Goal: Task Accomplishment & Management: Complete application form

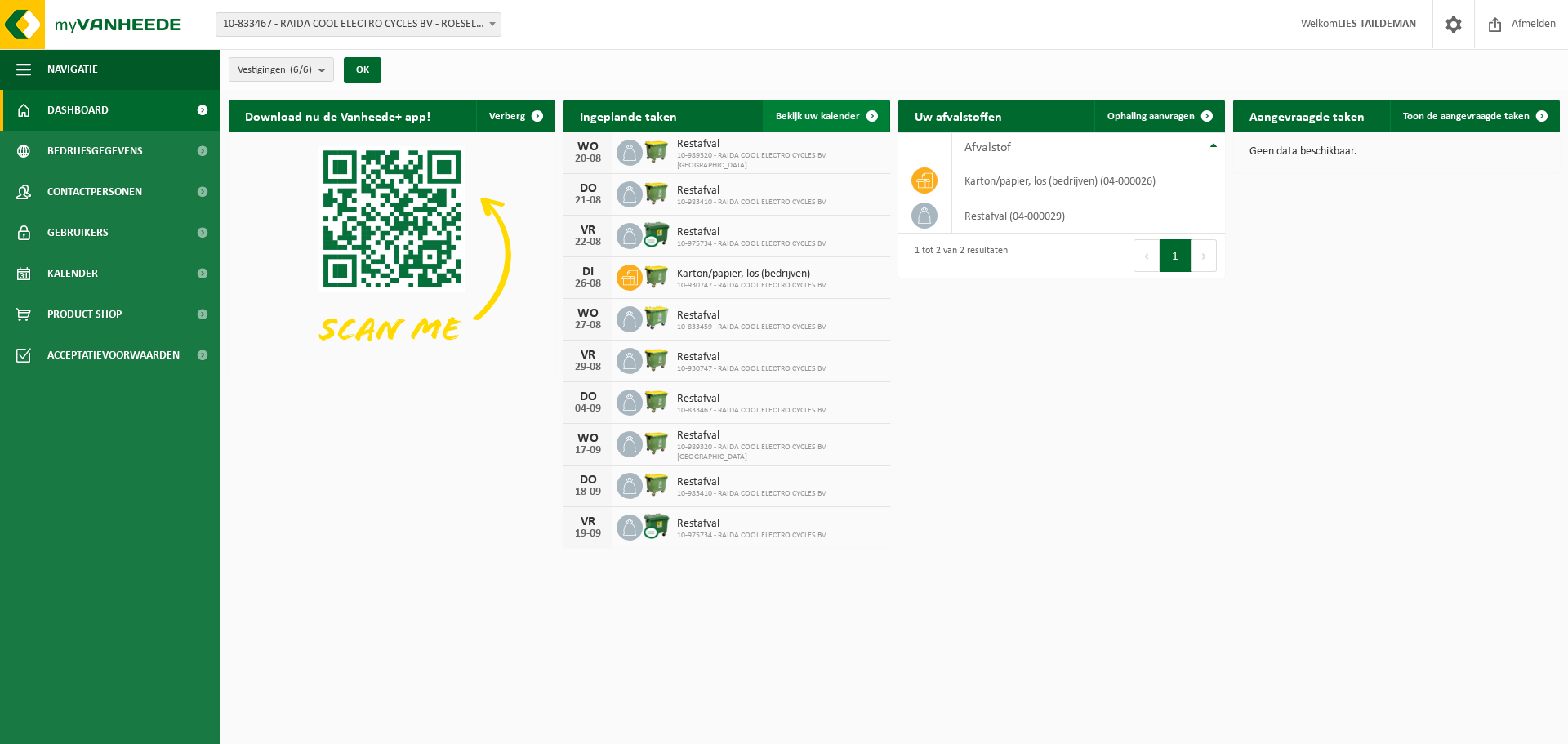
click at [837, 115] on span "Bekijk uw kalender" at bounding box center [818, 116] width 84 height 11
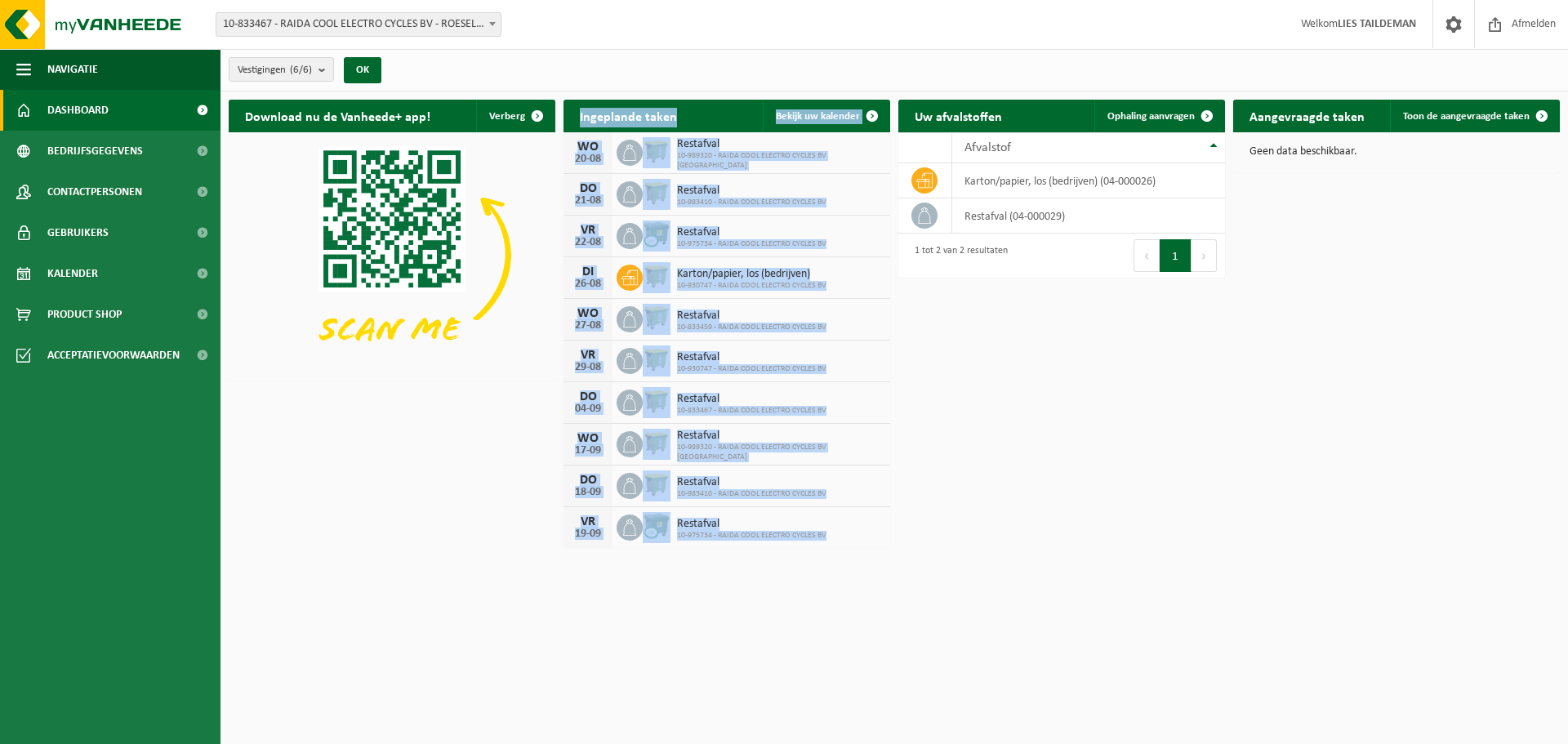
drag, startPoint x: 562, startPoint y: 91, endPoint x: 860, endPoint y: 534, distance: 533.9
click at [860, 534] on div "Ingeplande taken Bekijk uw kalender [DATE] Restafval 10-989320 - RAIDA COOL ELE…" at bounding box center [726, 324] width 334 height 465
copy div "Ingeplande taken Bekijk uw kalender [DATE] Restafval 10-989320 - RAIDA COOL ELE…"
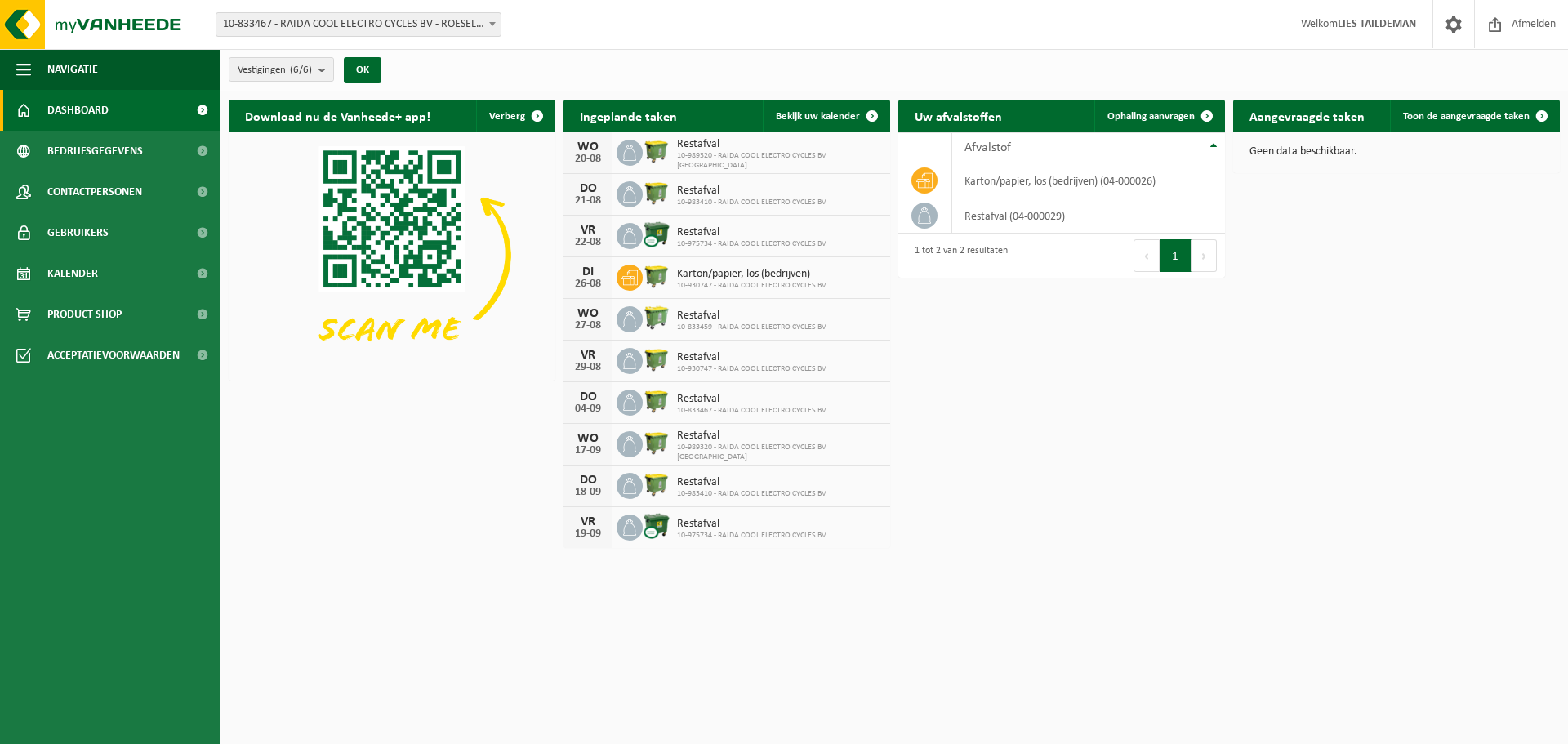
click at [478, 427] on div "Download nu de Vanheede+ app! Verberg Ingeplande taken Bekijk uw kalender [DATE…" at bounding box center [894, 324] width 1339 height 465
click at [70, 151] on span "Bedrijfsgegevens" at bounding box center [95, 151] width 96 height 41
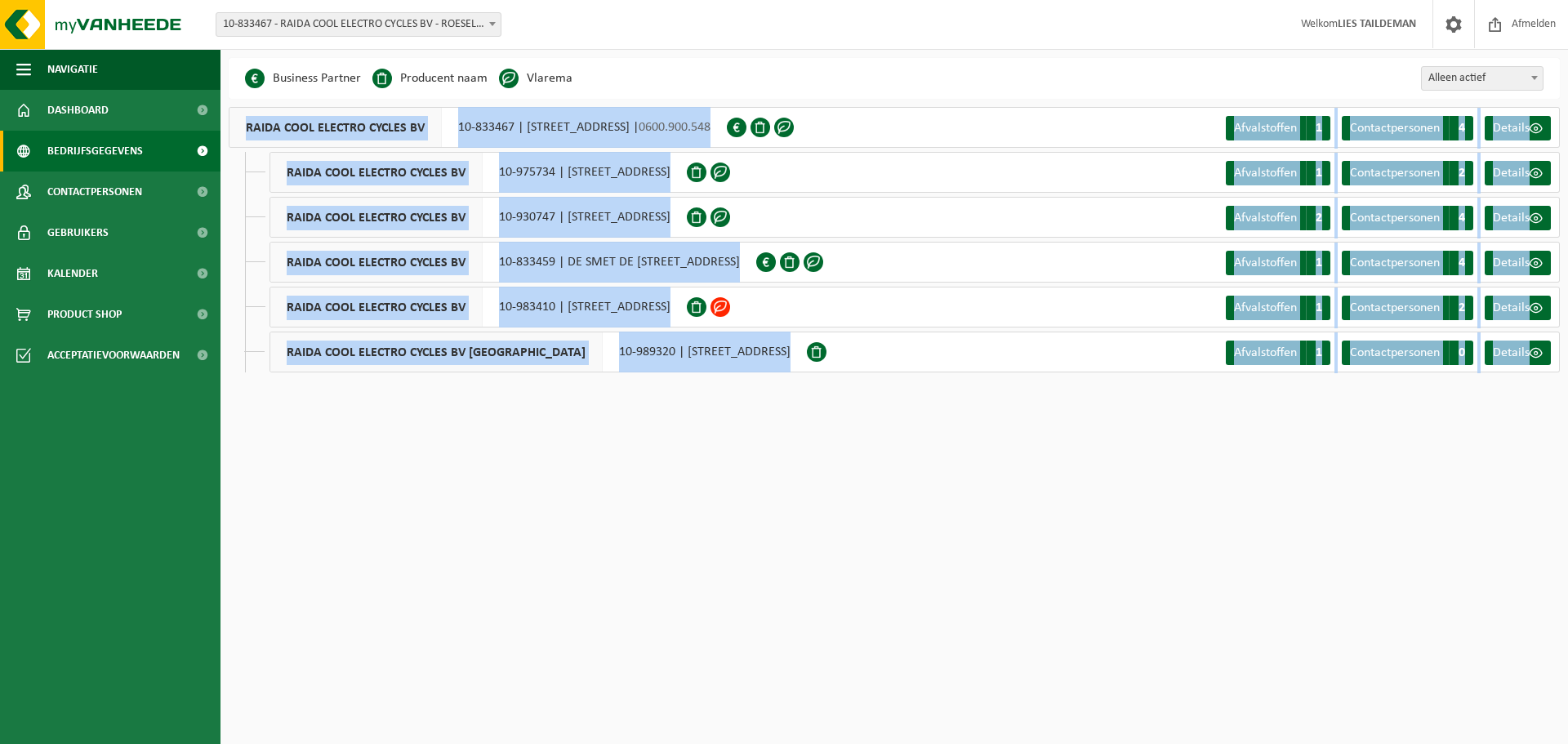
drag, startPoint x: 317, startPoint y: 137, endPoint x: 1494, endPoint y: 373, distance: 1200.4
click at [1494, 373] on div "Even geduld. Door de grote hoeveelheid gegevens duurt het laden even. Business …" at bounding box center [894, 223] width 1347 height 331
copy li "RAIDA COOL ELECTRO CYCLES BV 10-833467 | HOOGLEEDSESTEENWEG 155, 8800 ROESELARE…"
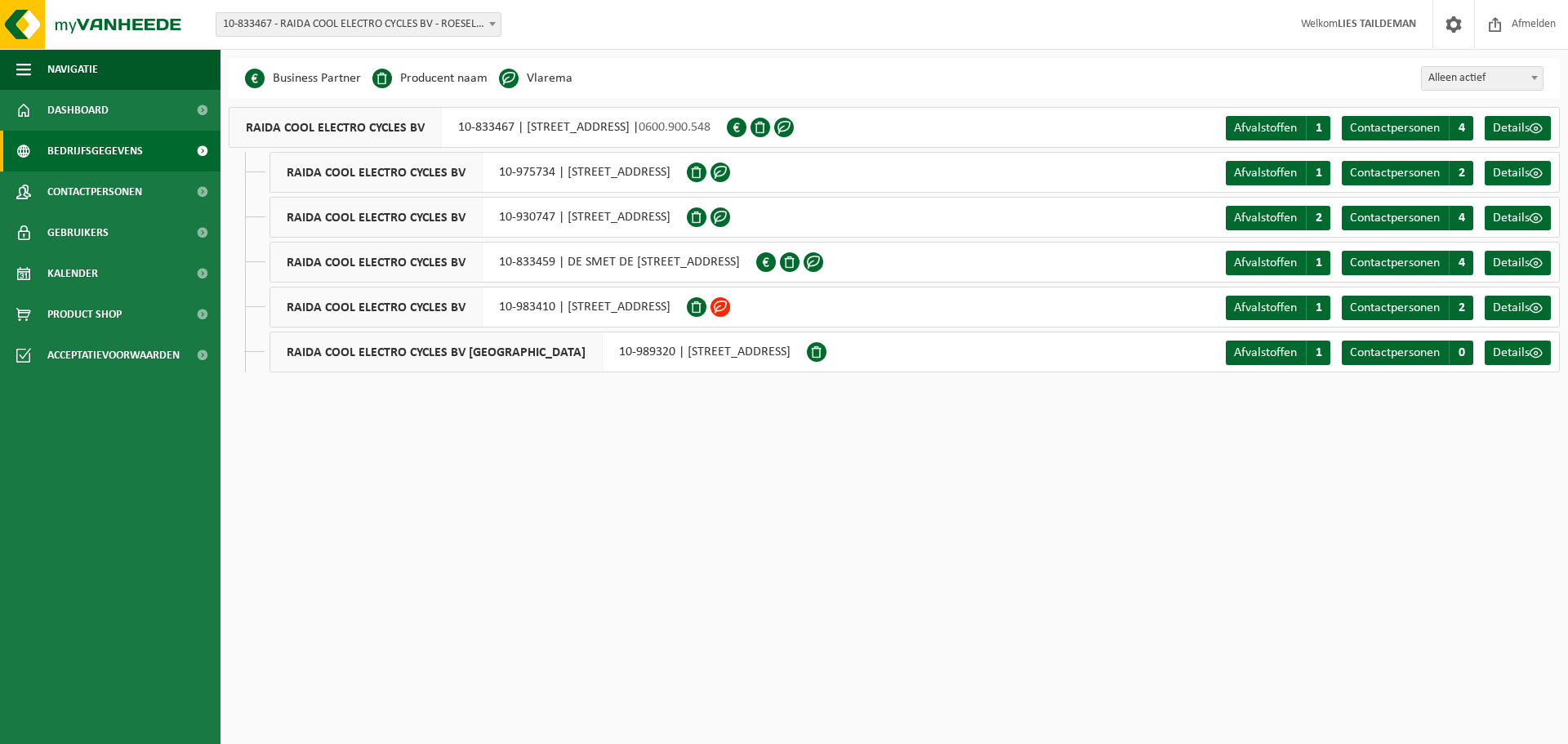
drag, startPoint x: 1312, startPoint y: 544, endPoint x: 1342, endPoint y: 427, distance: 120.8
click at [1309, 538] on html "Vestiging: 10-833467 - RAIDA COOL ELECTRO CYCLES BV - ROESELARE 10-930747 - RAI…" at bounding box center [784, 372] width 1568 height 744
click at [1465, 126] on span "4" at bounding box center [1461, 129] width 25 height 25
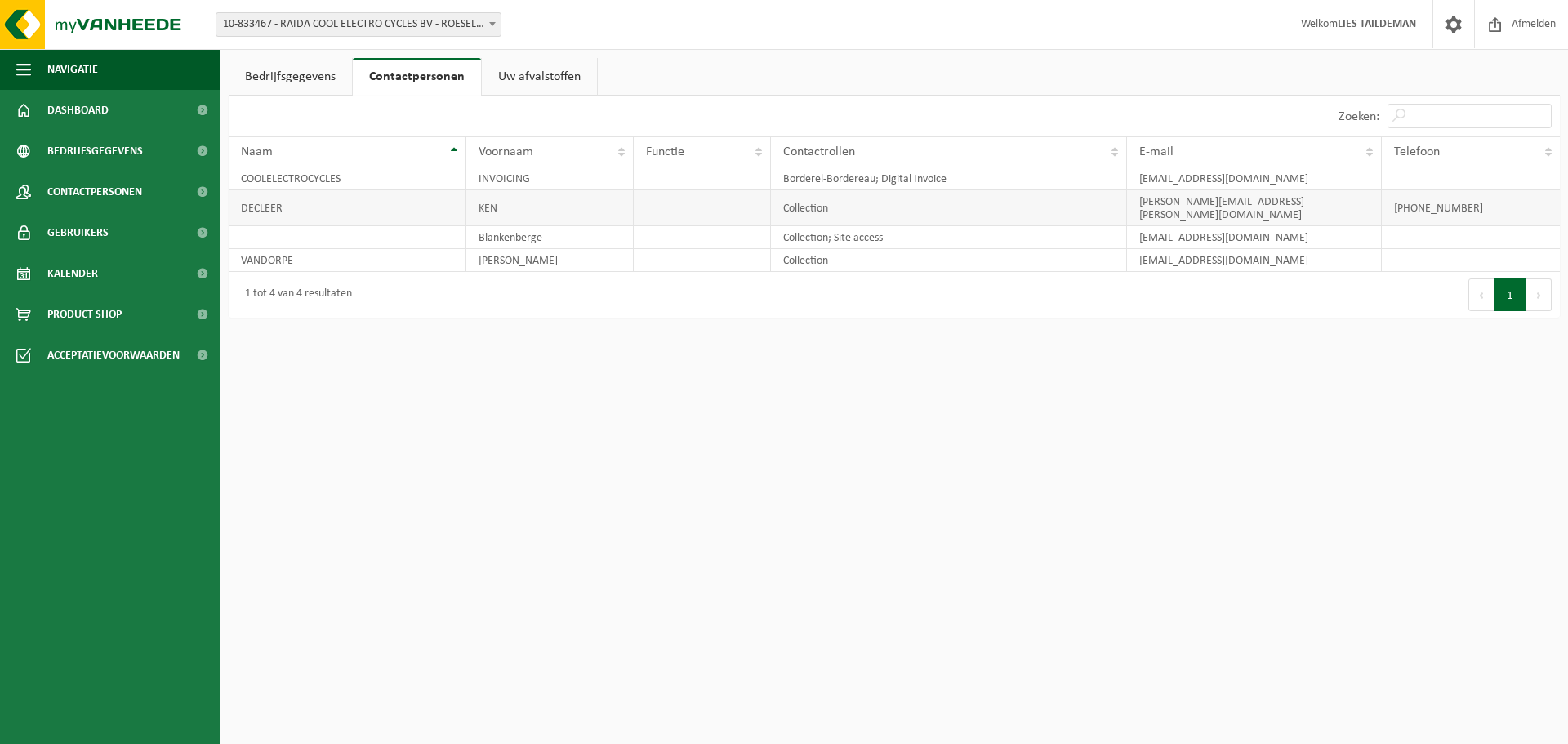
click at [290, 203] on td "DECLEER" at bounding box center [348, 208] width 238 height 36
drag, startPoint x: 263, startPoint y: 200, endPoint x: 851, endPoint y: 200, distance: 588.0
click at [851, 200] on tr "DECLEER KEN Collection ken@raida.cc +32487544075" at bounding box center [894, 208] width 1331 height 36
drag, startPoint x: 1307, startPoint y: 191, endPoint x: 1330, endPoint y: 189, distance: 23.1
click at [1310, 191] on td "ken@raida.cc" at bounding box center [1254, 208] width 255 height 36
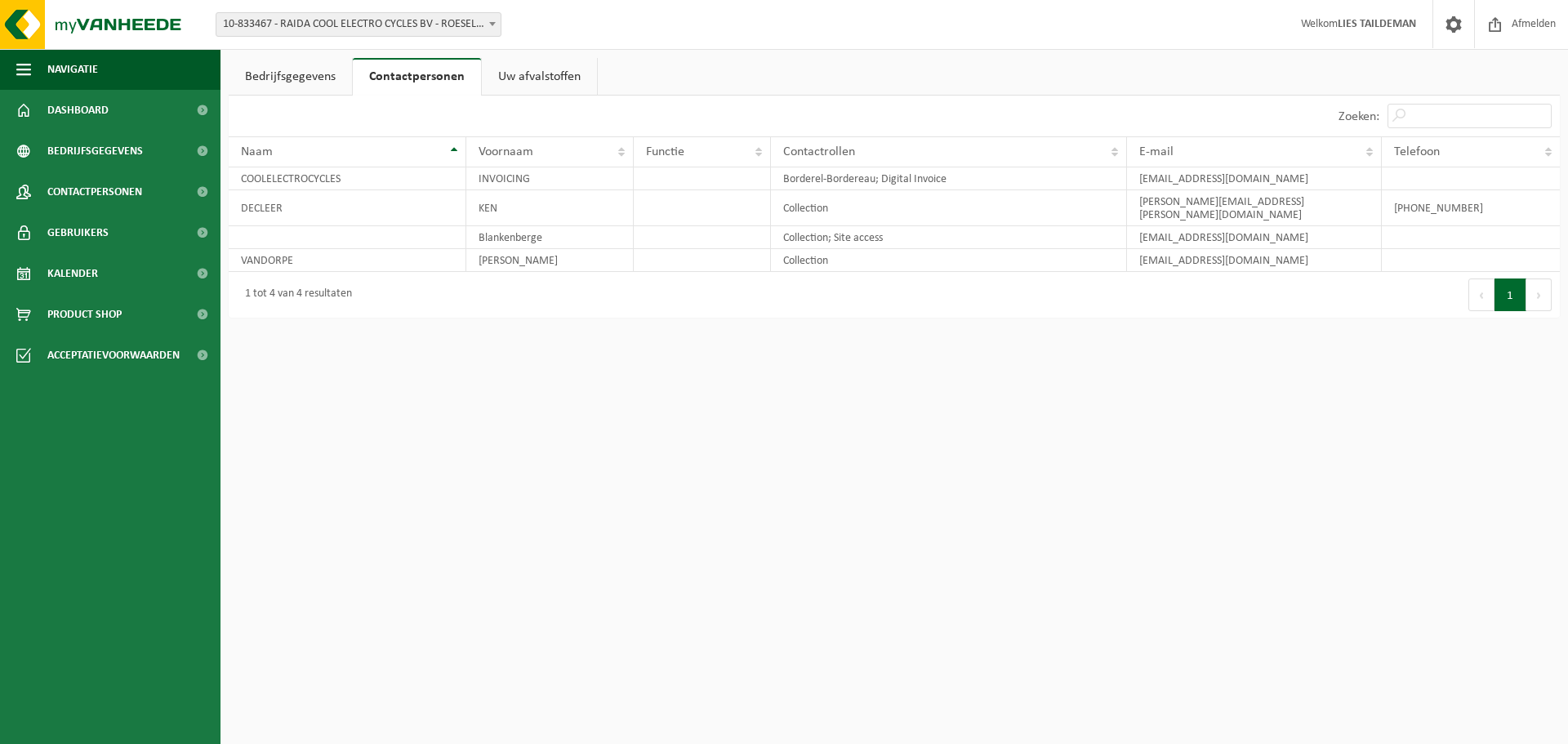
click at [521, 78] on link "Uw afvalstoffen" at bounding box center [539, 76] width 115 height 37
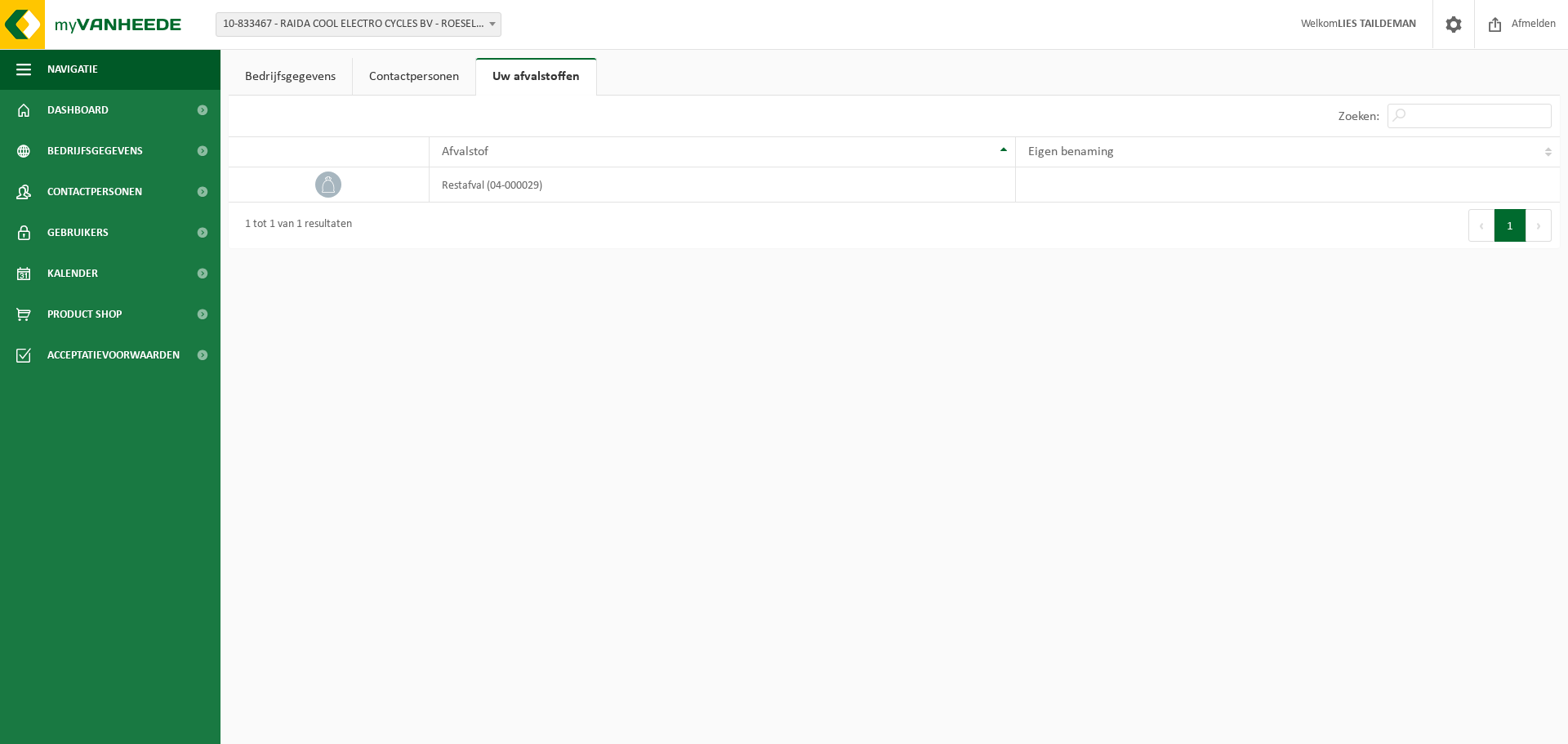
click at [433, 75] on link "Contactpersonen" at bounding box center [414, 76] width 122 height 37
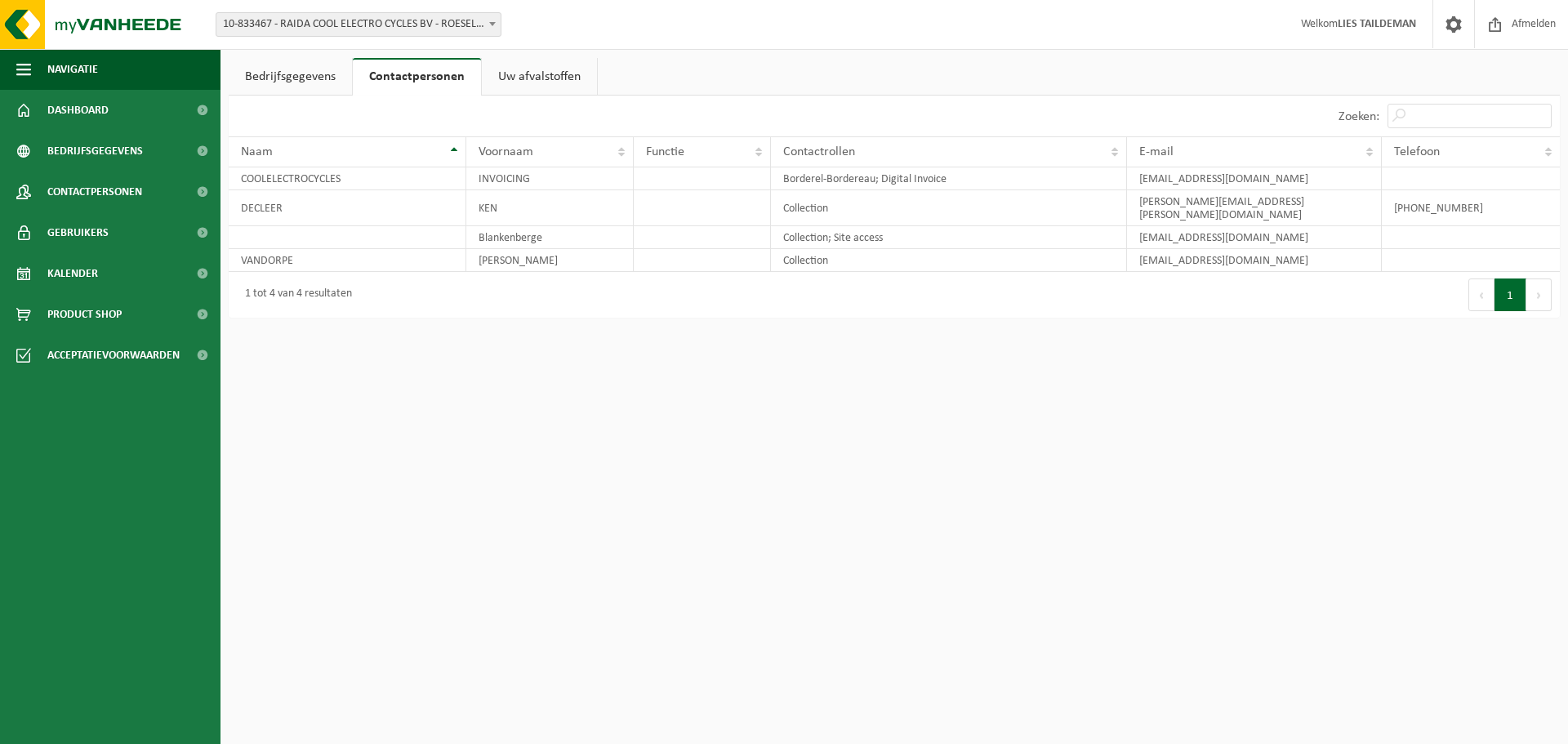
click at [482, 21] on span "10-833467 - RAIDA COOL ELECTRO CYCLES BV - ROESELARE" at bounding box center [358, 25] width 284 height 23
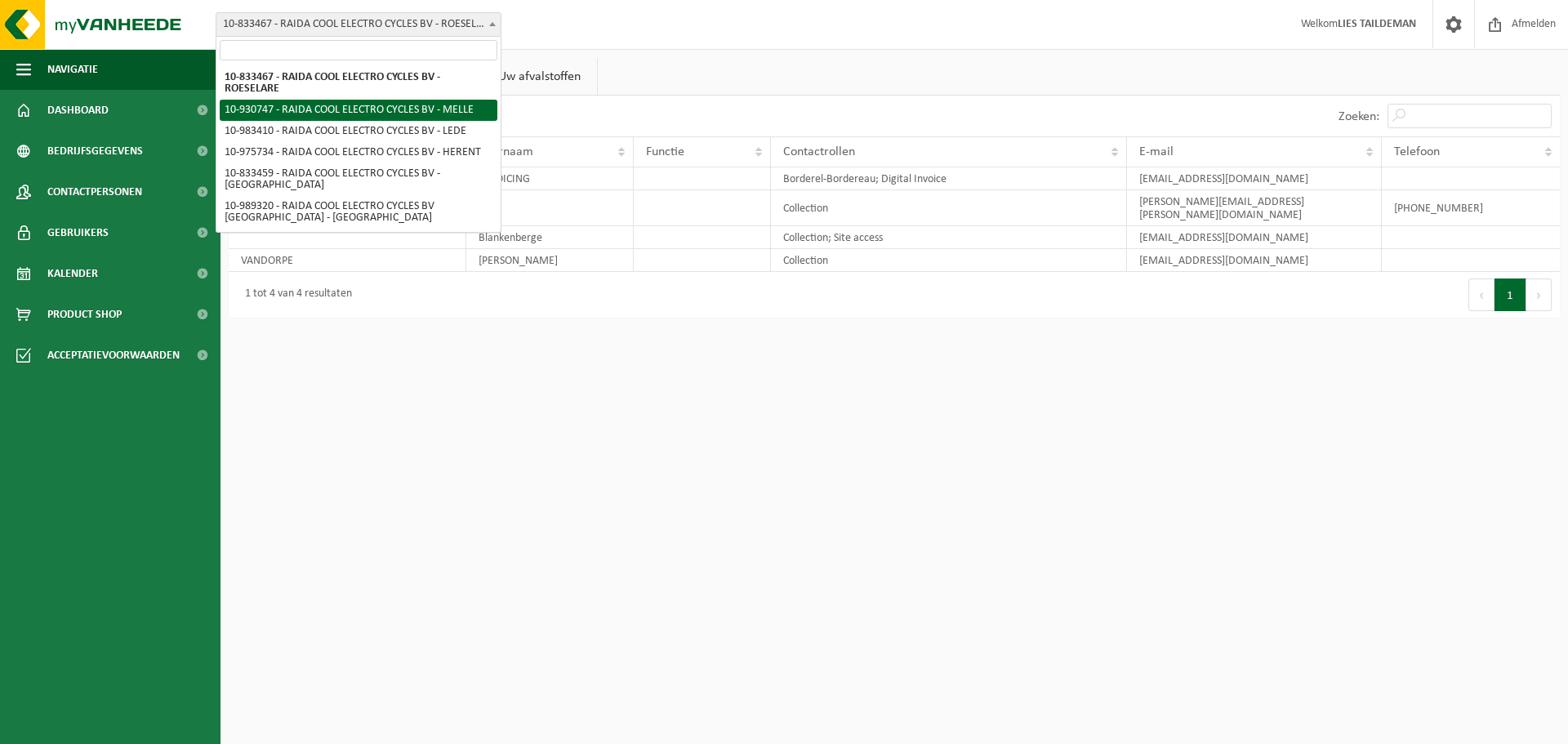
select select "134464"
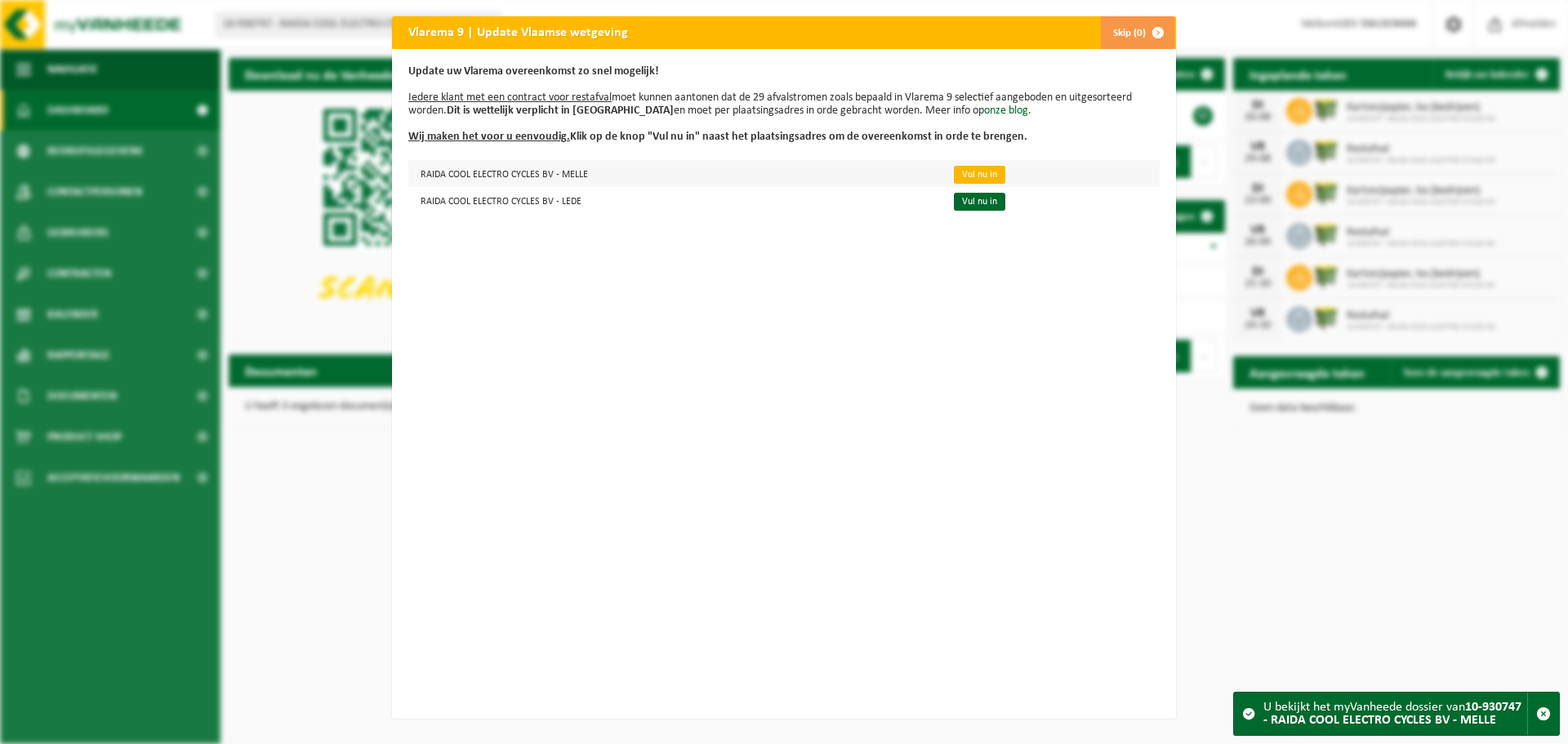
click at [969, 170] on link "Vul nu in" at bounding box center [979, 175] width 51 height 18
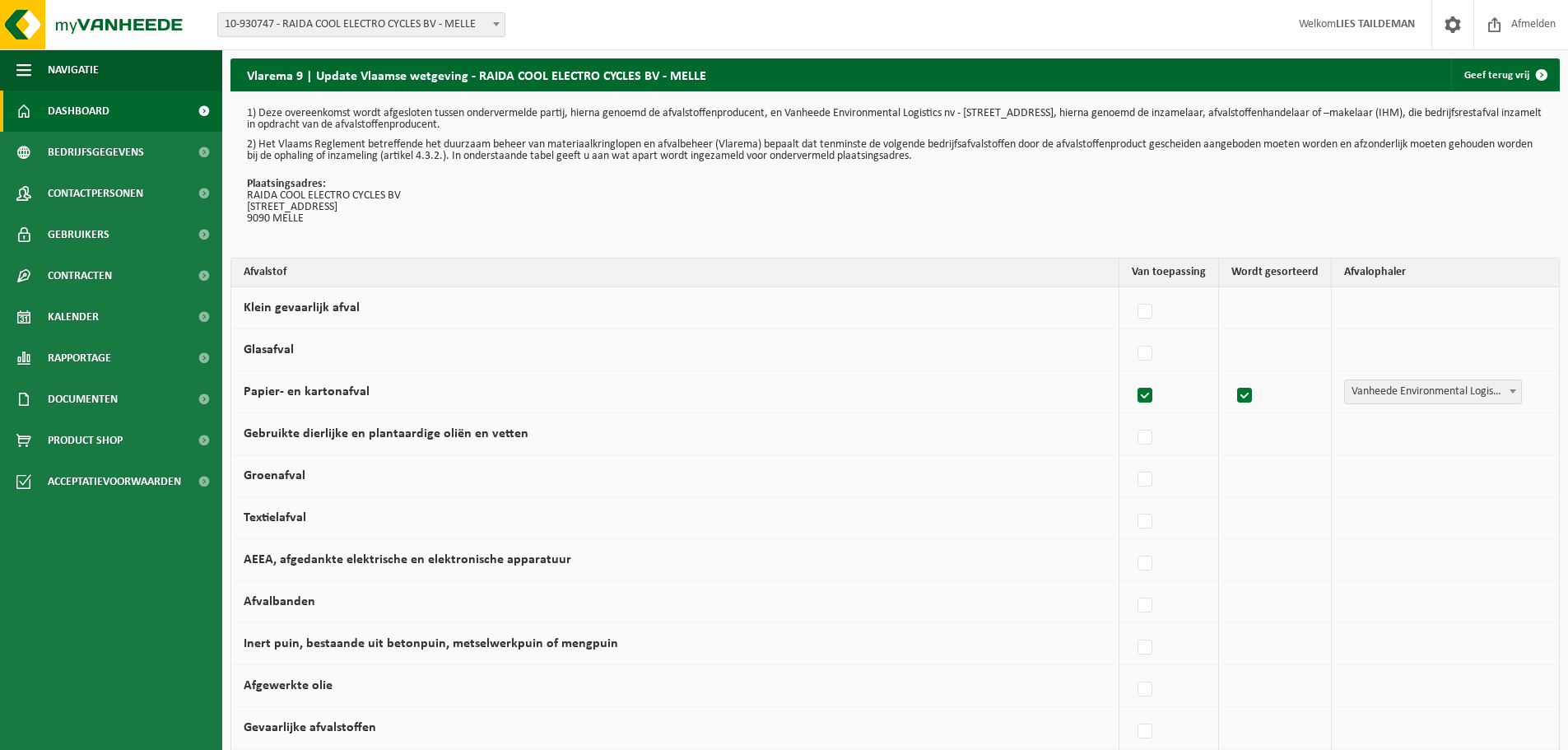
click at [77, 107] on span "Dashboard" at bounding box center [78, 111] width 62 height 41
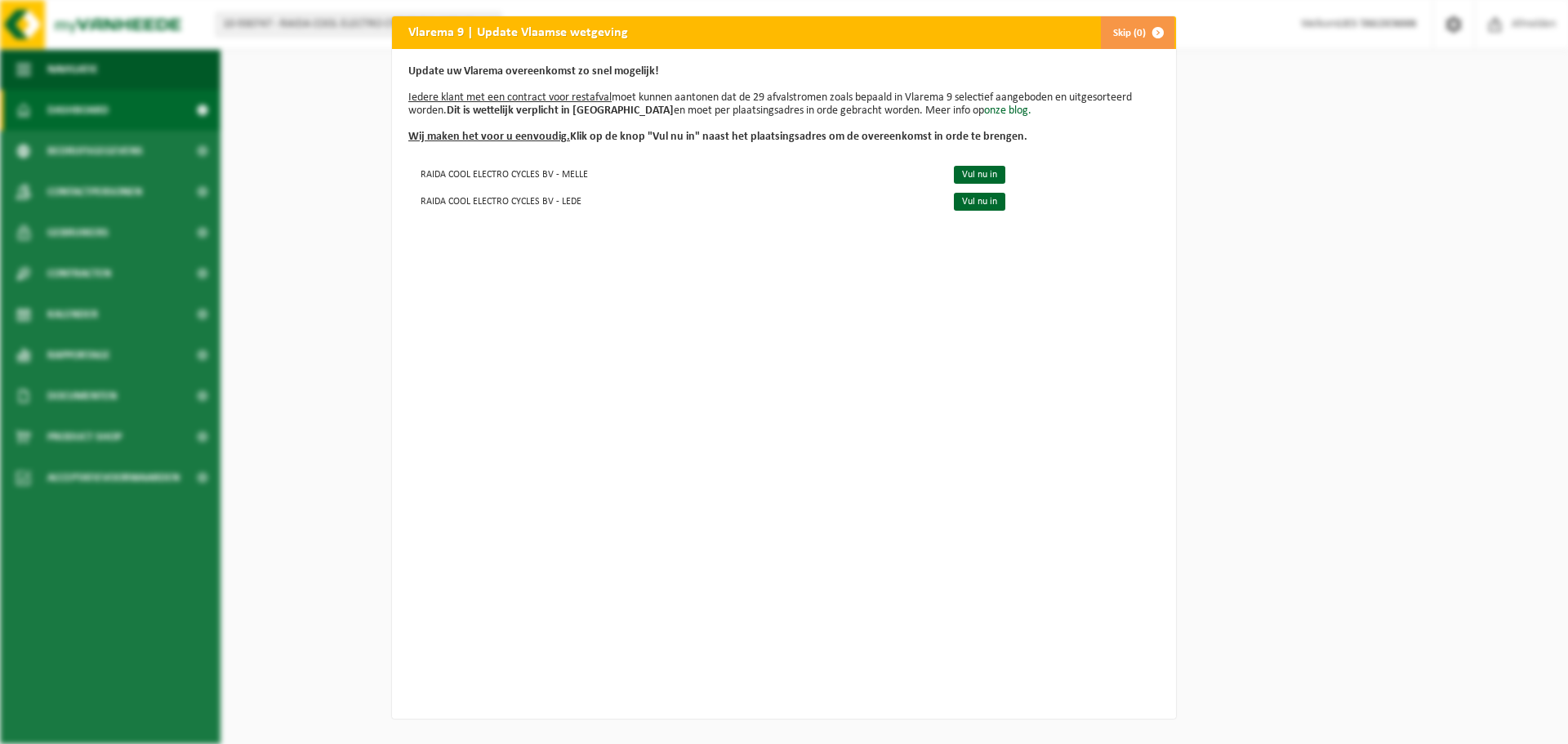
click at [79, 153] on div "Vlarema 9 | Update Vlaamse wetgeving Skip (0) Update uw Vlarema overeenkomst zo…" at bounding box center [784, 372] width 1568 height 744
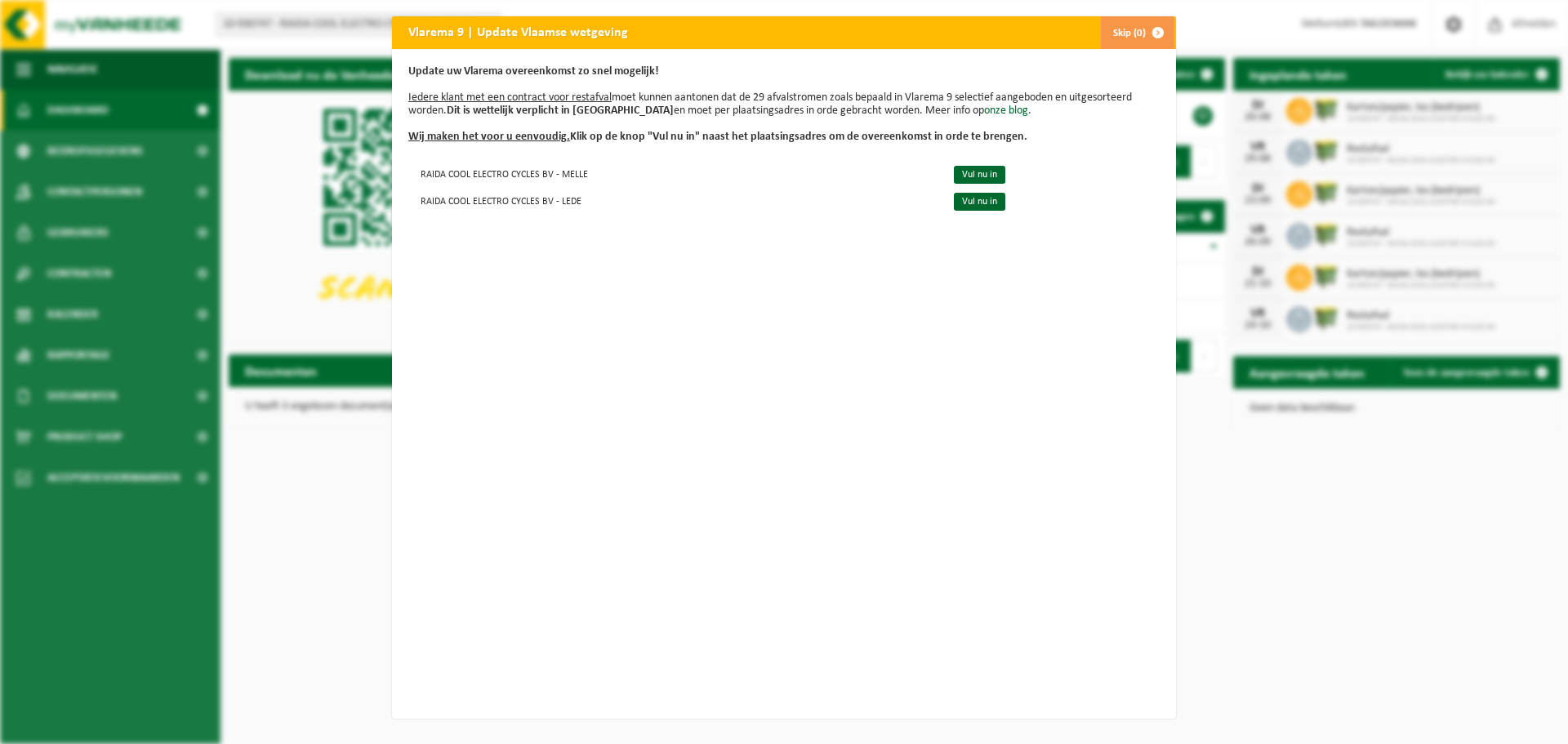
click at [1123, 33] on button "Skip (0)" at bounding box center [1137, 32] width 74 height 33
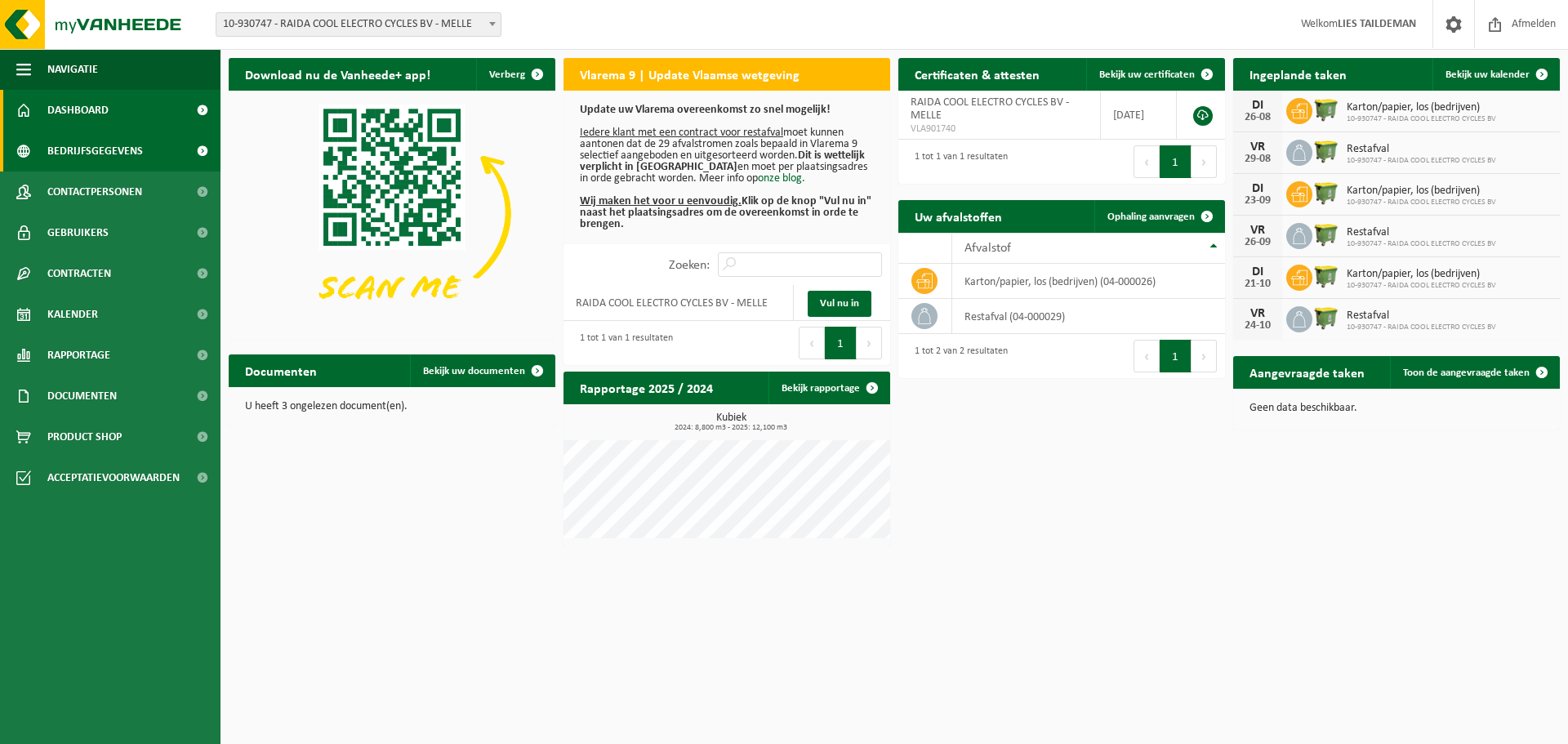
click at [100, 152] on span "Bedrijfsgegevens" at bounding box center [95, 151] width 96 height 41
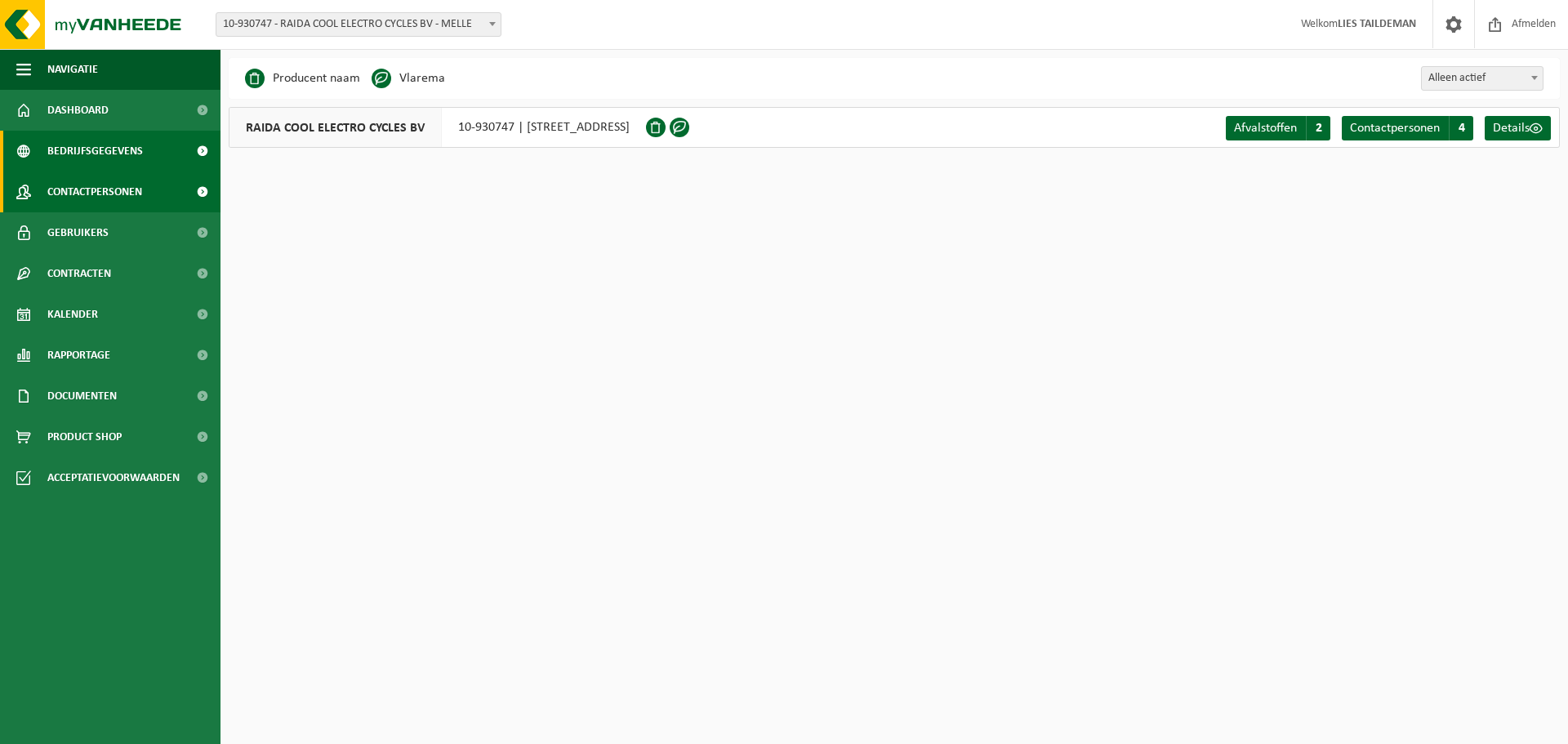
click at [105, 191] on span "Contactpersonen" at bounding box center [94, 192] width 95 height 41
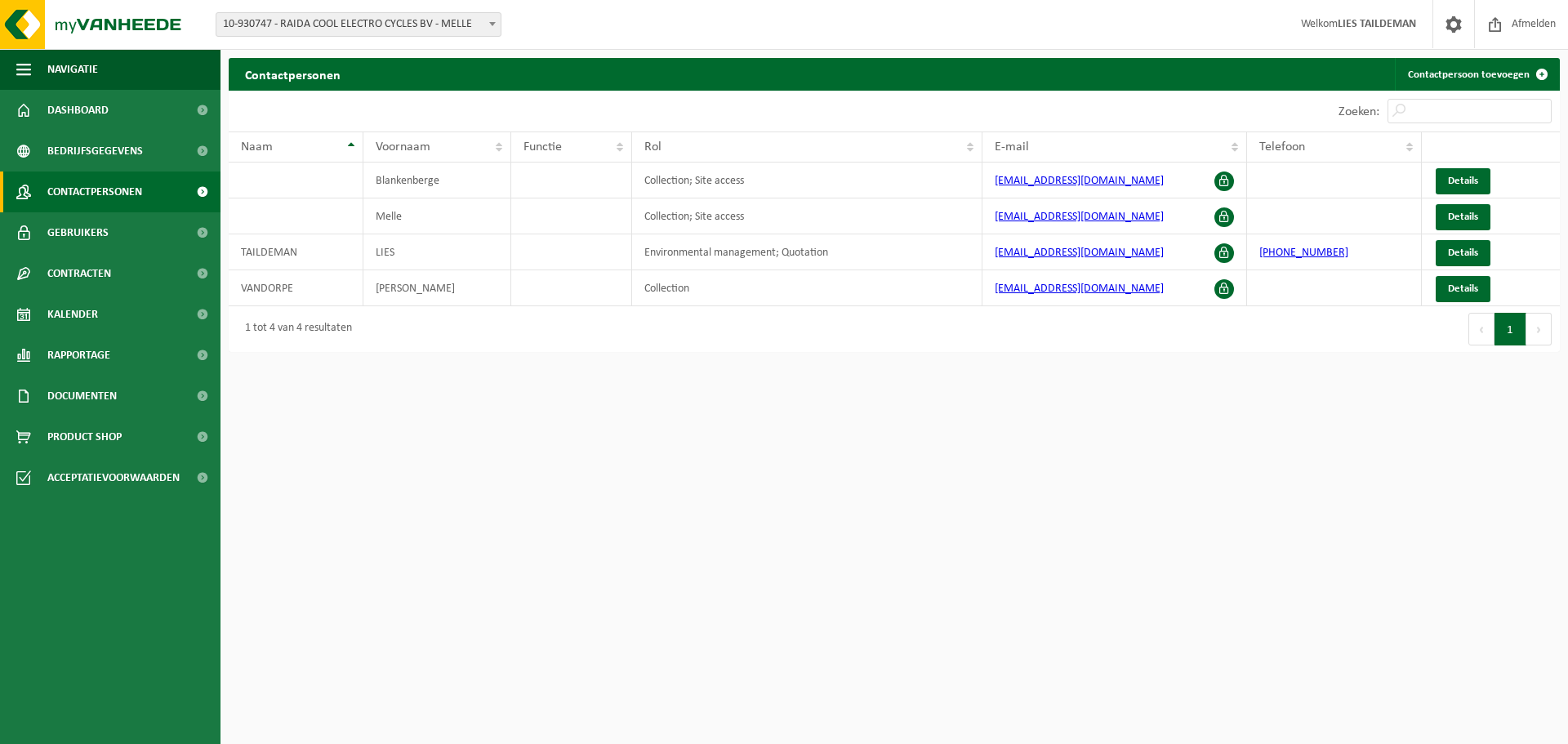
click at [304, 26] on span "10-930747 - RAIDA COOL ELECTRO CYCLES BV - MELLE" at bounding box center [358, 25] width 284 height 23
click at [130, 149] on span "Bedrijfsgegevens" at bounding box center [95, 151] width 96 height 41
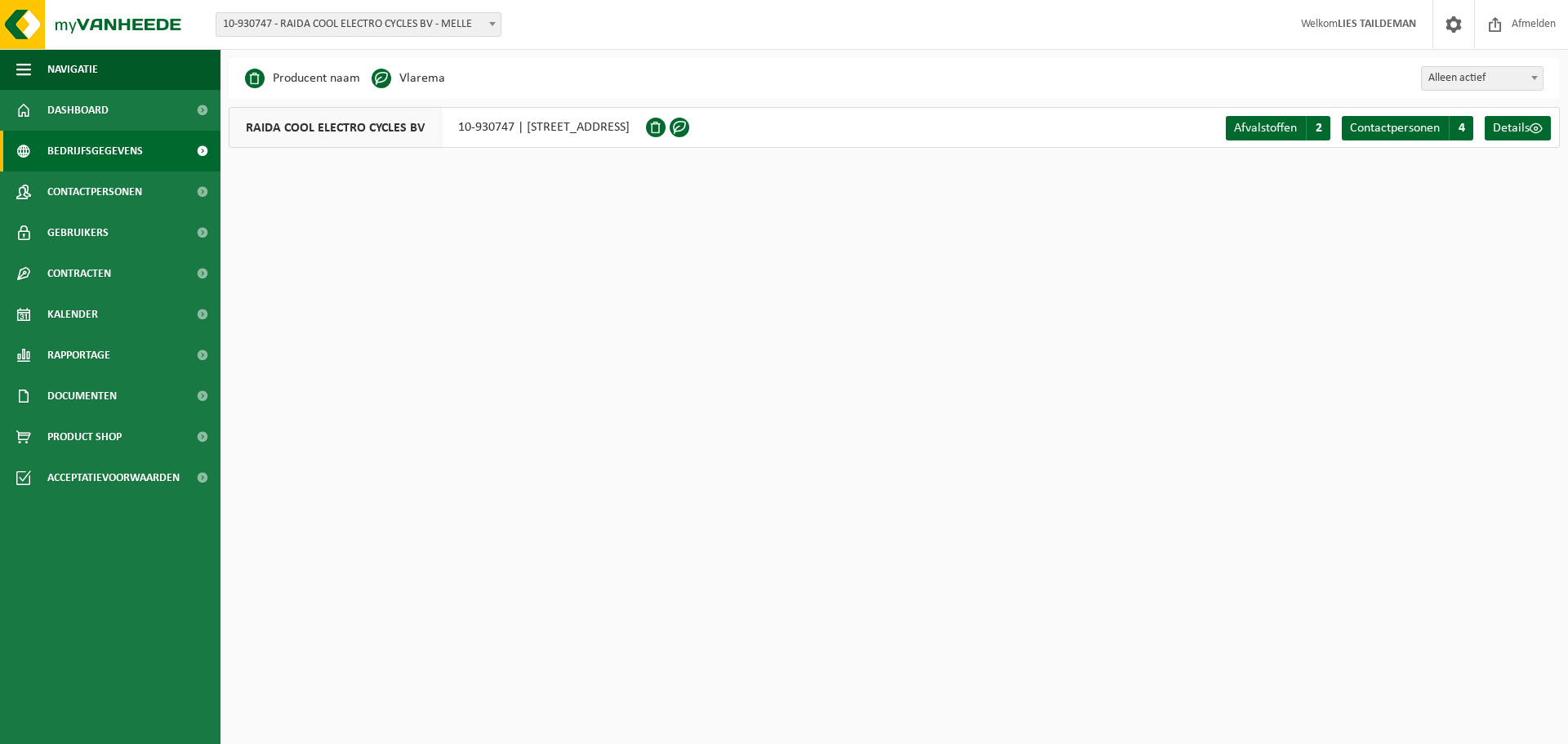
click at [492, 22] on b at bounding box center [492, 24] width 6 height 4
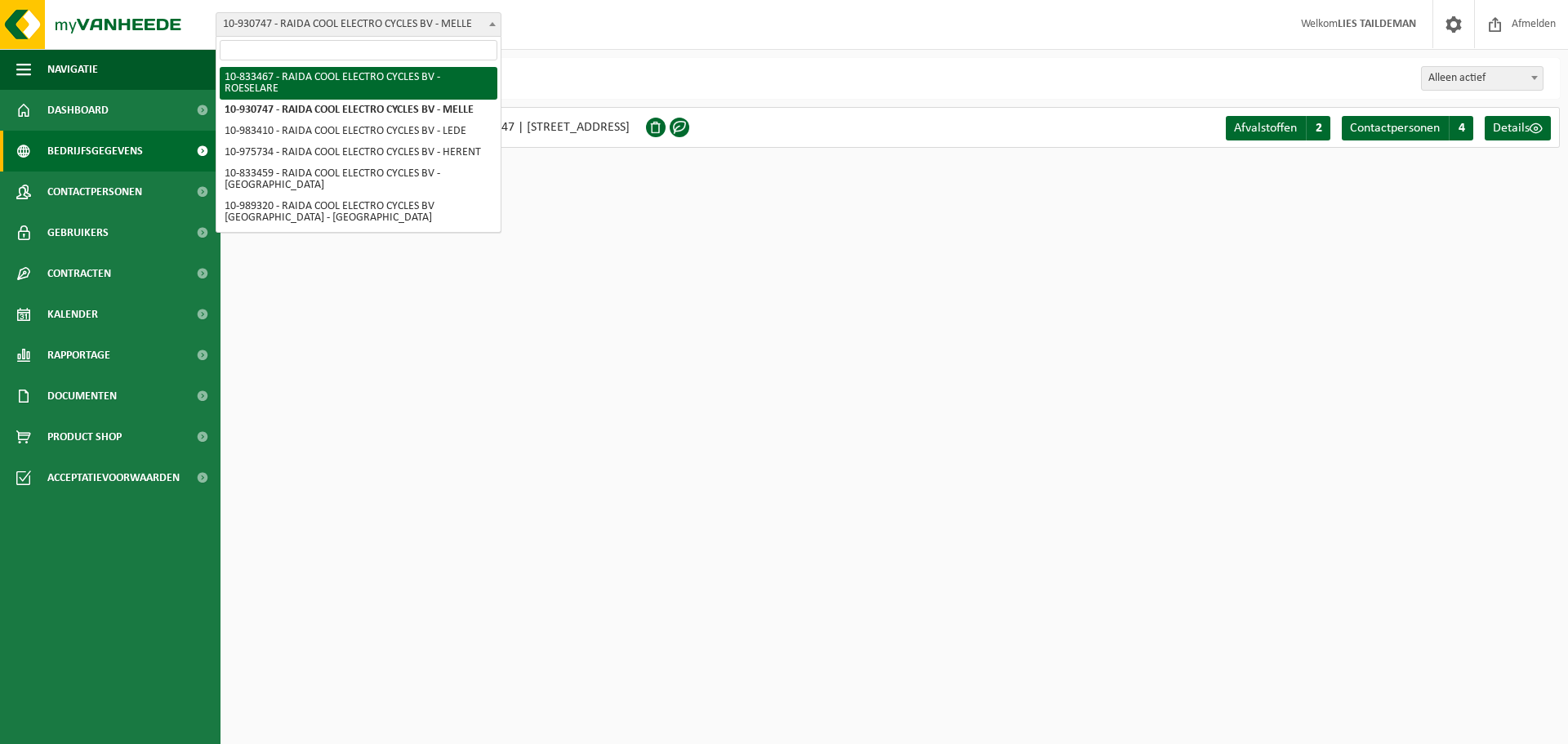
click at [403, 51] on input "search" at bounding box center [358, 50] width 278 height 20
select select "89575"
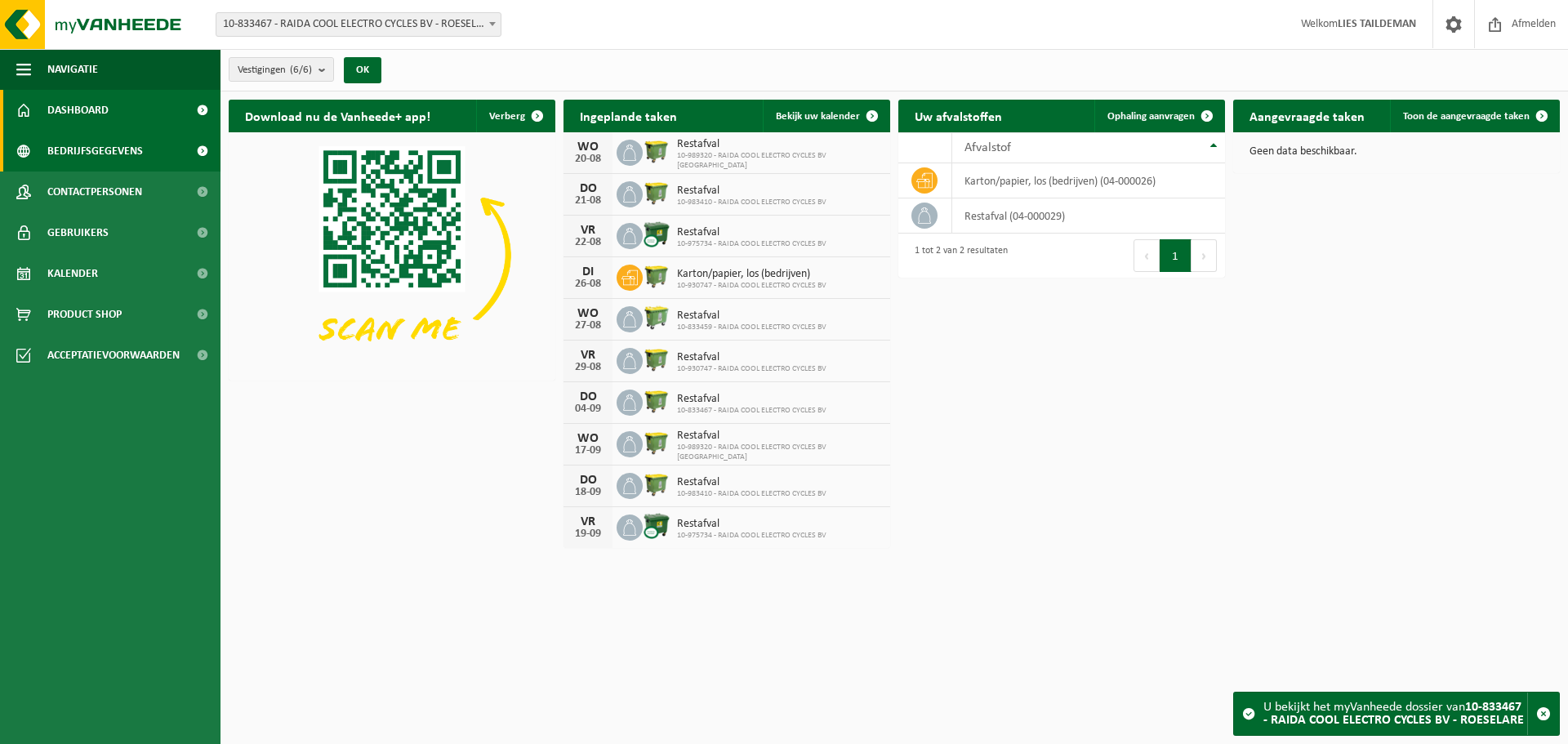
click at [113, 148] on span "Bedrijfsgegevens" at bounding box center [95, 151] width 96 height 41
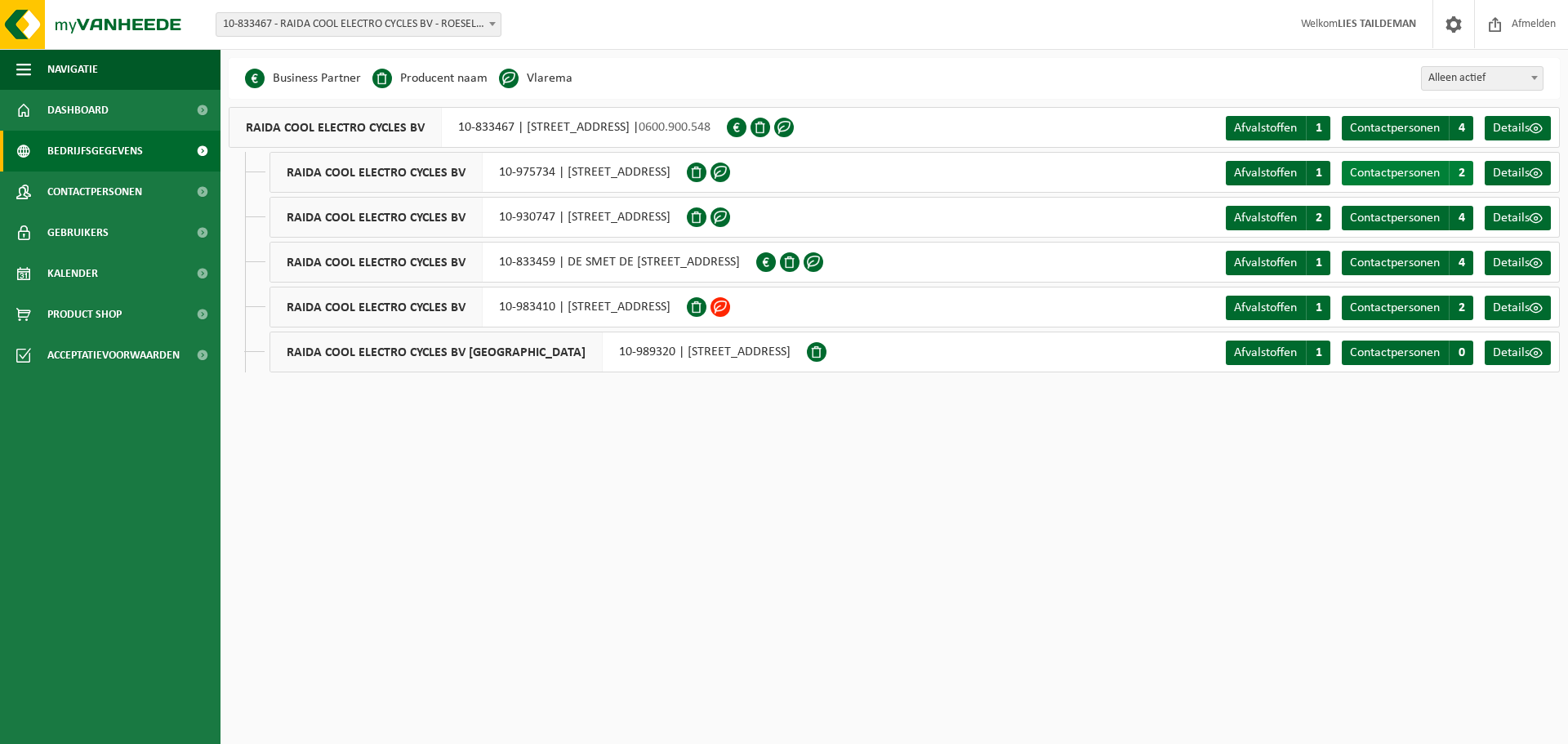
click at [1413, 173] on span "Contactpersonen" at bounding box center [1394, 173] width 90 height 13
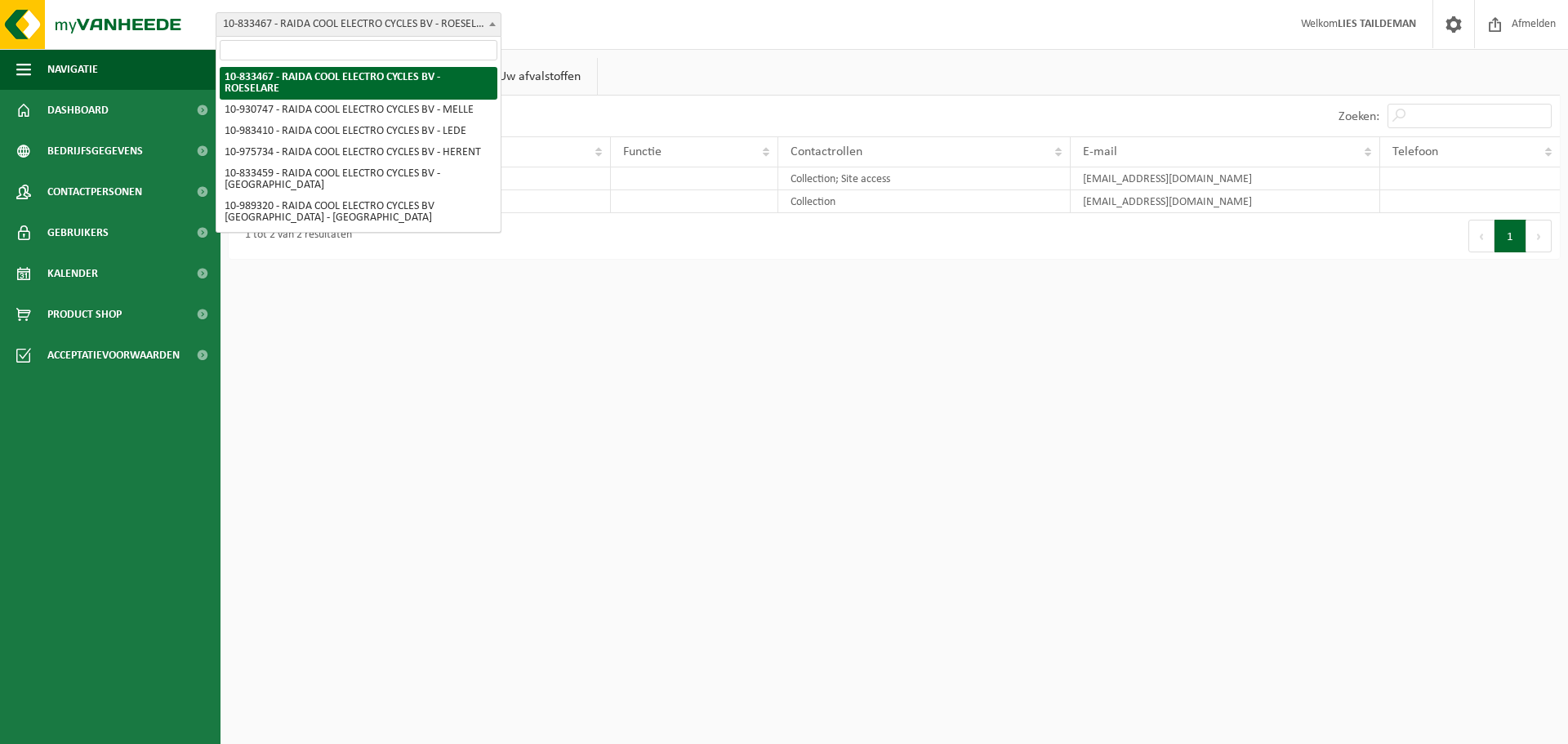
click at [294, 27] on span "10-833467 - RAIDA COOL ELECTRO CYCLES BV - ROESELARE" at bounding box center [358, 25] width 284 height 23
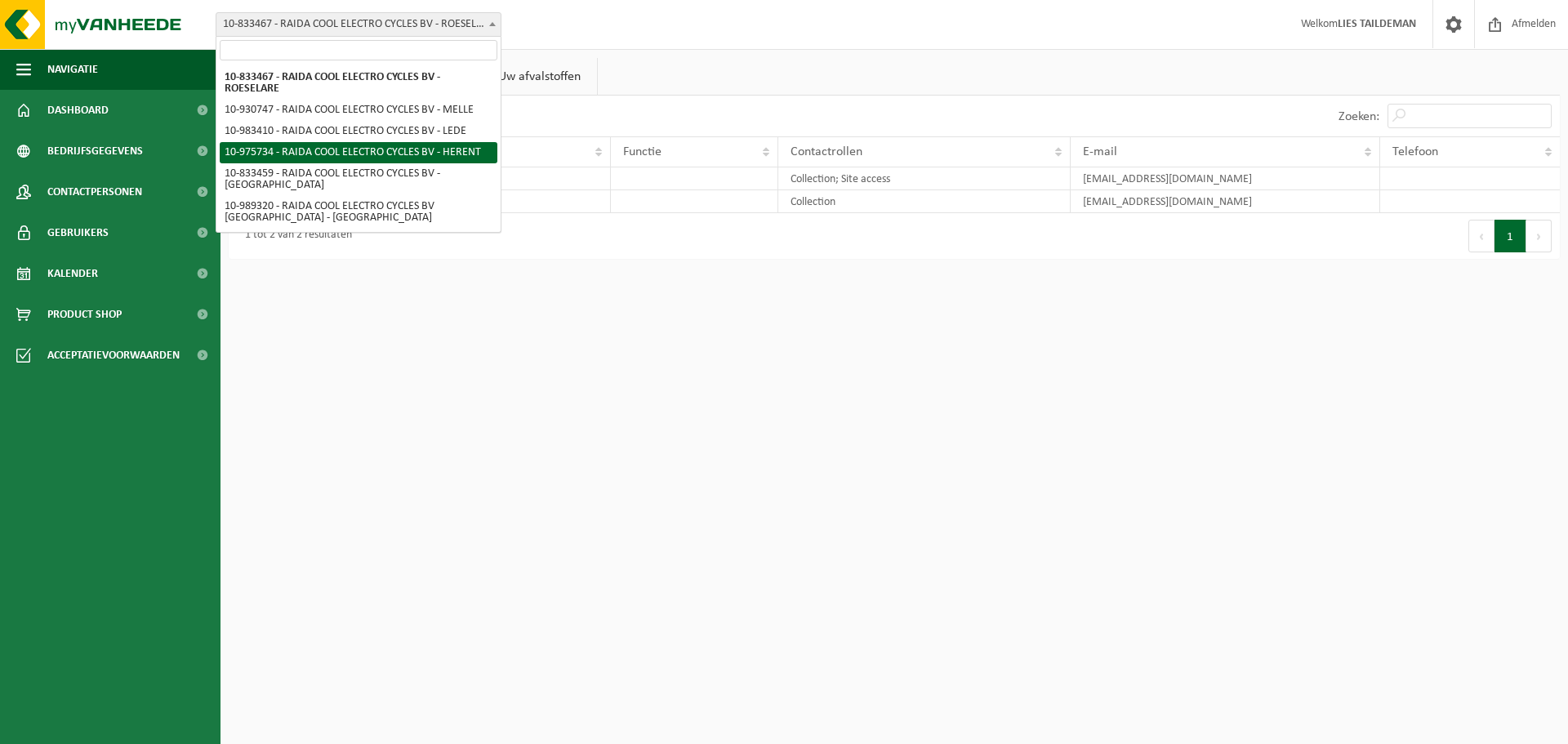
select select "158390"
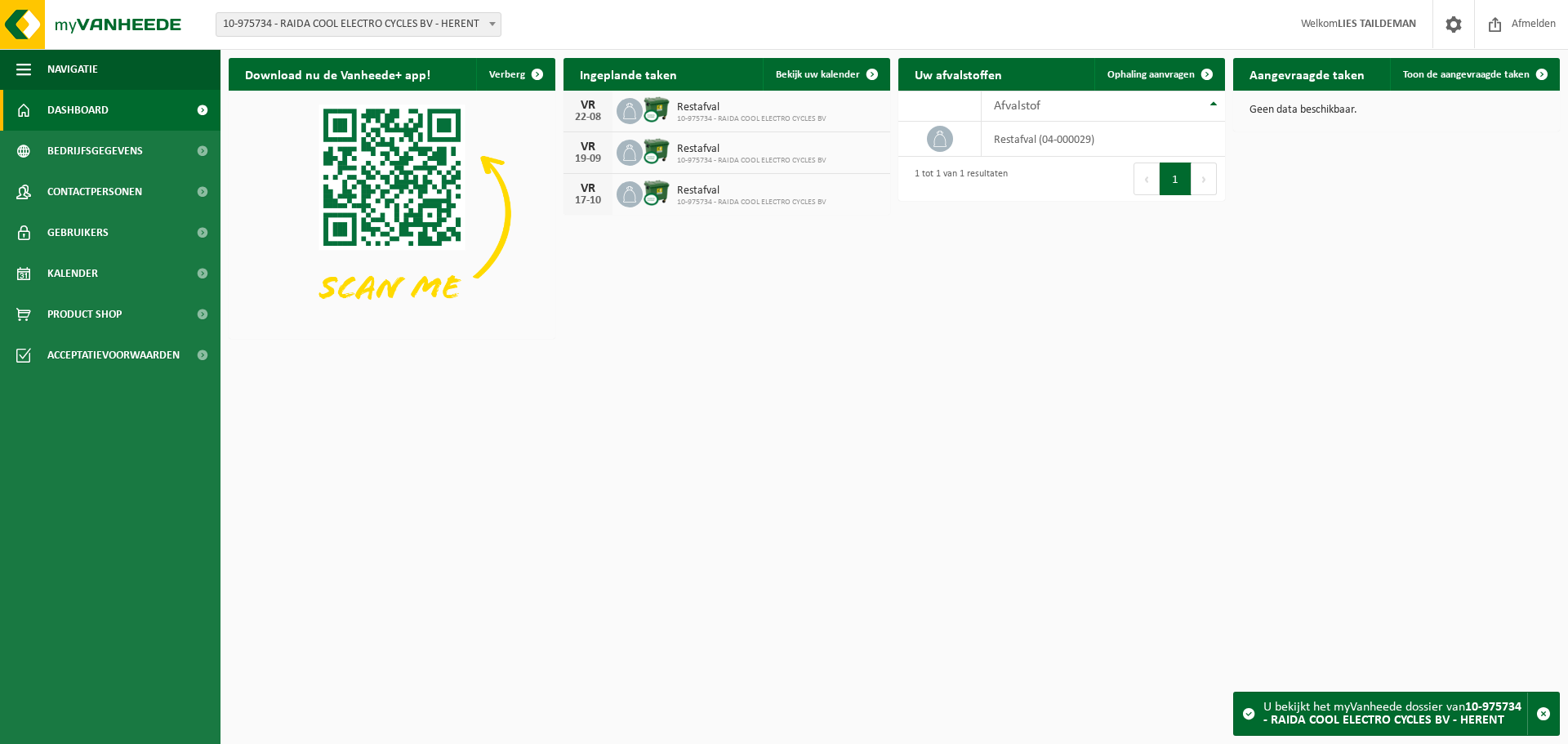
click at [425, 22] on span "10-975734 - RAIDA COOL ELECTRO CYCLES BV - HERENT" at bounding box center [358, 25] width 284 height 23
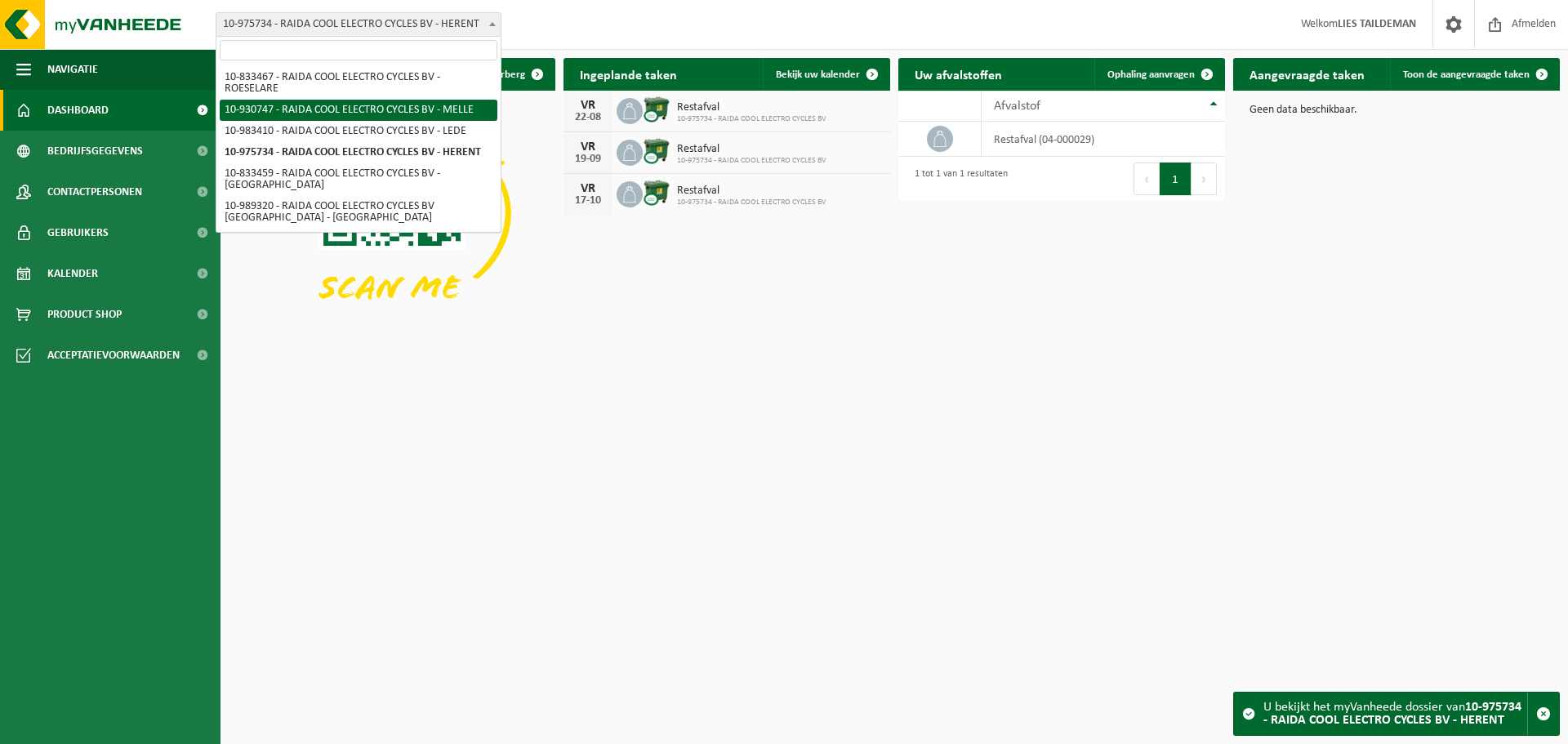
select select "134464"
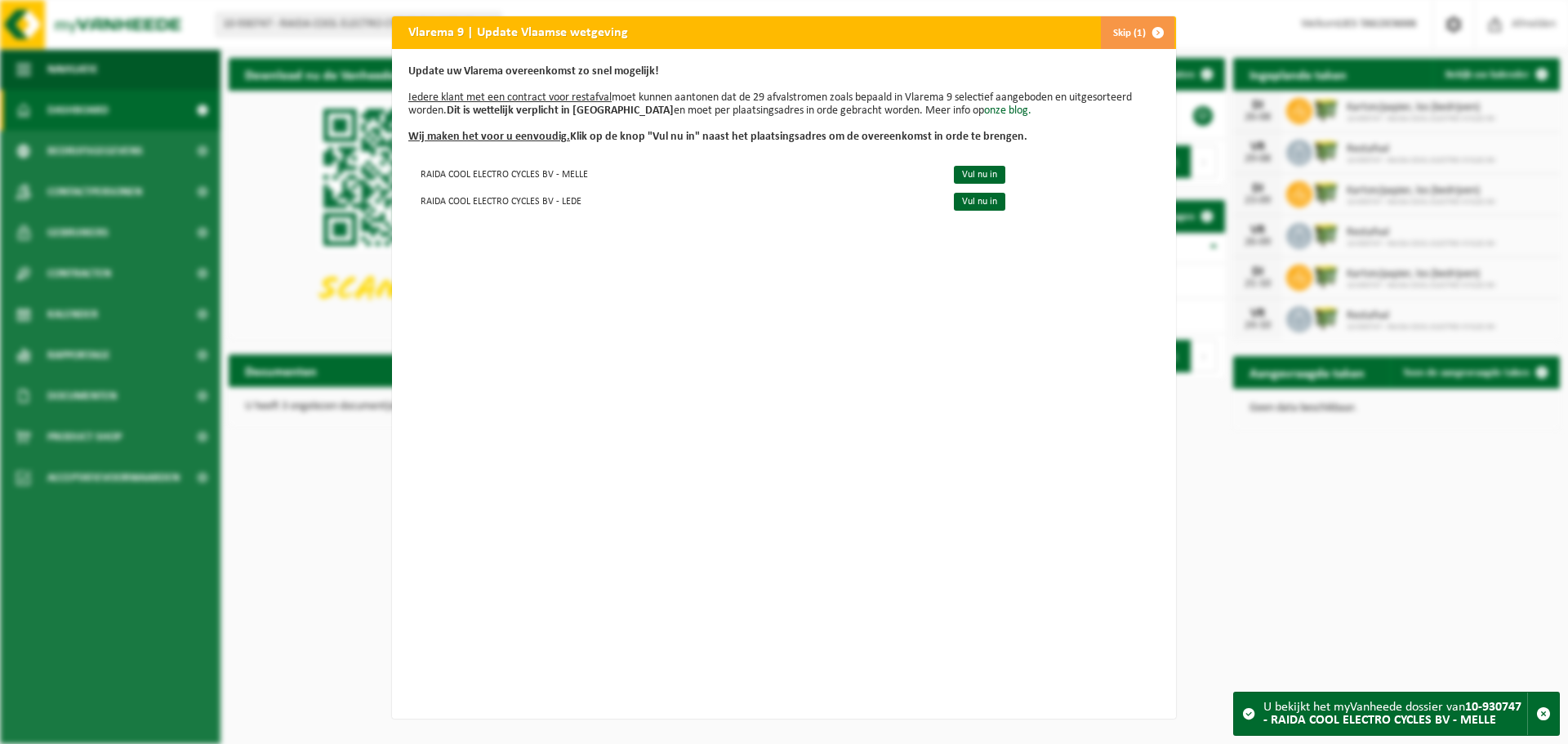
click at [1130, 32] on button "Skip (1)" at bounding box center [1137, 32] width 74 height 33
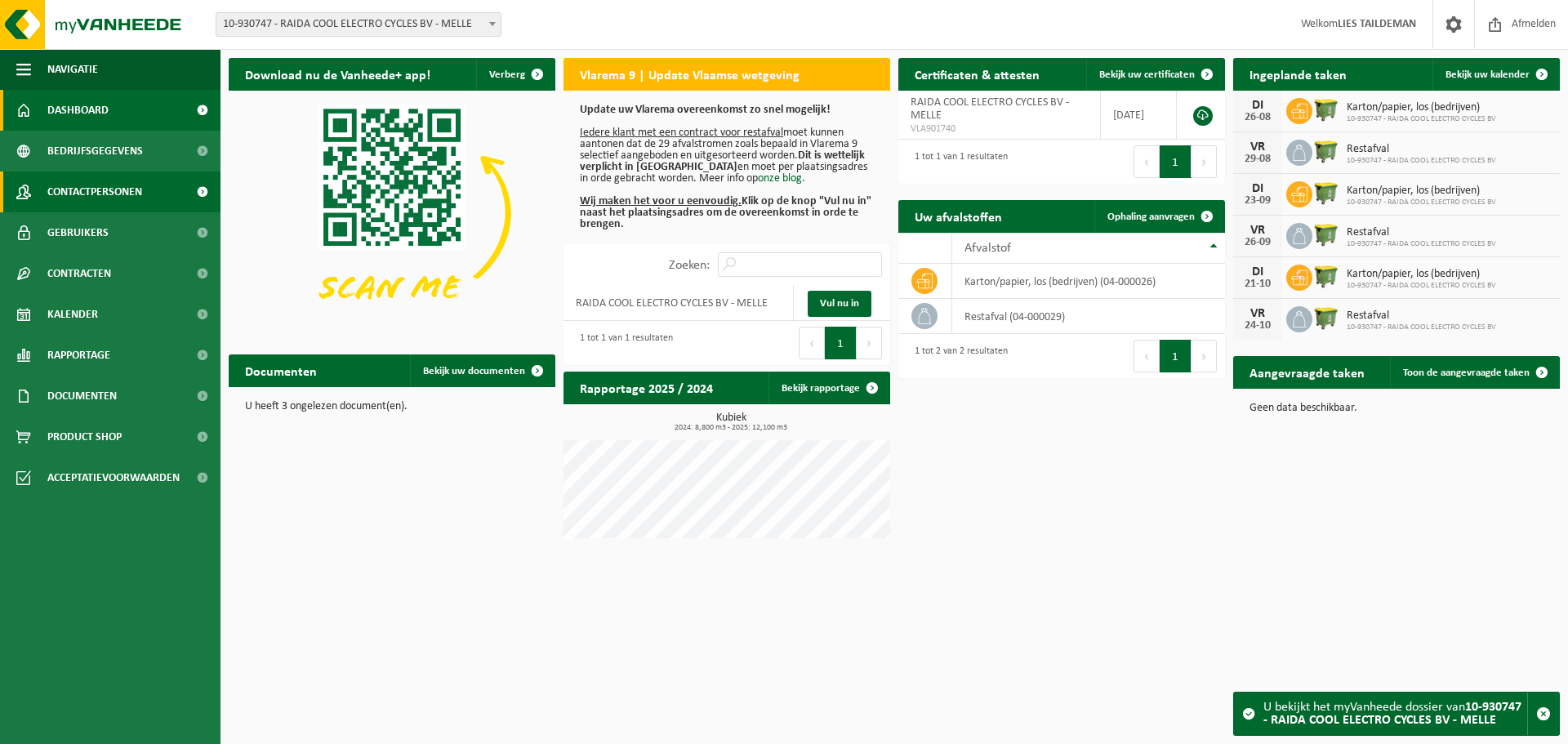
click at [145, 189] on link "Contactpersonen" at bounding box center [110, 192] width 221 height 41
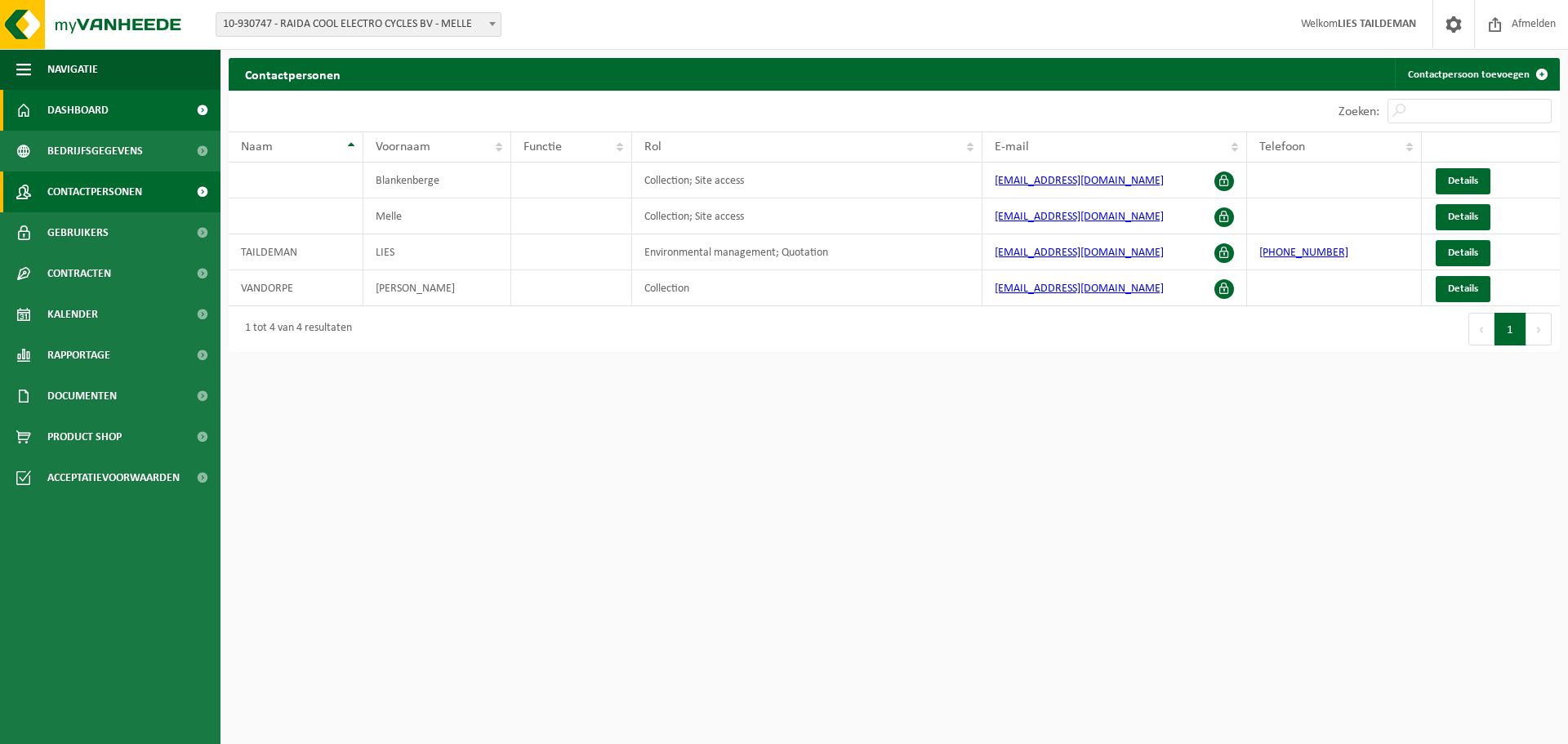
click at [89, 103] on span "Dashboard" at bounding box center [77, 110] width 61 height 41
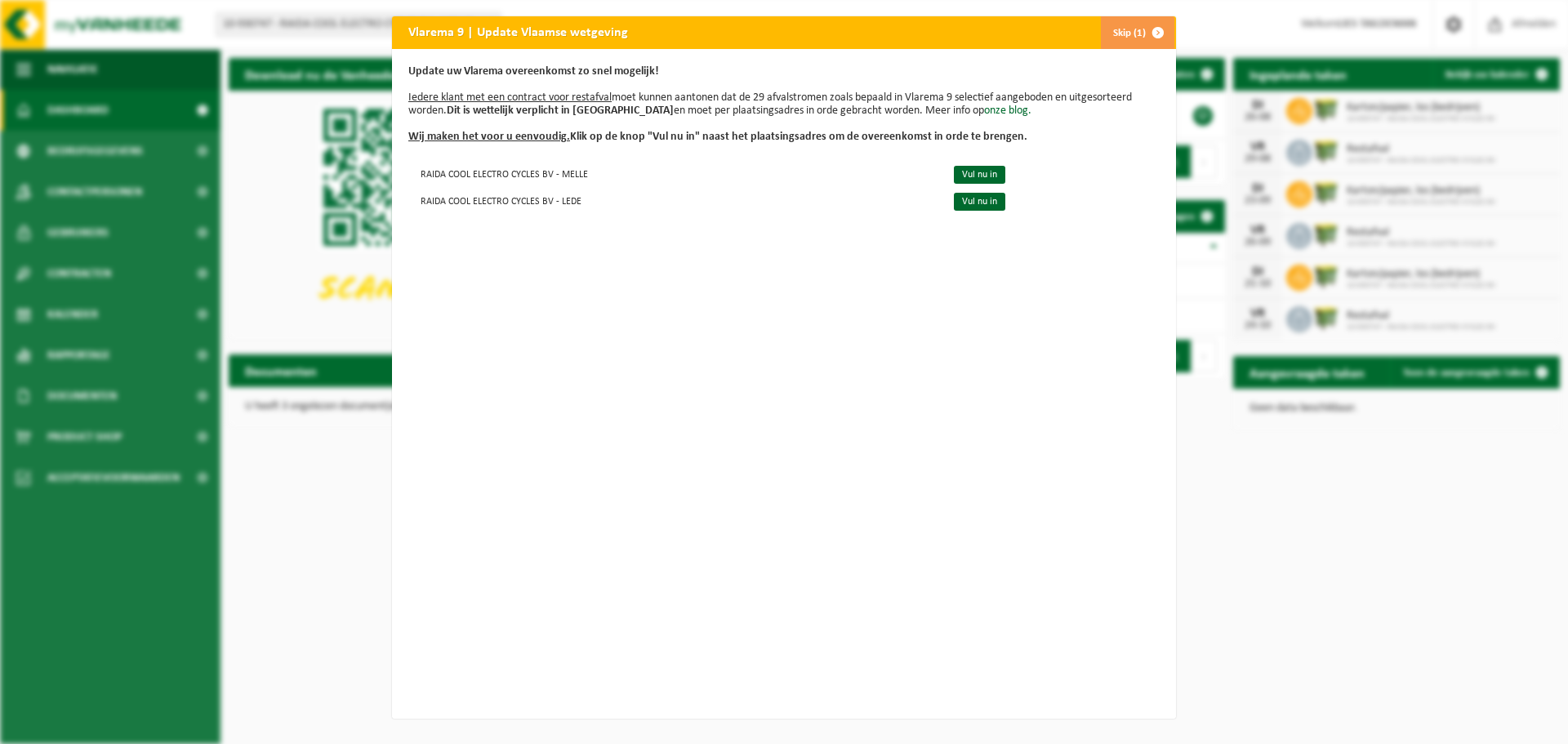
click at [1149, 28] on span "button" at bounding box center [1157, 32] width 33 height 33
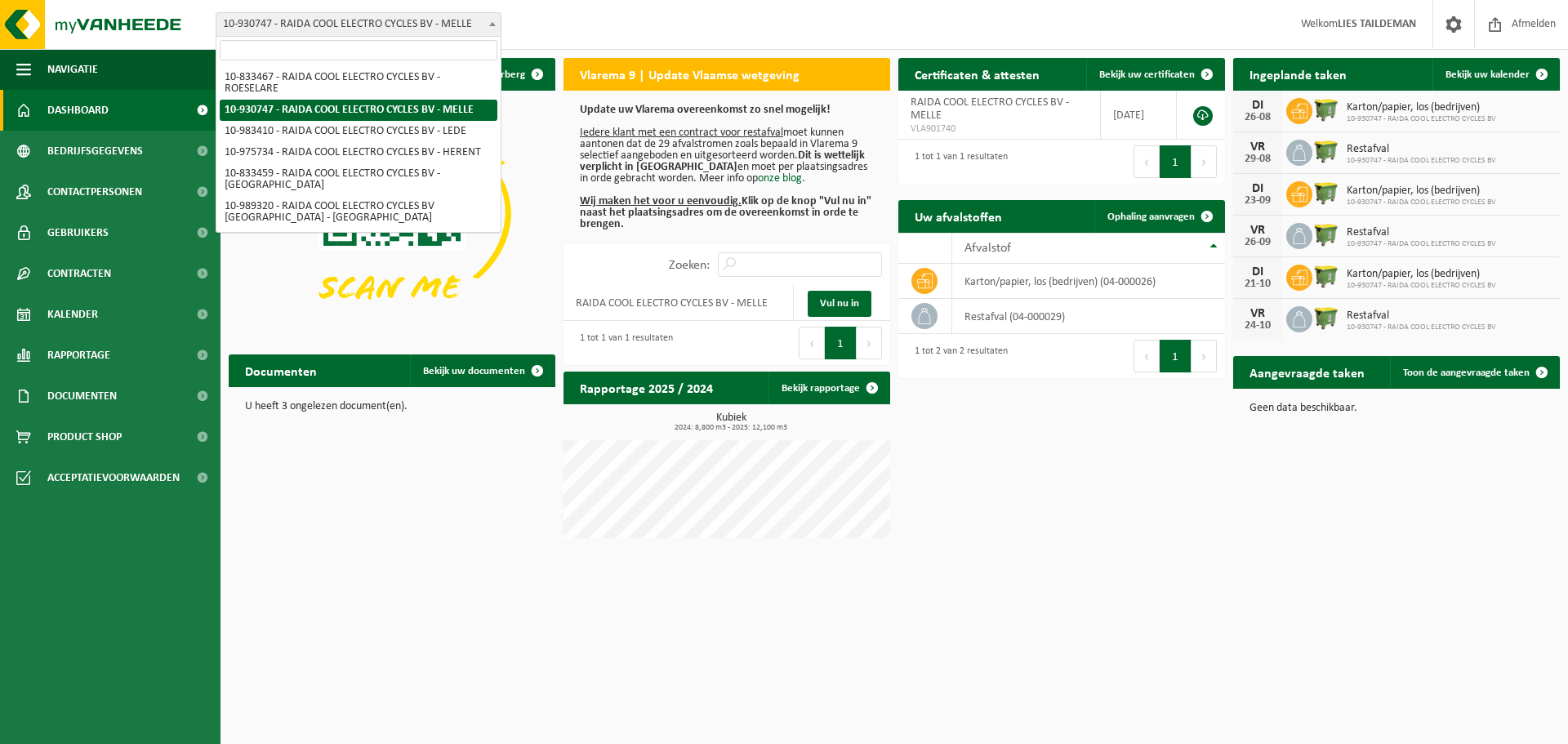
click at [417, 22] on span "10-930747 - RAIDA COOL ELECTRO CYCLES BV - MELLE" at bounding box center [358, 25] width 284 height 23
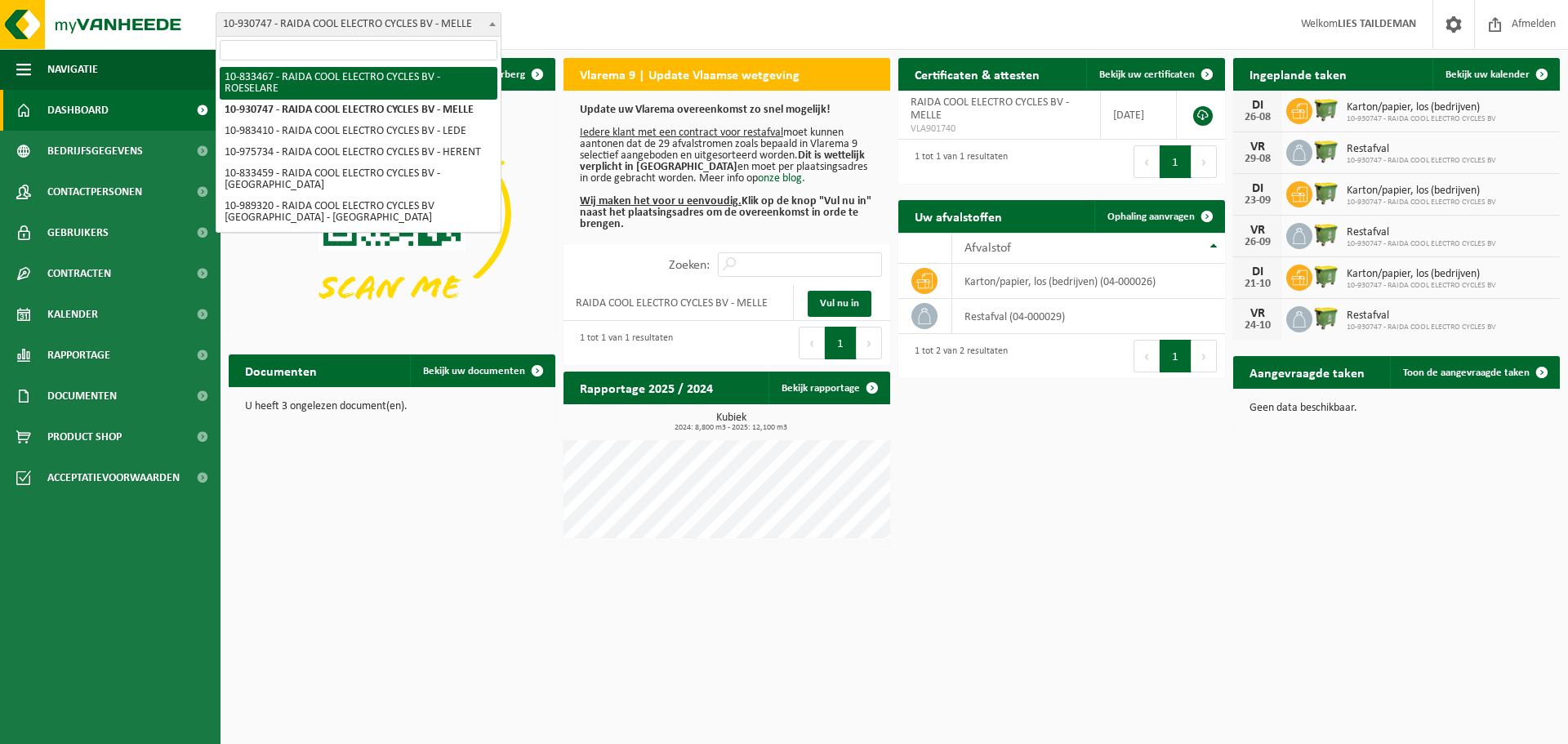
click at [313, 51] on input "search" at bounding box center [358, 50] width 278 height 20
select select "89575"
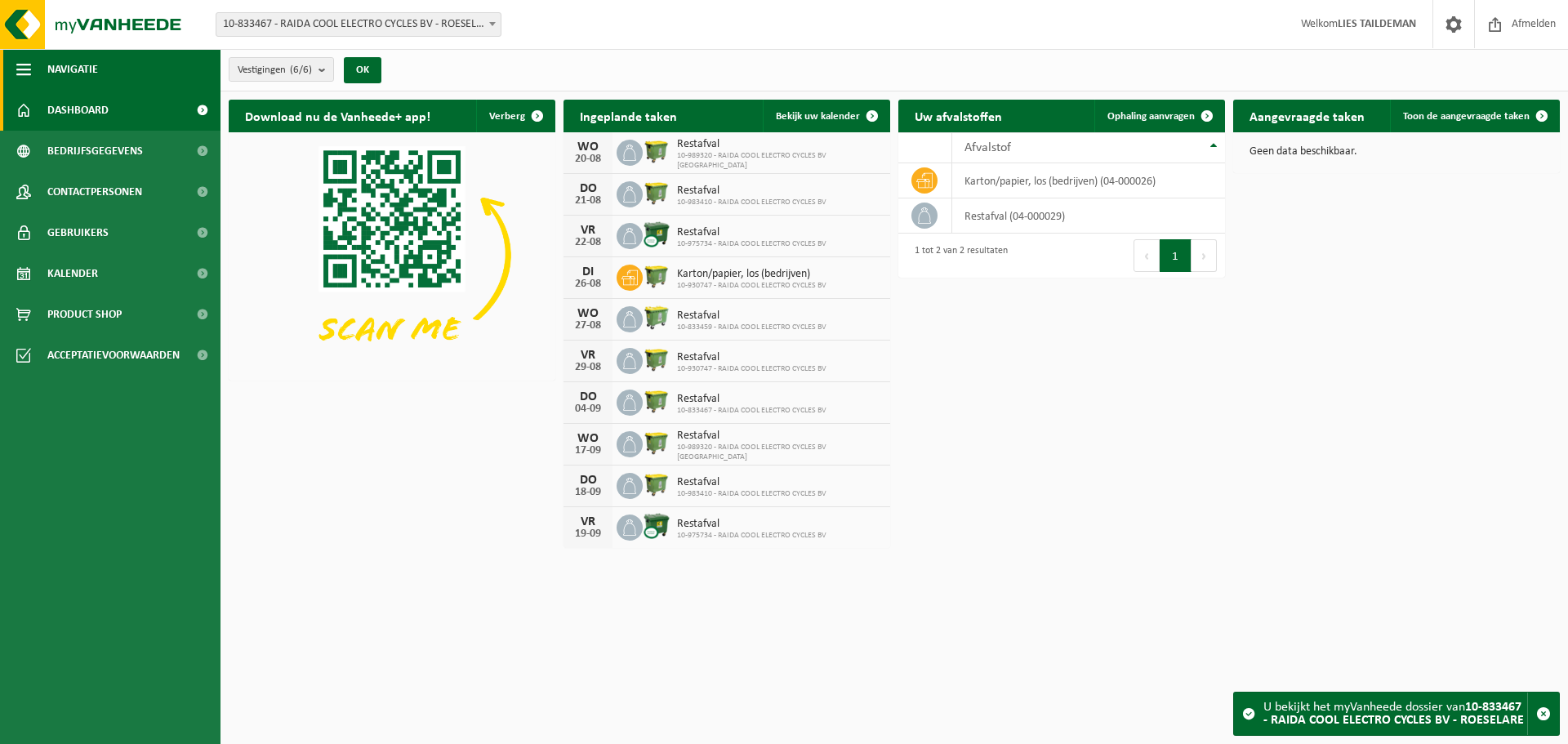
click at [84, 67] on span "Navigatie" at bounding box center [72, 69] width 51 height 41
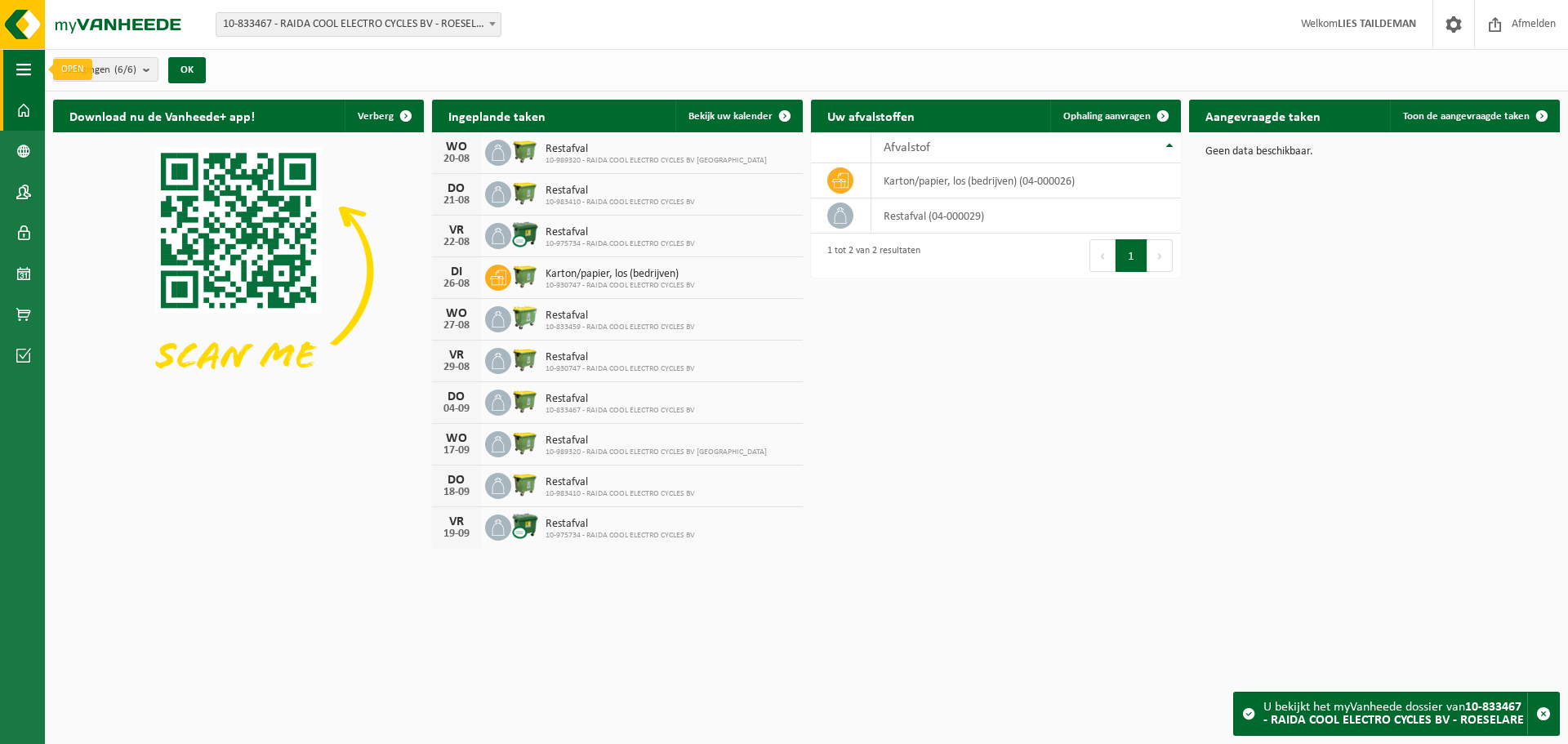
click at [27, 64] on span "button" at bounding box center [23, 69] width 15 height 41
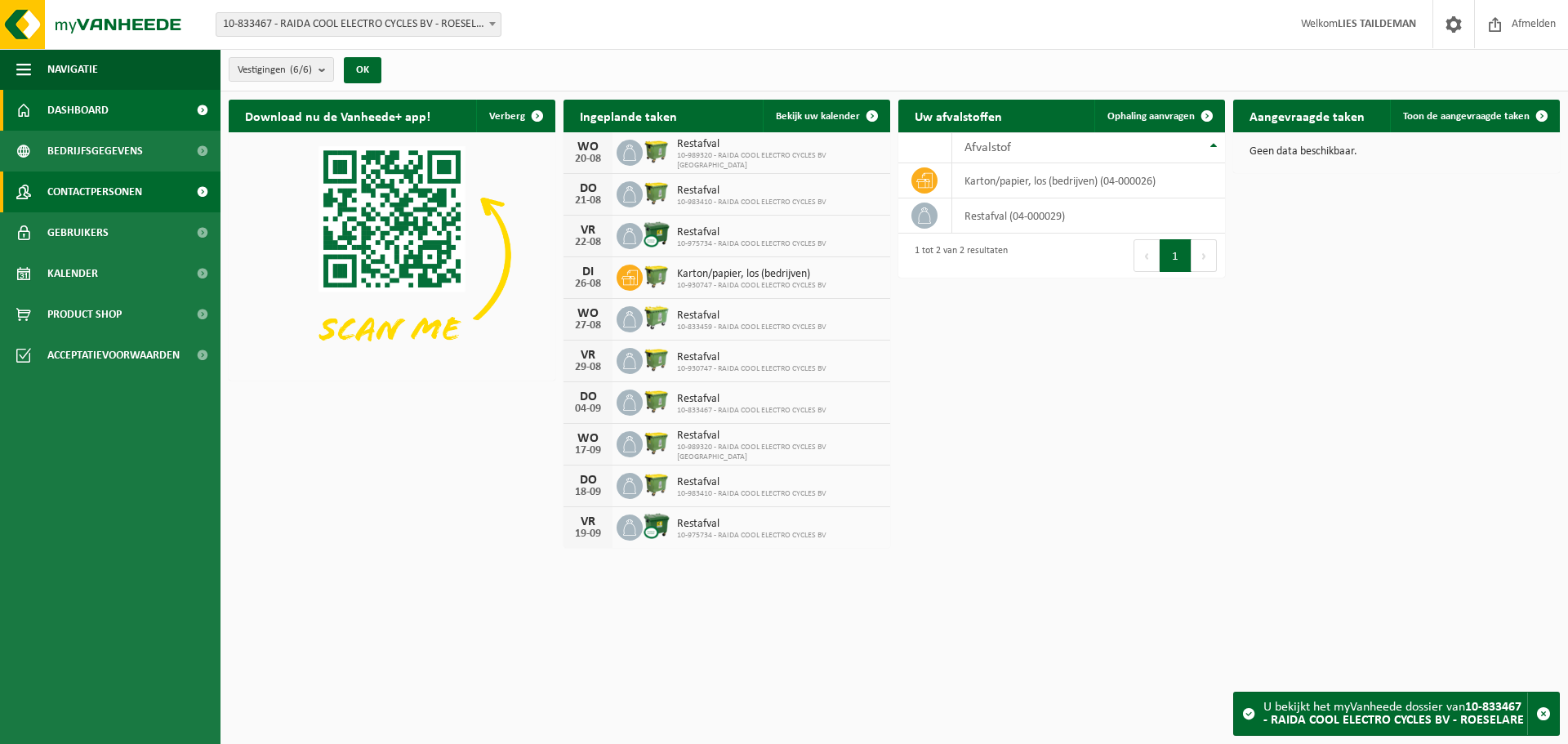
click at [70, 190] on span "Contactpersonen" at bounding box center [94, 192] width 95 height 41
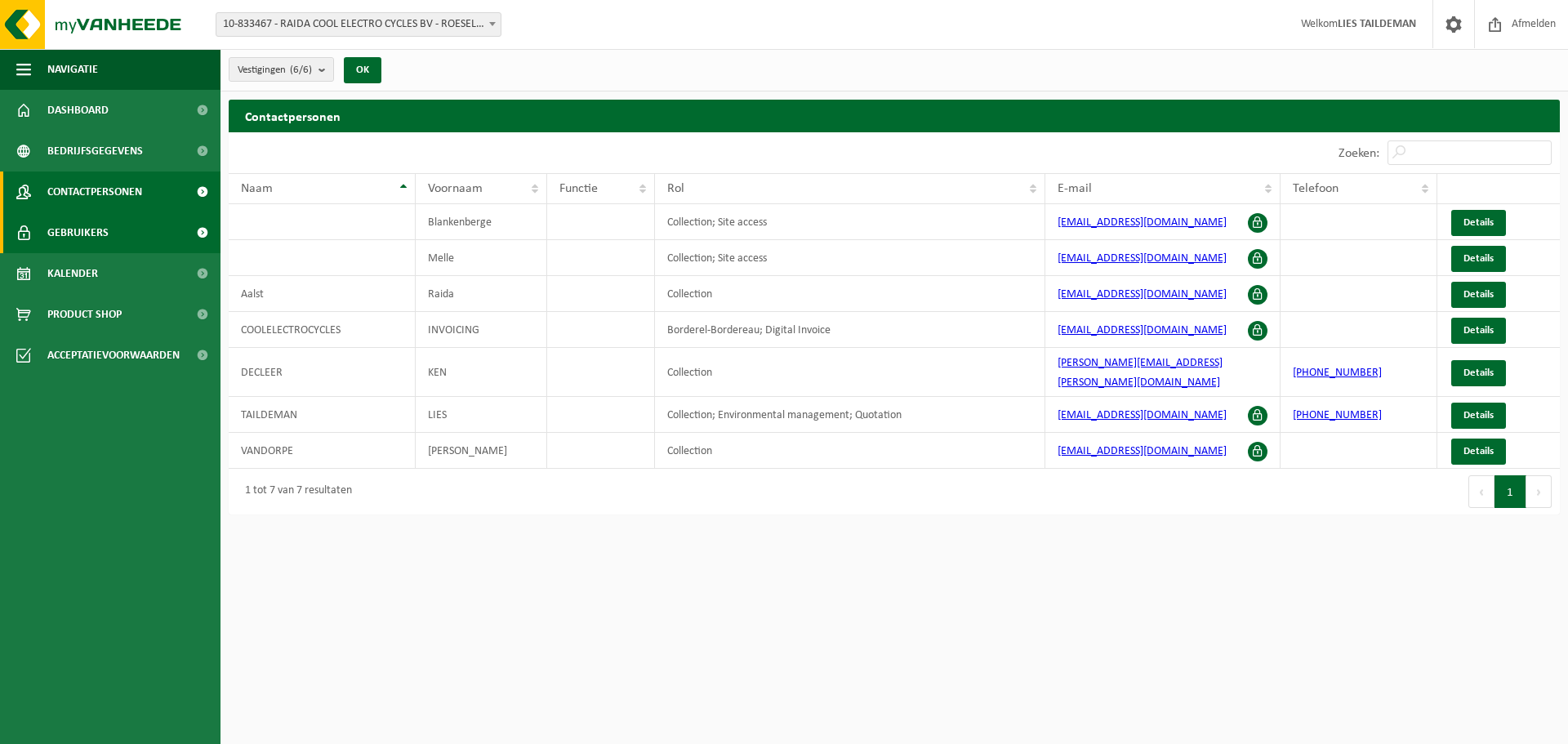
click at [86, 230] on span "Gebruikers" at bounding box center [77, 232] width 61 height 41
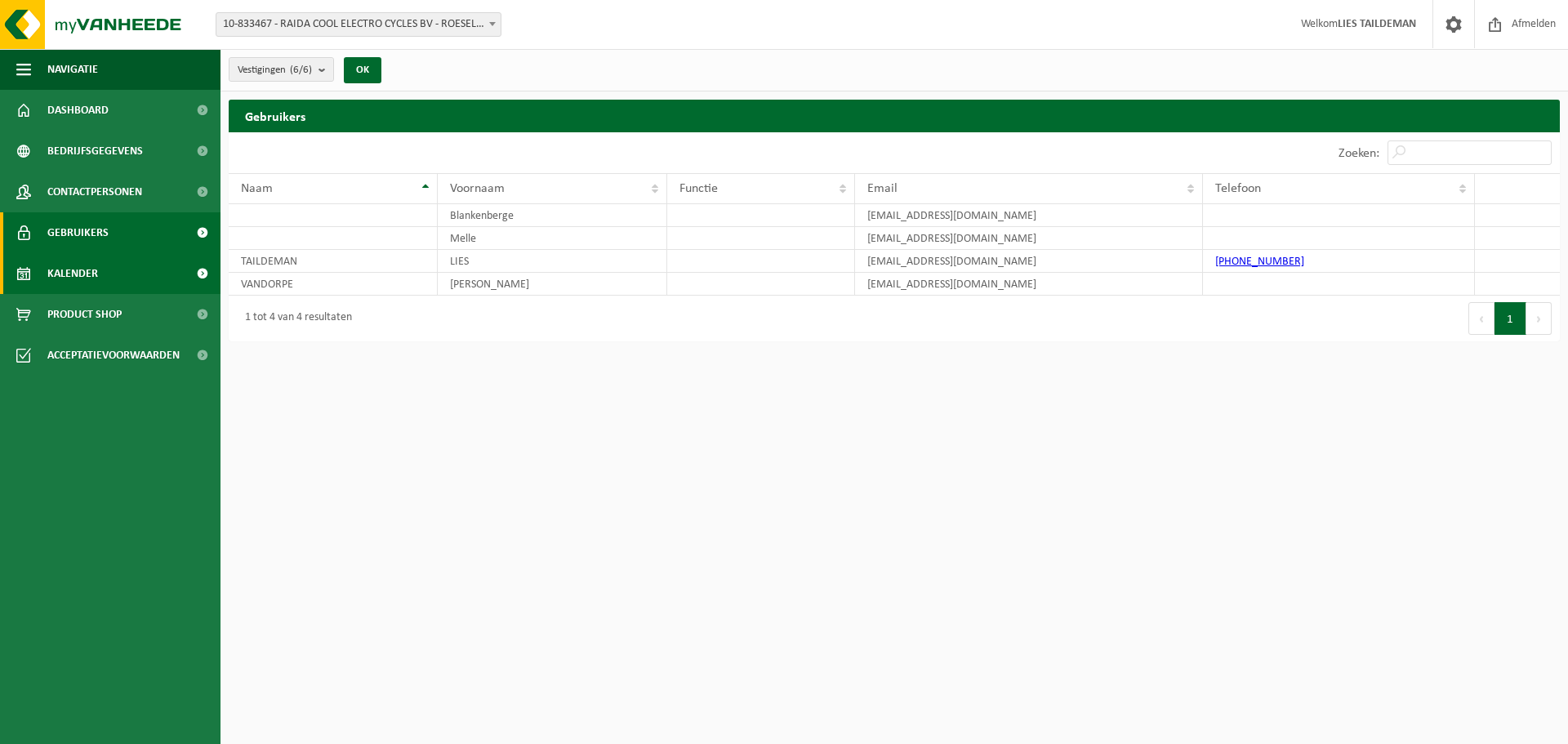
click at [67, 272] on span "Kalender" at bounding box center [72, 273] width 51 height 41
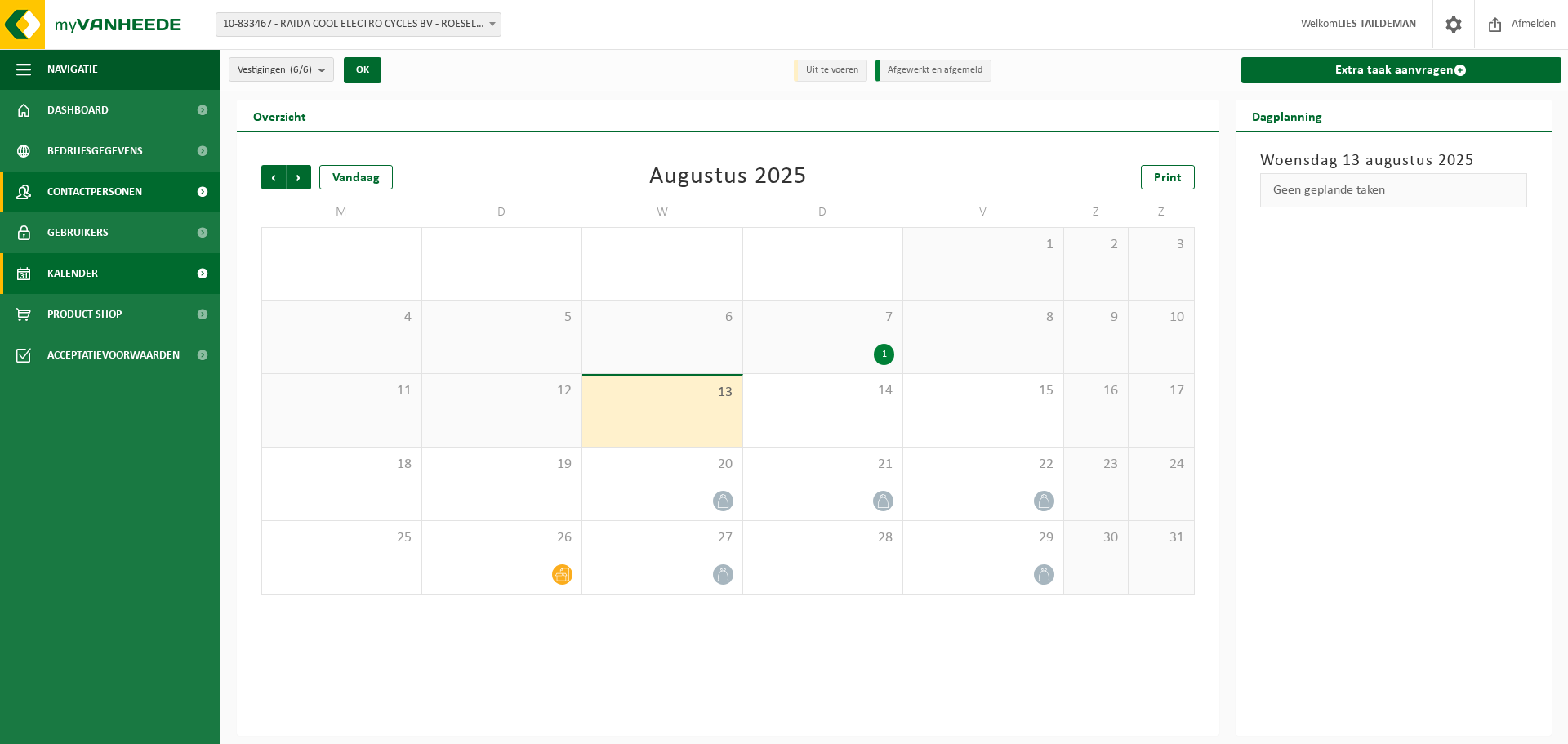
click at [73, 193] on span "Contactpersonen" at bounding box center [94, 192] width 95 height 41
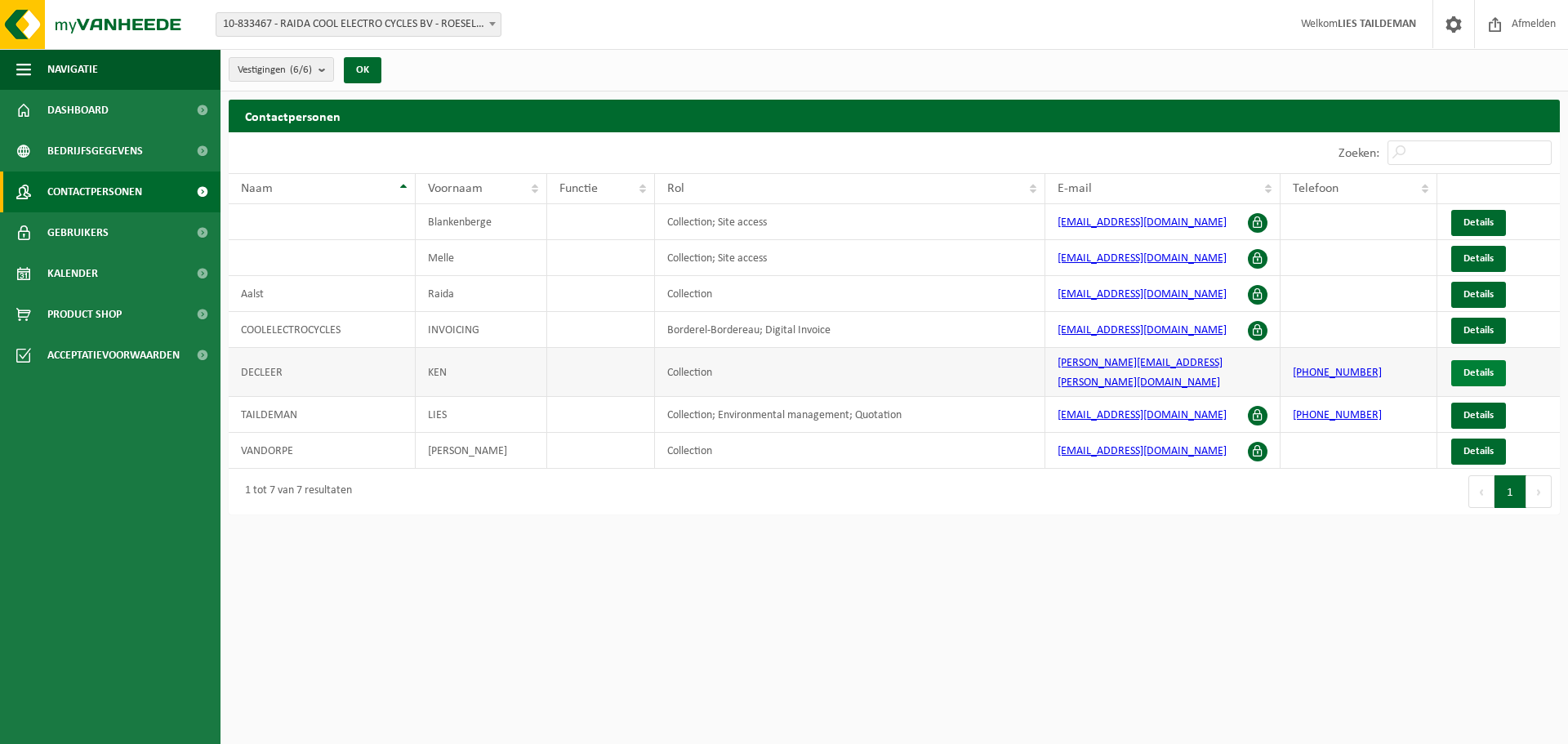
click at [1478, 367] on span "Details" at bounding box center [1478, 372] width 30 height 11
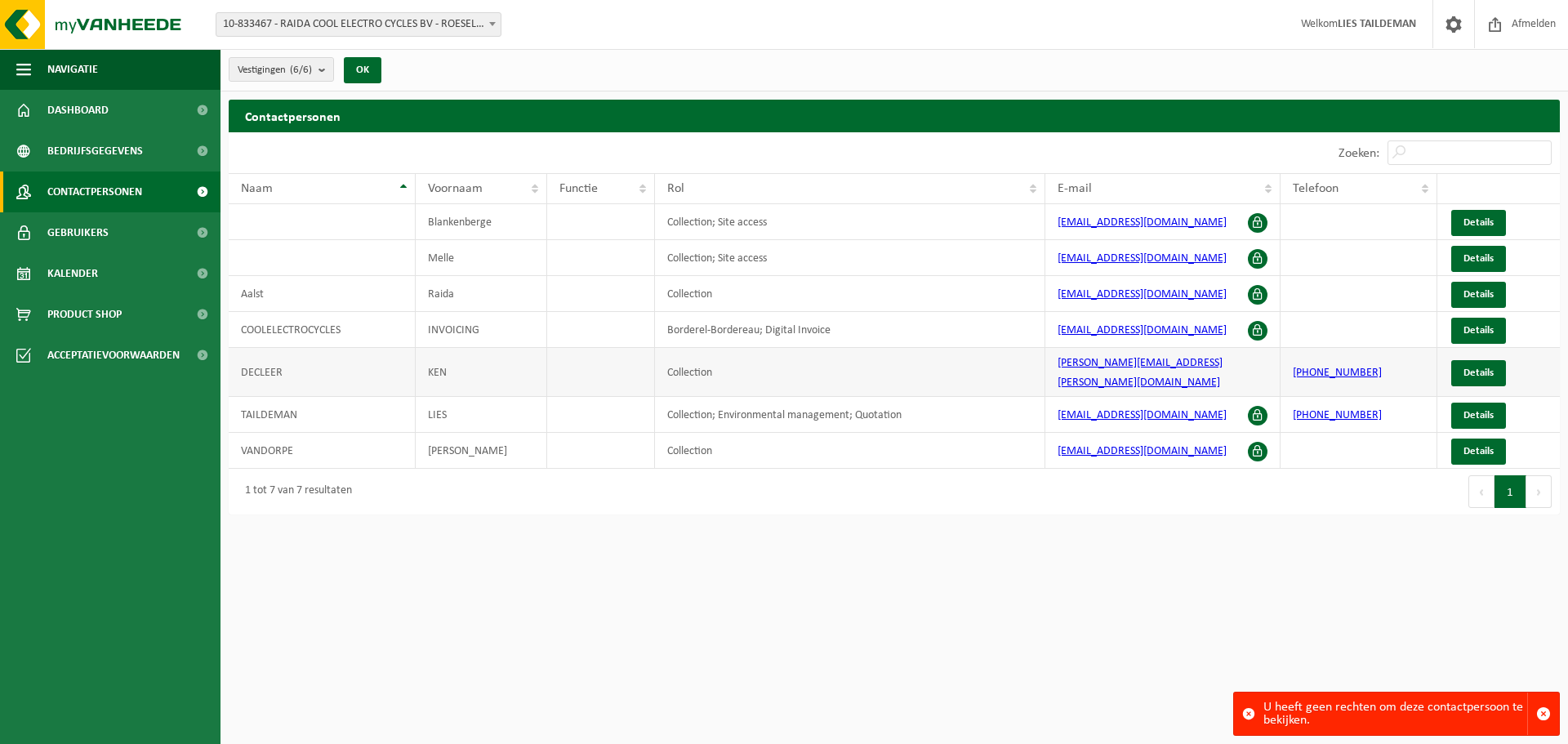
click at [272, 364] on td "DECLEER" at bounding box center [322, 372] width 187 height 49
click at [1468, 360] on link "Details" at bounding box center [1478, 372] width 55 height 26
click at [1464, 367] on span "Details" at bounding box center [1478, 372] width 30 height 11
click at [70, 146] on span "Bedrijfsgegevens" at bounding box center [95, 151] width 96 height 41
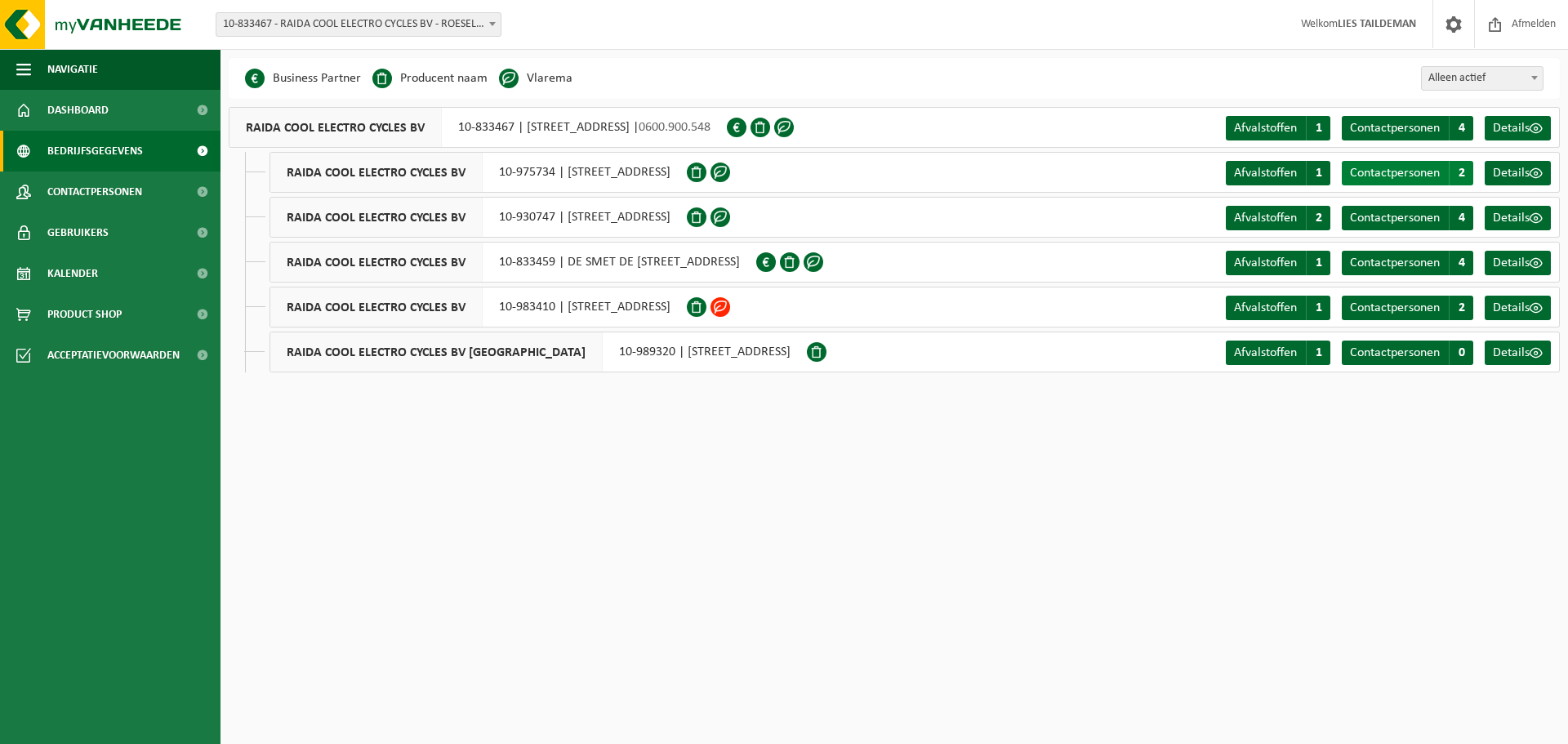
click at [1431, 174] on span "Contactpersonen" at bounding box center [1394, 173] width 90 height 13
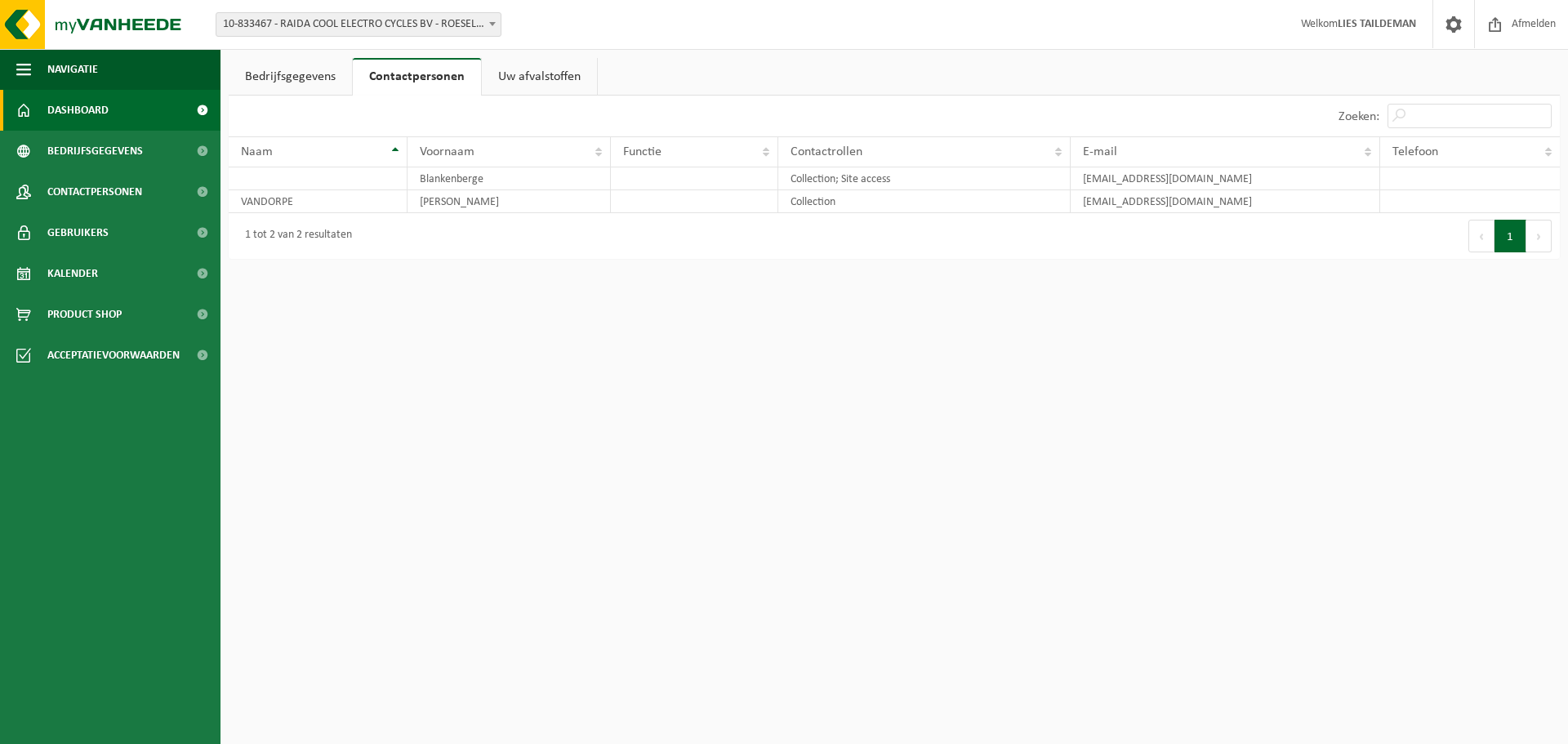
click at [76, 108] on span "Dashboard" at bounding box center [77, 110] width 61 height 41
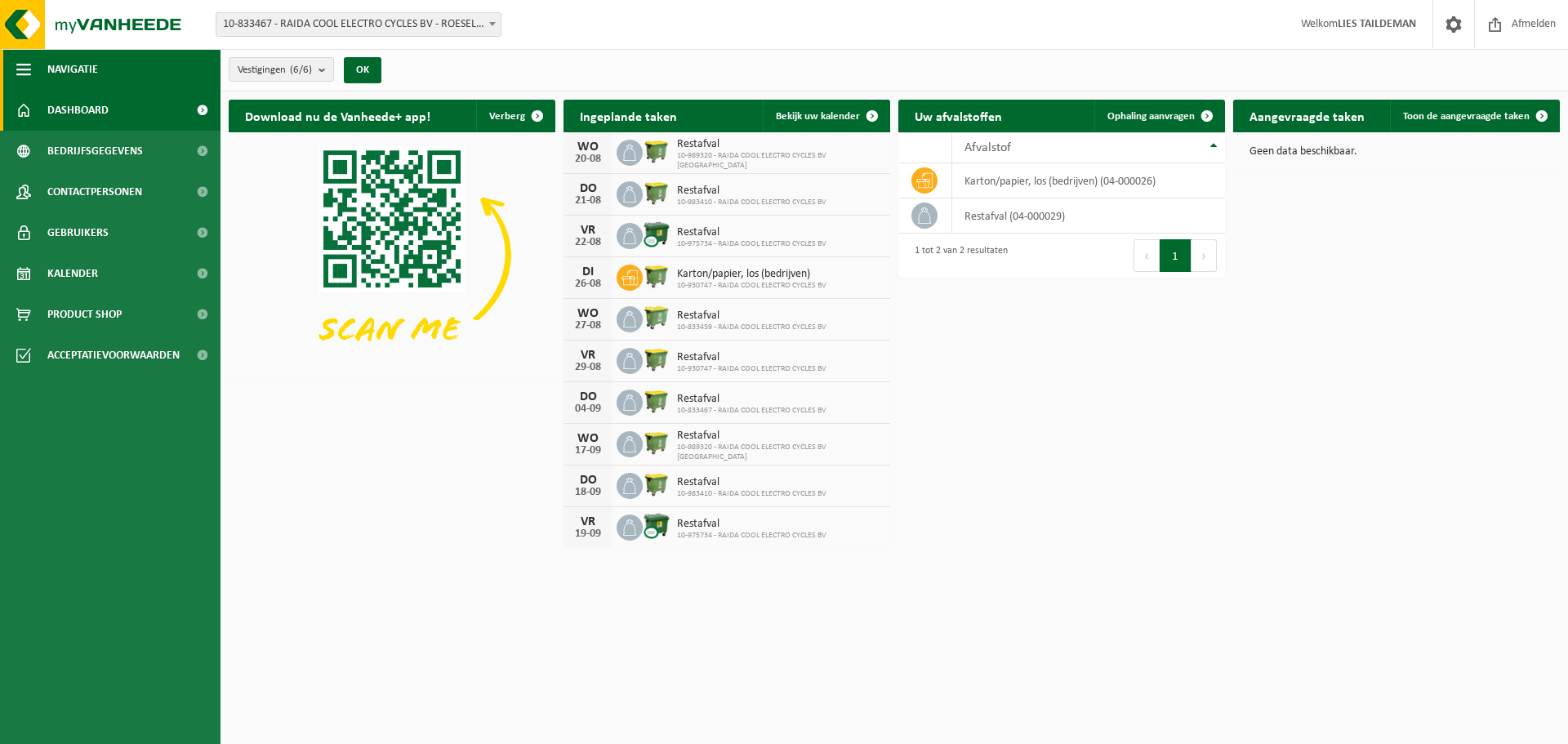
click at [89, 68] on span "Navigatie" at bounding box center [72, 69] width 51 height 41
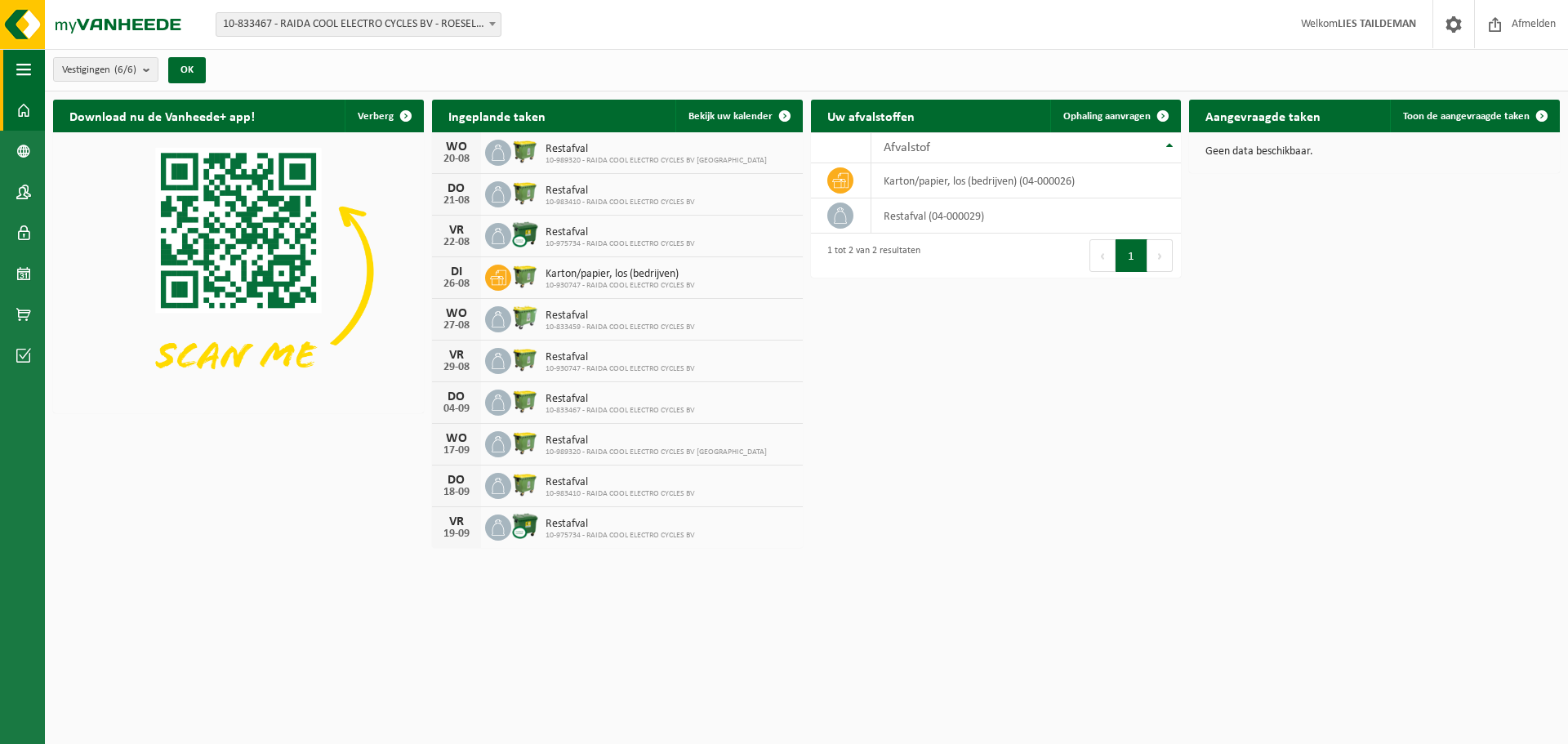
click at [28, 75] on span "button" at bounding box center [23, 69] width 15 height 41
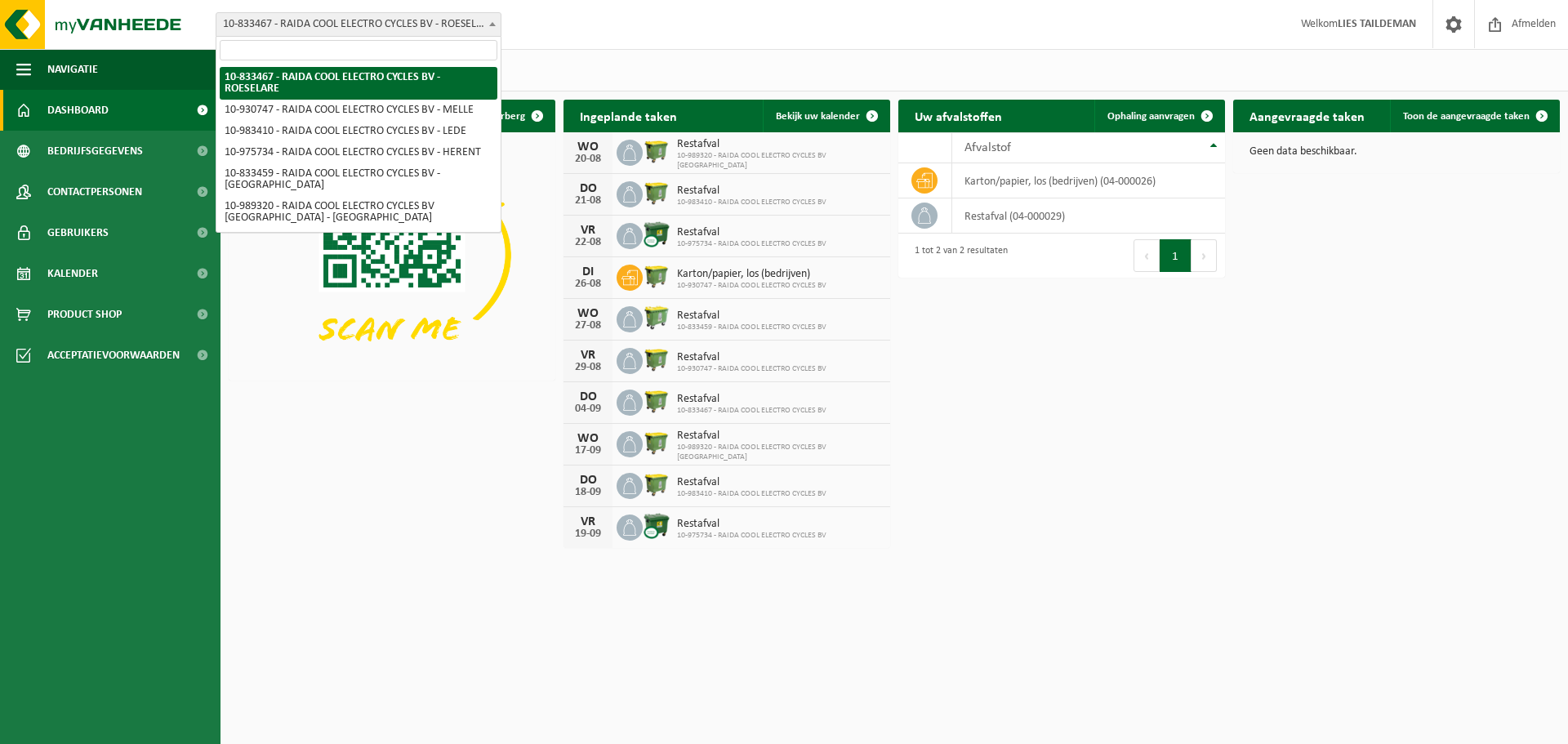
click at [458, 30] on span "10-833467 - RAIDA COOL ELECTRO CYCLES BV - ROESELARE" at bounding box center [358, 25] width 284 height 23
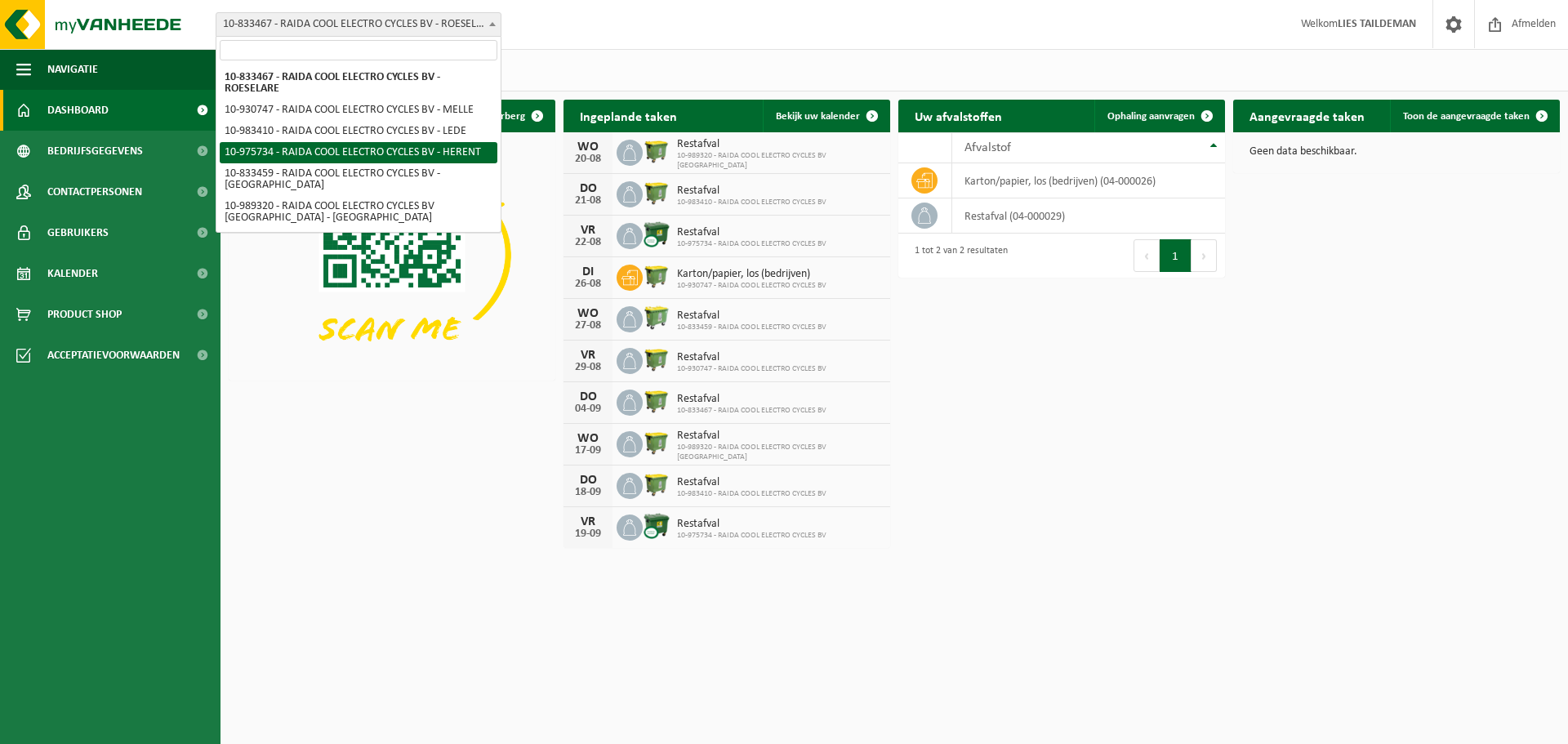
select select "158390"
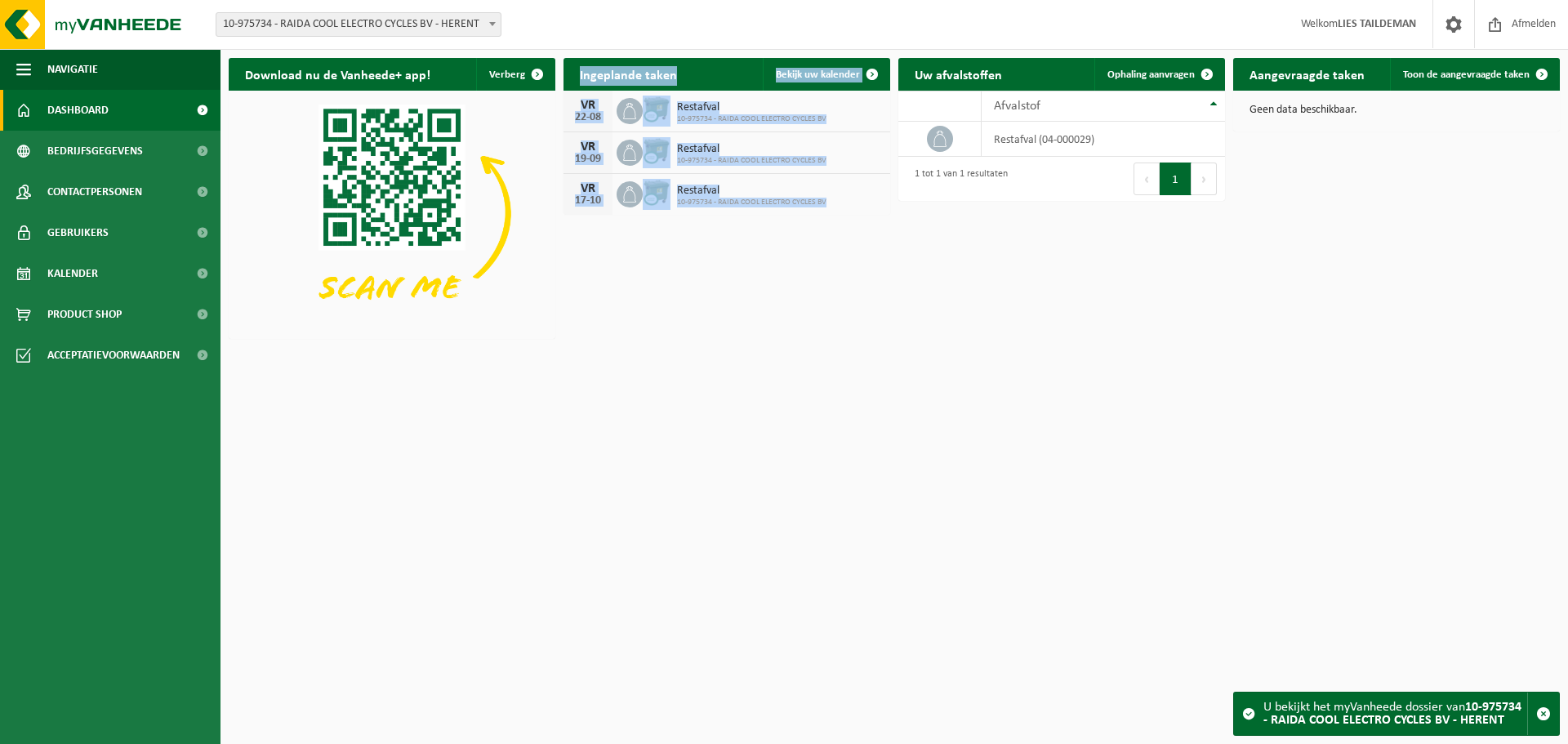
drag, startPoint x: 572, startPoint y: 67, endPoint x: 848, endPoint y: 201, distance: 306.8
click at [848, 201] on div "Ingeplande taken Bekijk uw kalender [DATE] Restafval 10-975734 - RAIDA COOL ELE…" at bounding box center [726, 136] width 334 height 173
click at [873, 74] on span at bounding box center [872, 74] width 33 height 33
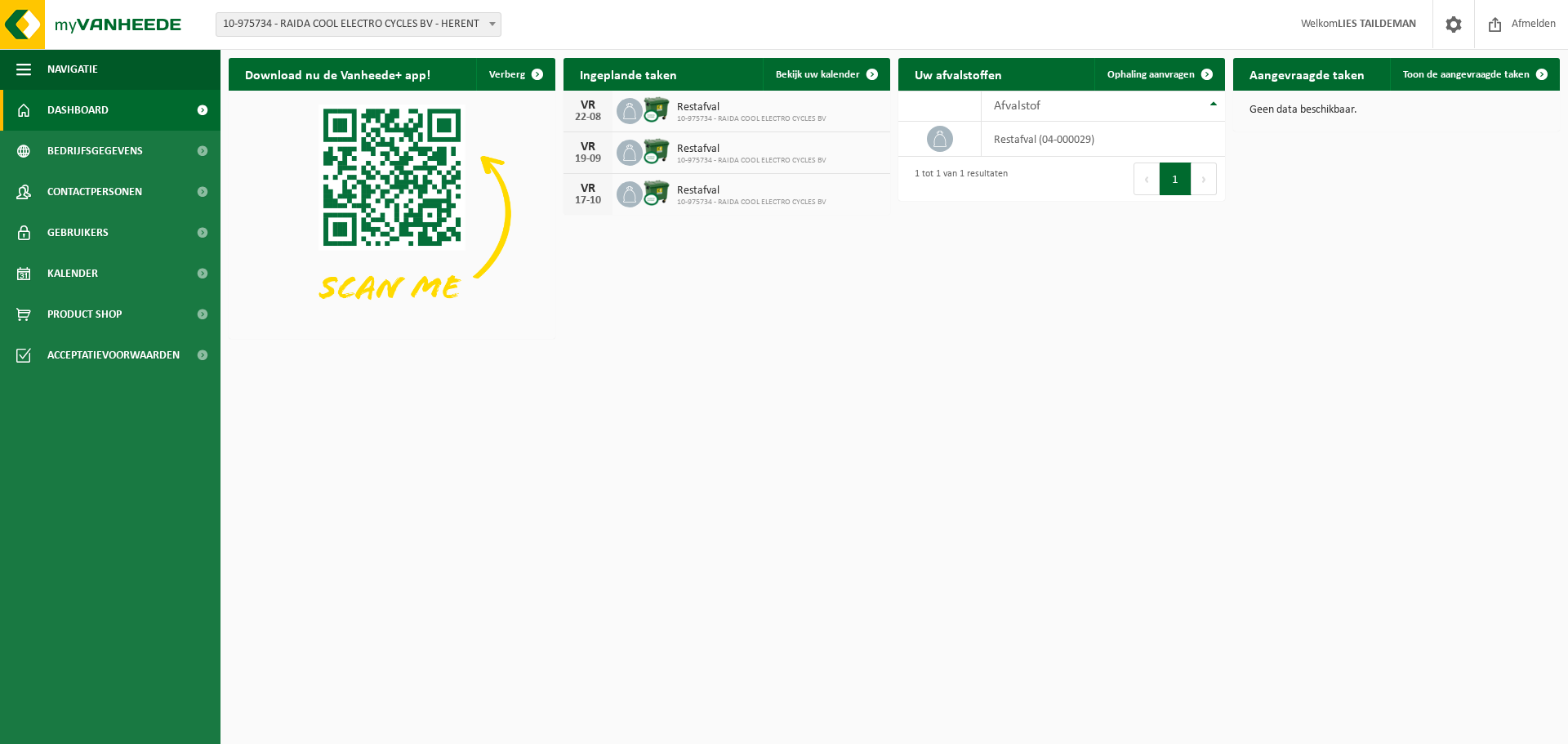
click at [411, 23] on span "10-975734 - RAIDA COOL ELECTRO CYCLES BV - HERENT" at bounding box center [358, 25] width 284 height 23
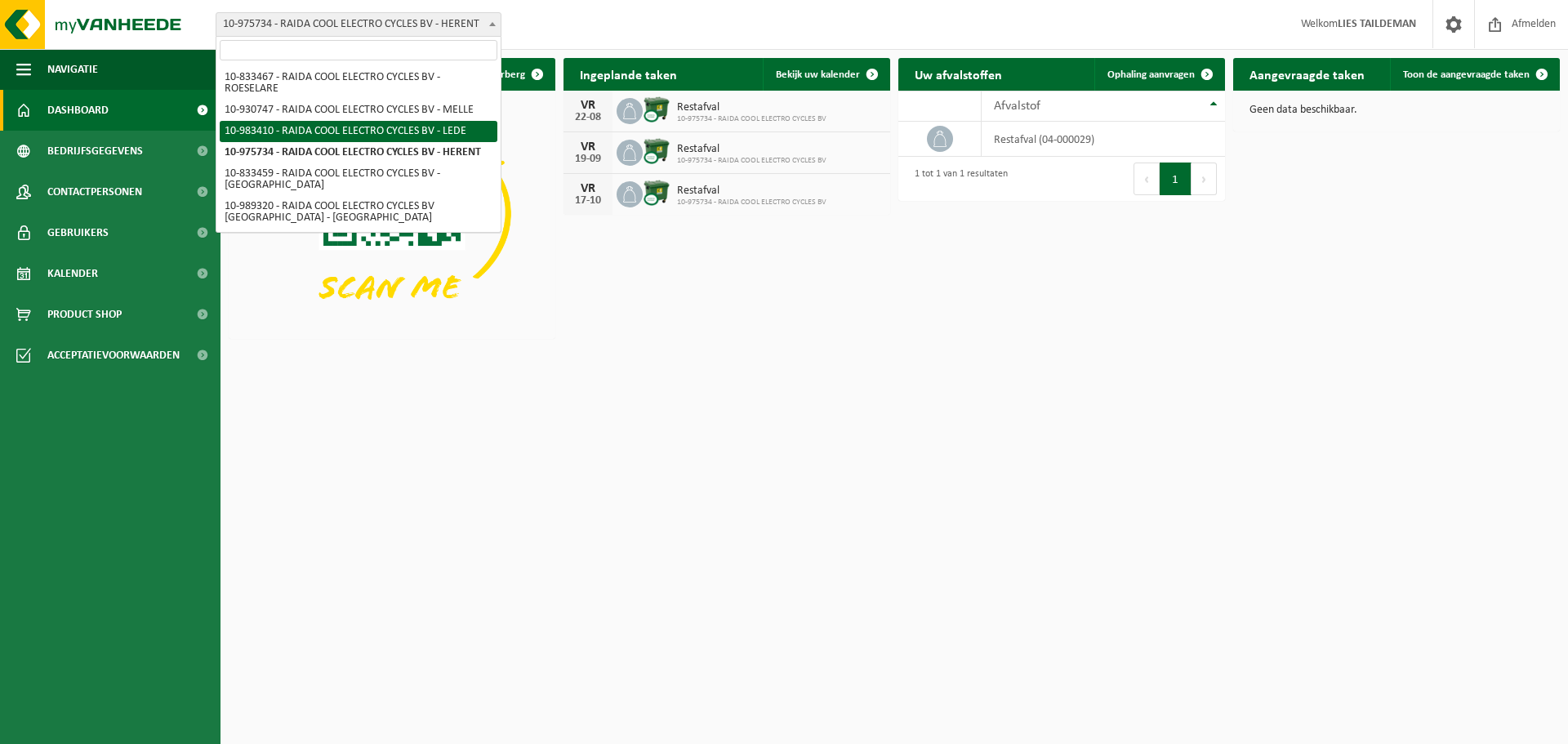
select select "163200"
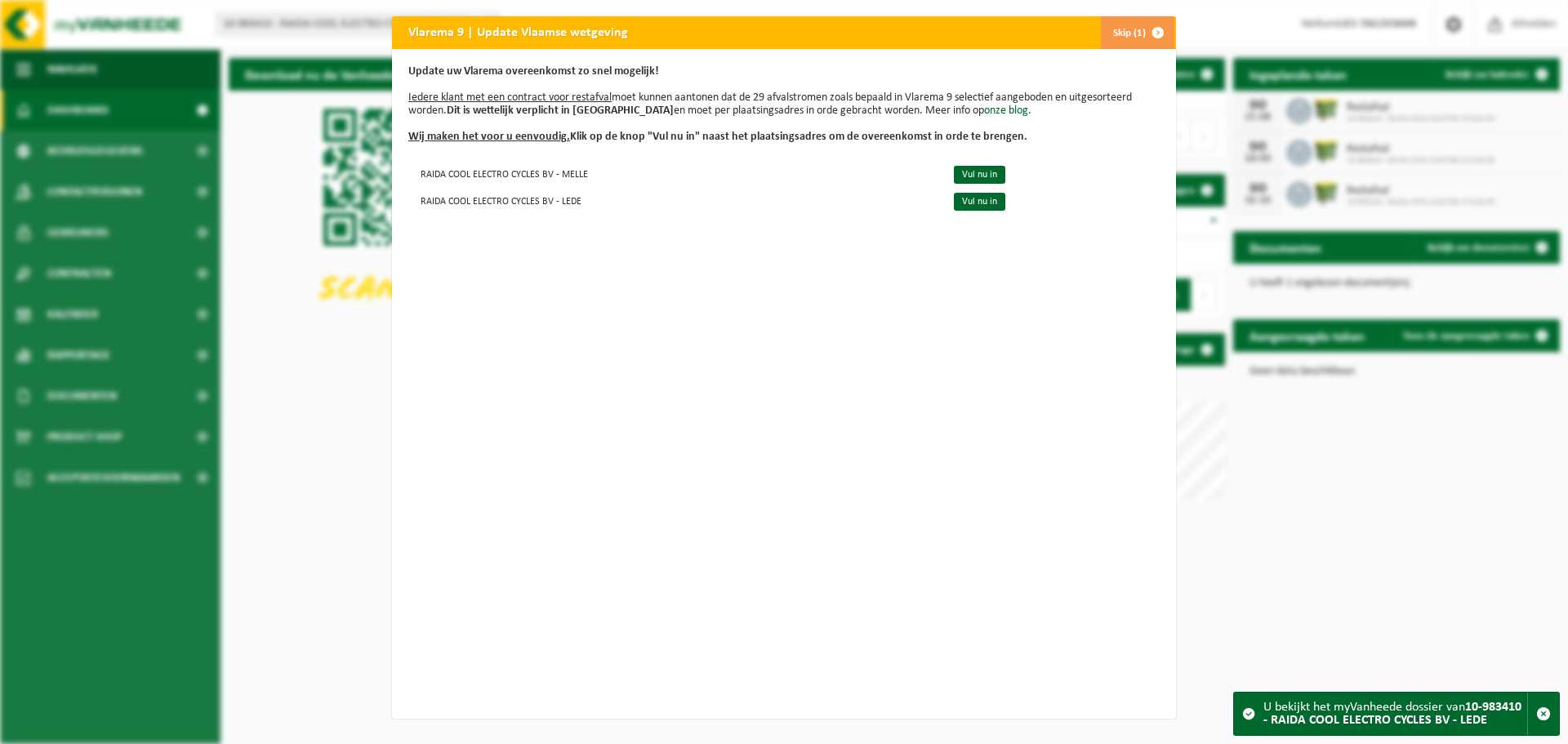
click at [1145, 28] on span "button" at bounding box center [1157, 32] width 33 height 33
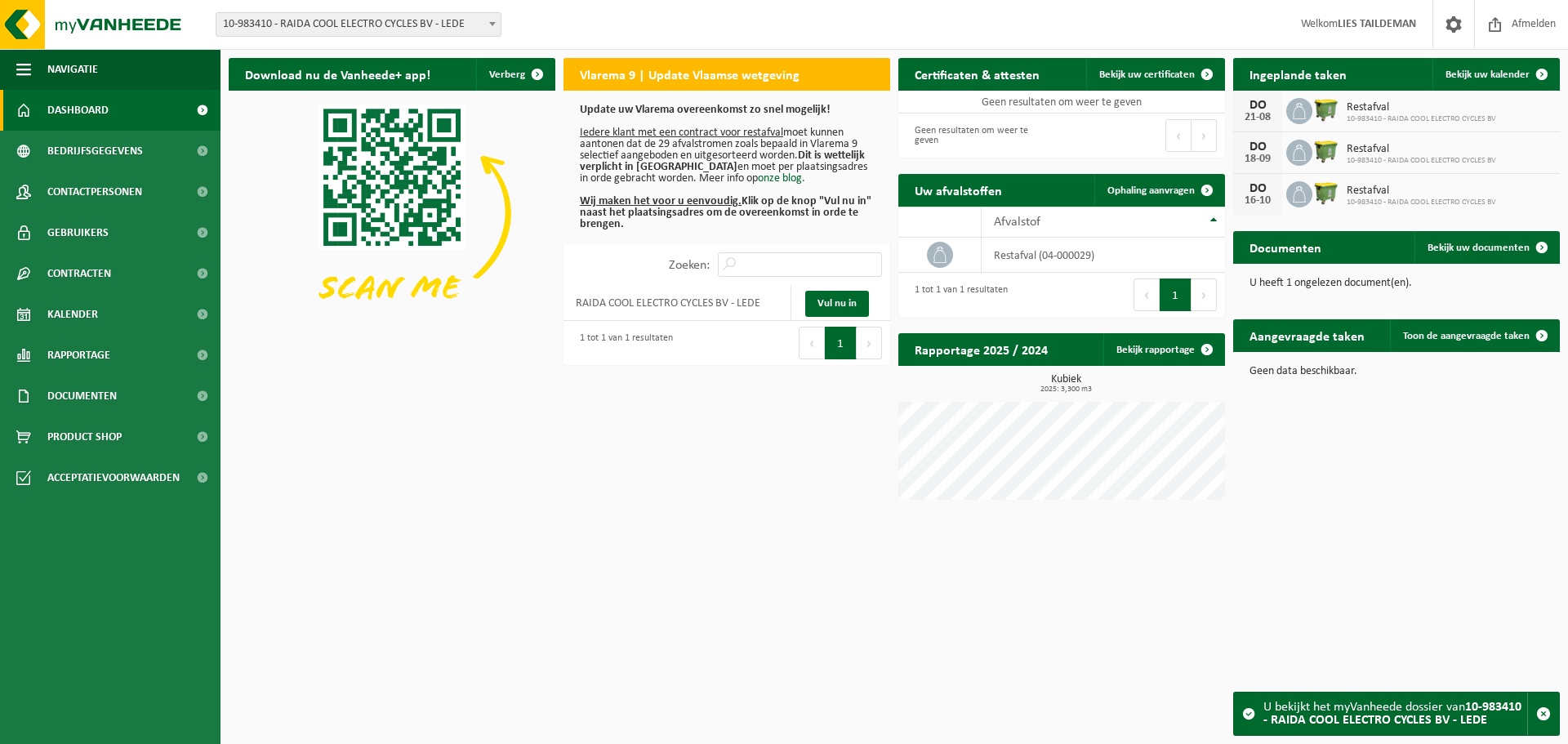
drag, startPoint x: 450, startPoint y: 21, endPoint x: 445, endPoint y: 32, distance: 12.1
click at [450, 21] on span "10-983410 - RAIDA COOL ELECTRO CYCLES BV - LEDE" at bounding box center [358, 25] width 284 height 23
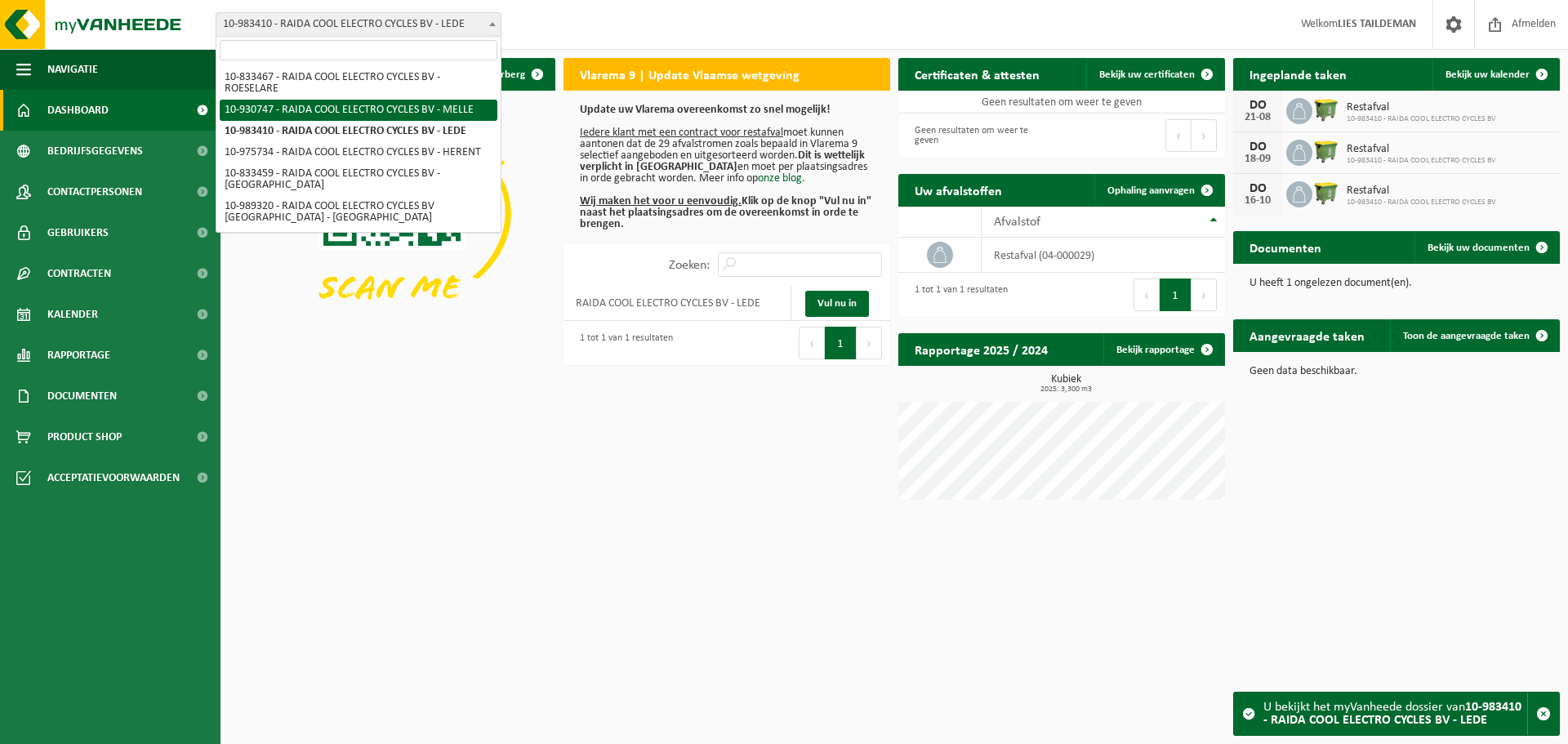
select select "134464"
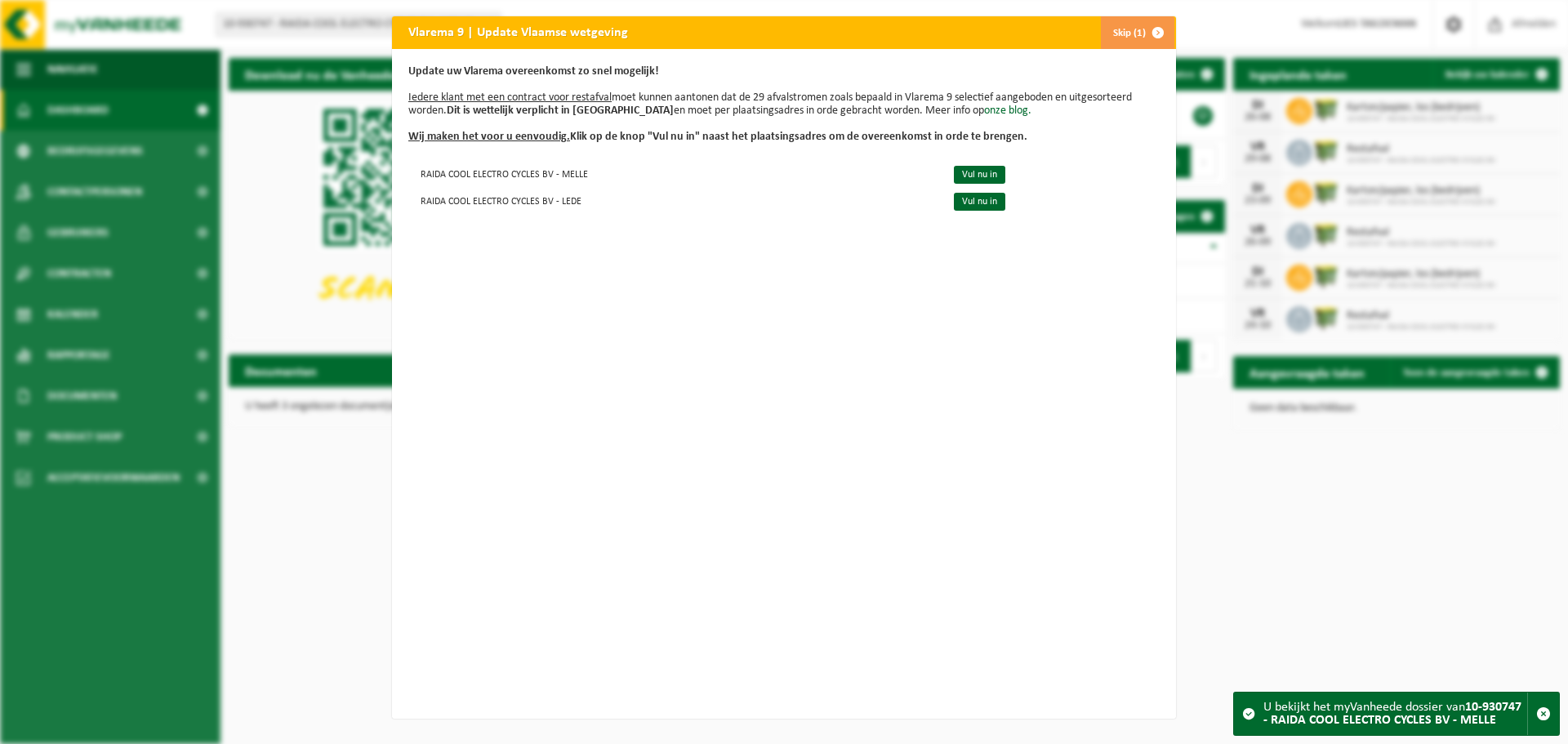
click at [1149, 29] on span "button" at bounding box center [1157, 32] width 33 height 33
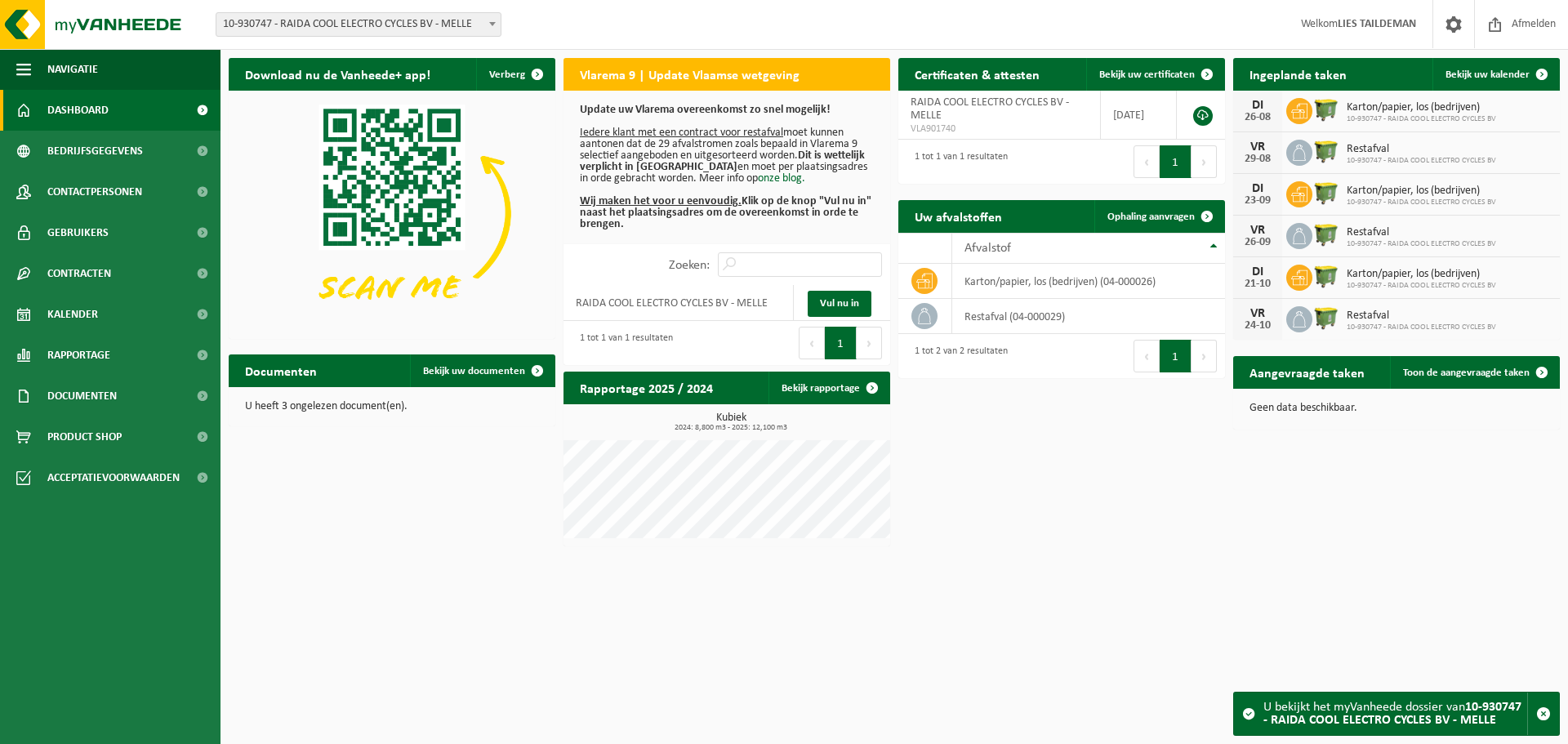
click at [490, 20] on span at bounding box center [492, 24] width 16 height 21
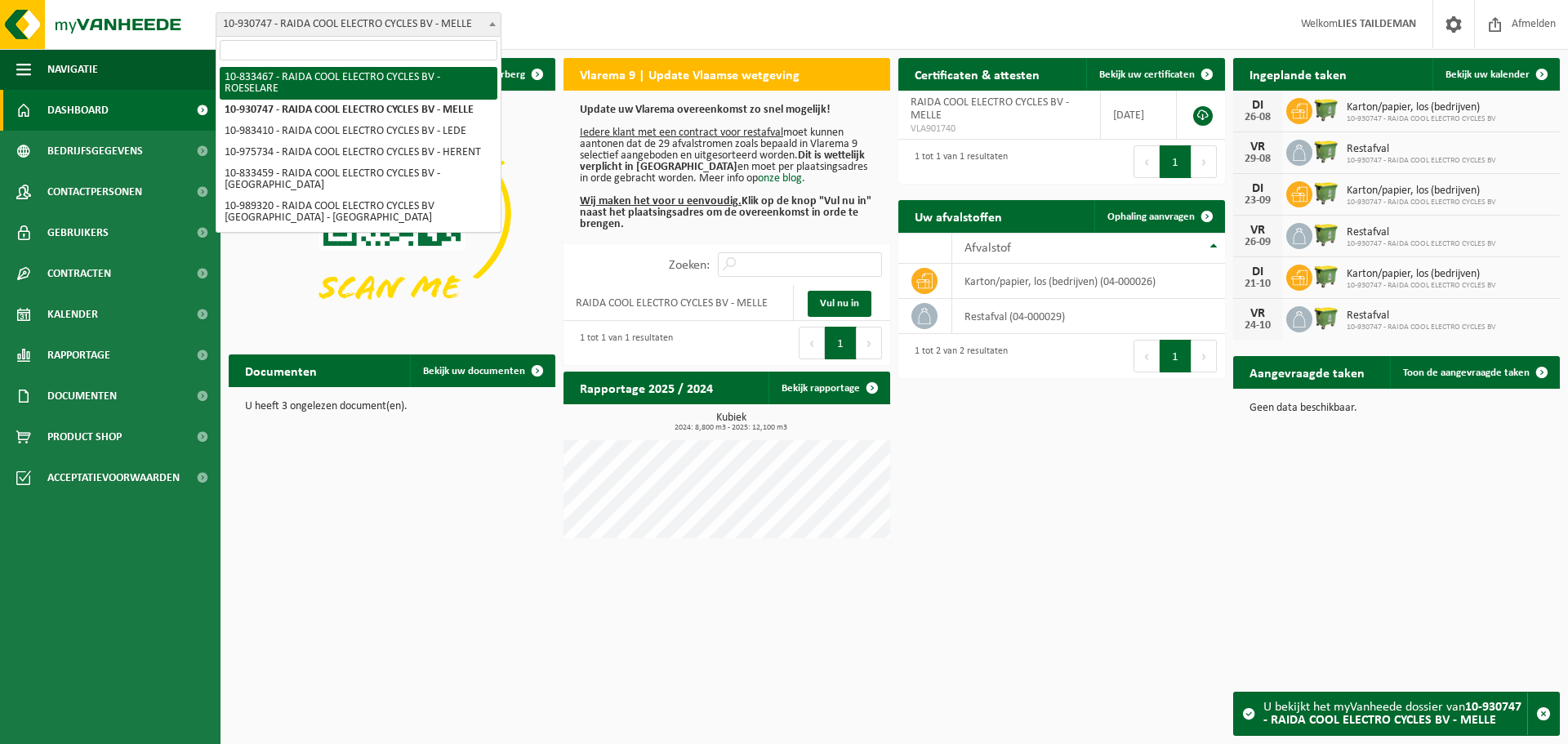
select select "89575"
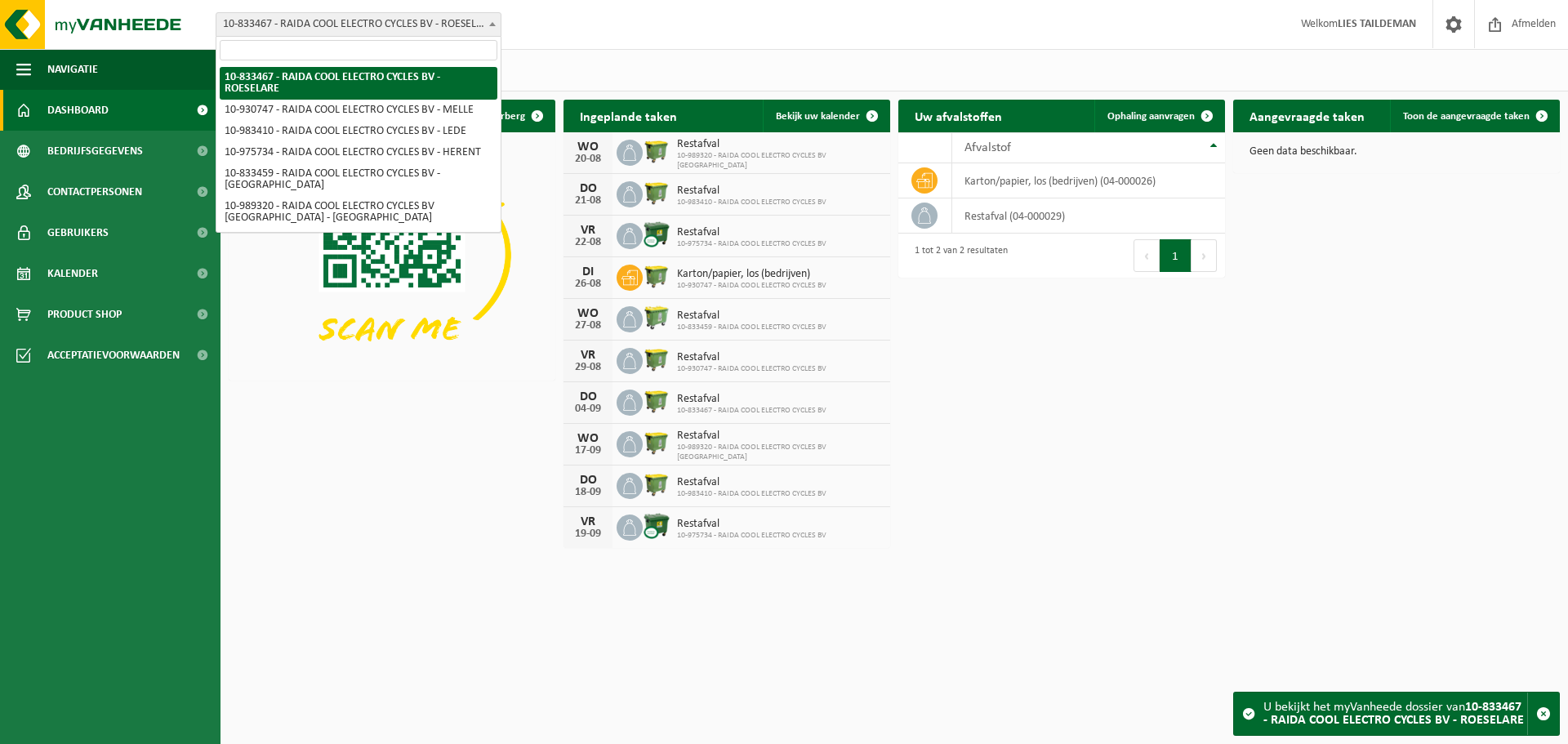
click at [490, 20] on span at bounding box center [492, 24] width 16 height 21
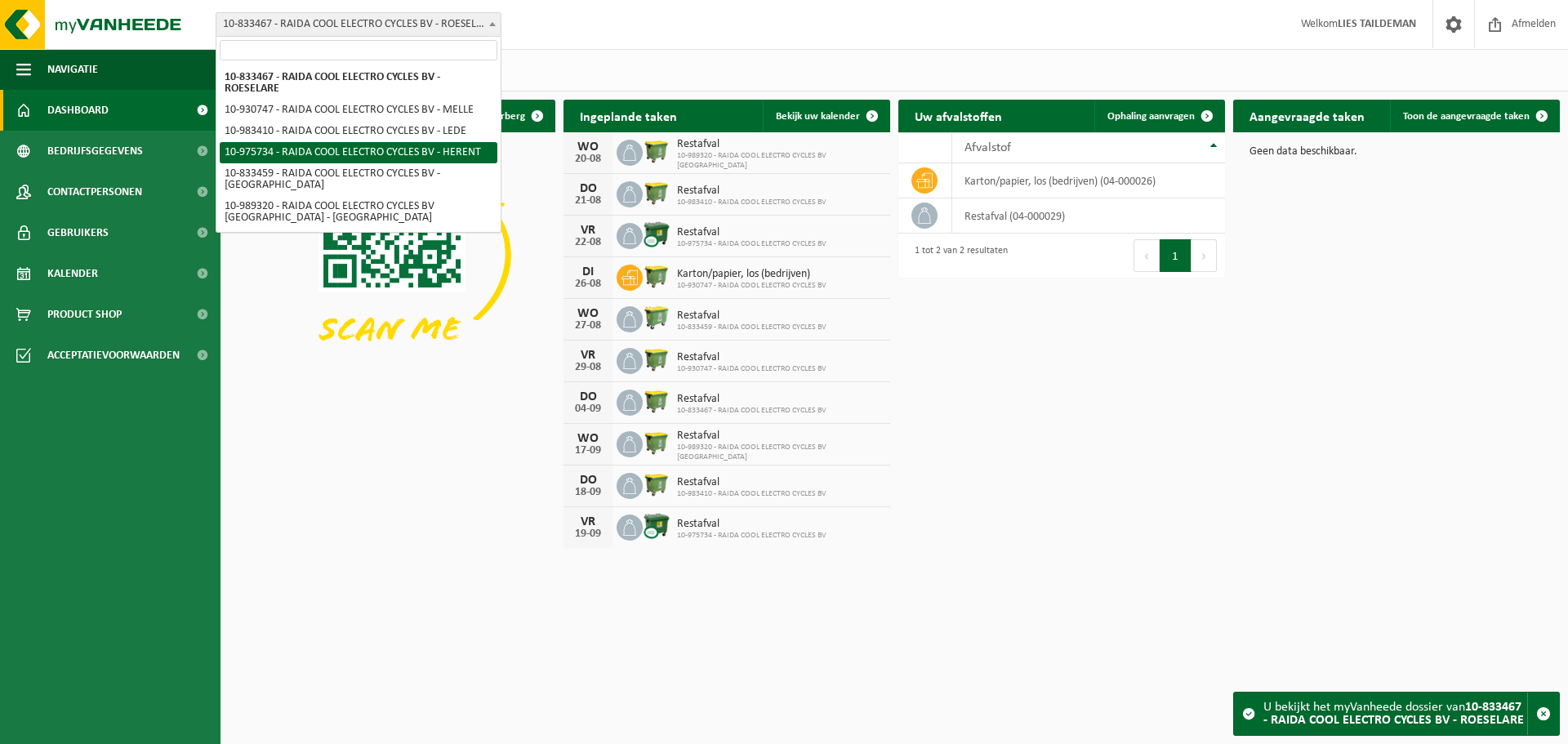
select select "158390"
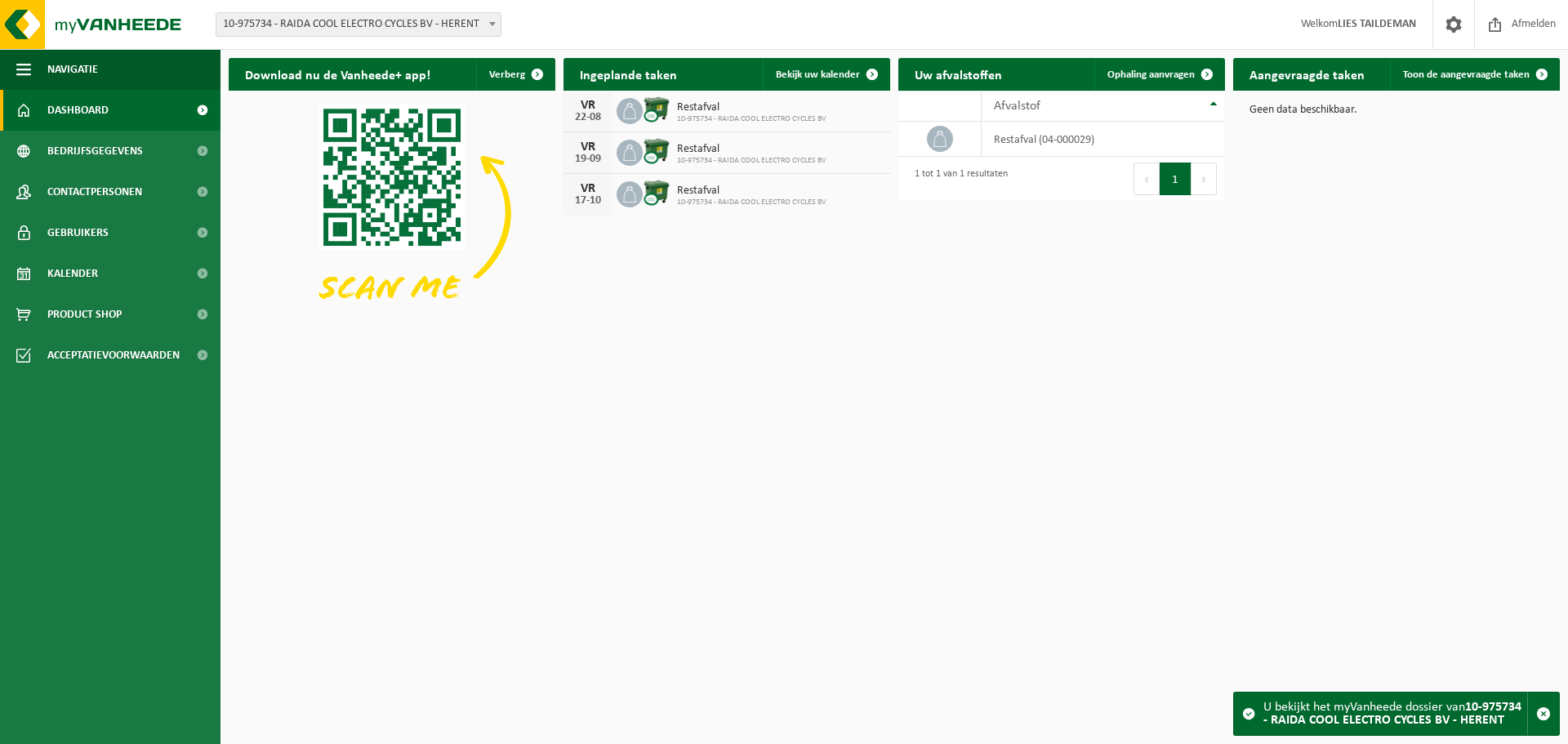
click at [459, 26] on span "10-975734 - RAIDA COOL ELECTRO CYCLES BV - HERENT" at bounding box center [358, 25] width 284 height 23
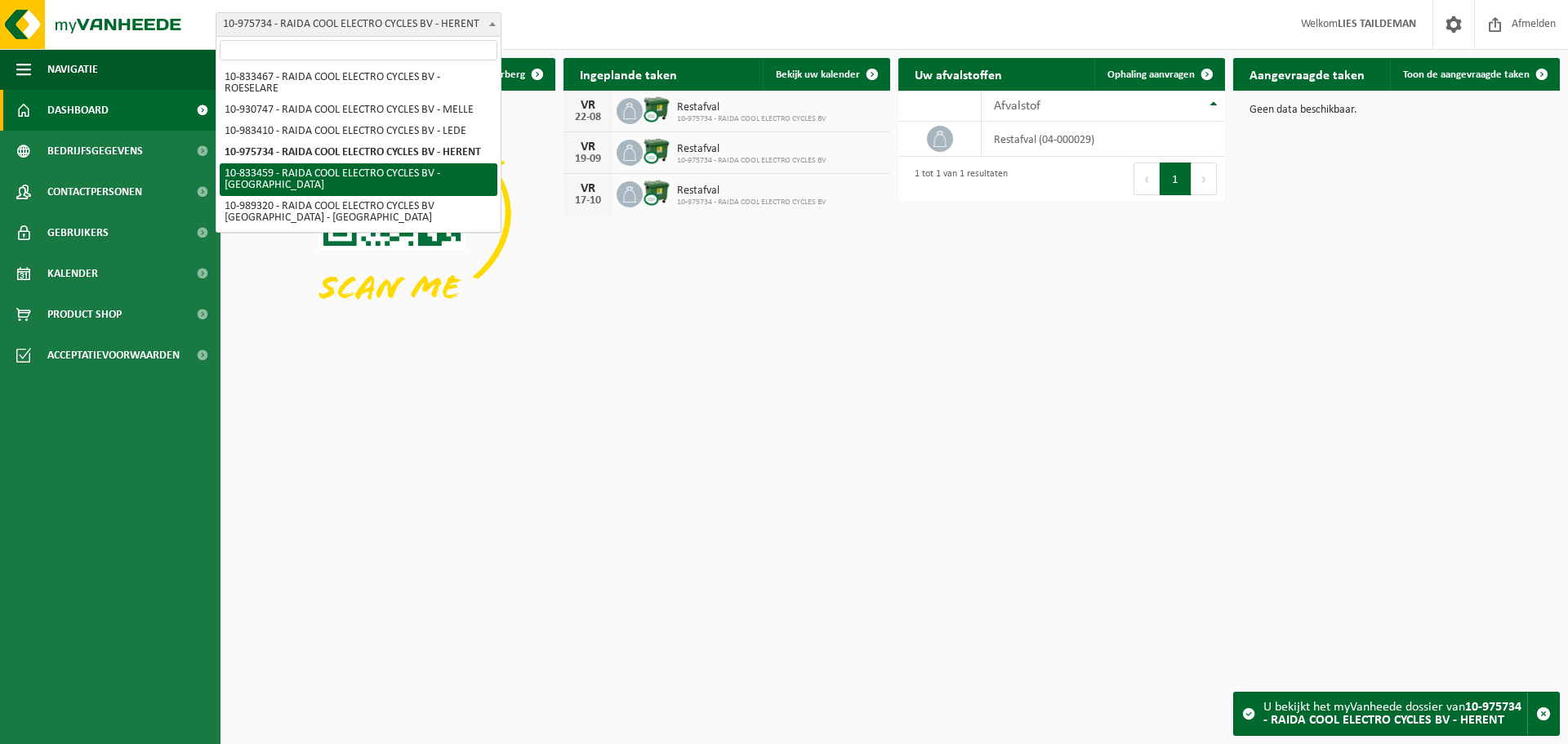
select select "89572"
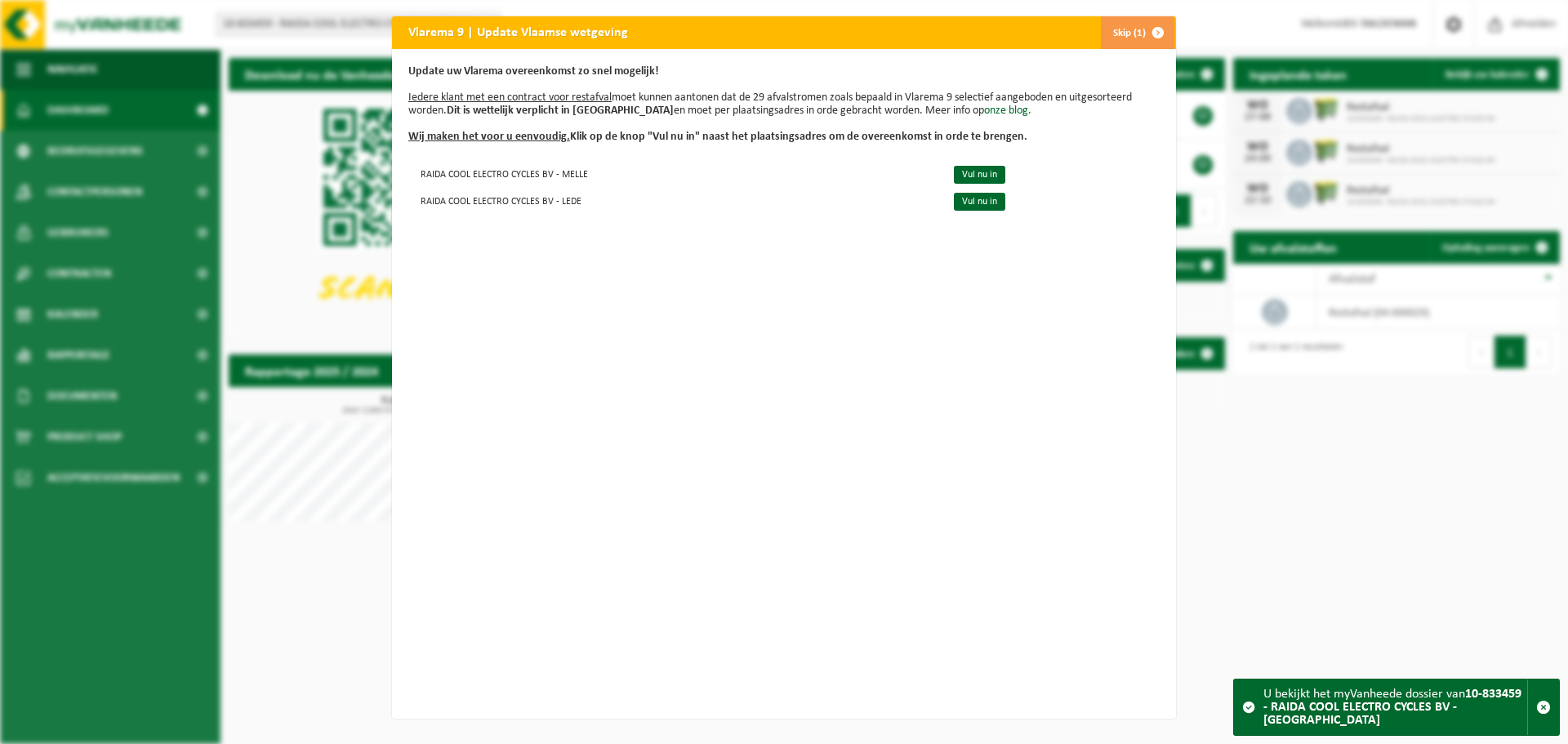
click at [1141, 32] on span "button" at bounding box center [1157, 32] width 33 height 33
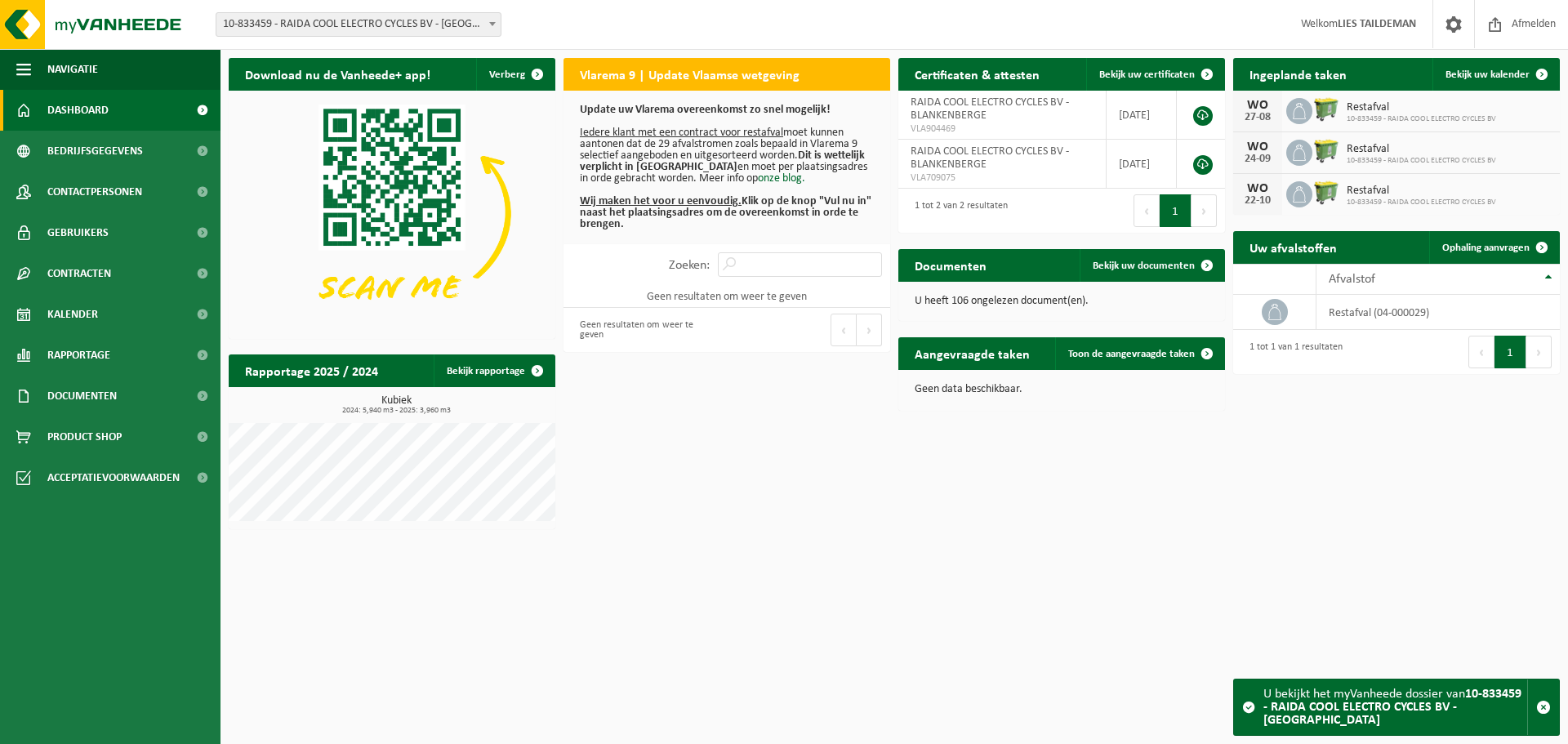
click at [402, 27] on span "10-833459 - RAIDA COOL ELECTRO CYCLES BV - [GEOGRAPHIC_DATA]" at bounding box center [358, 25] width 284 height 23
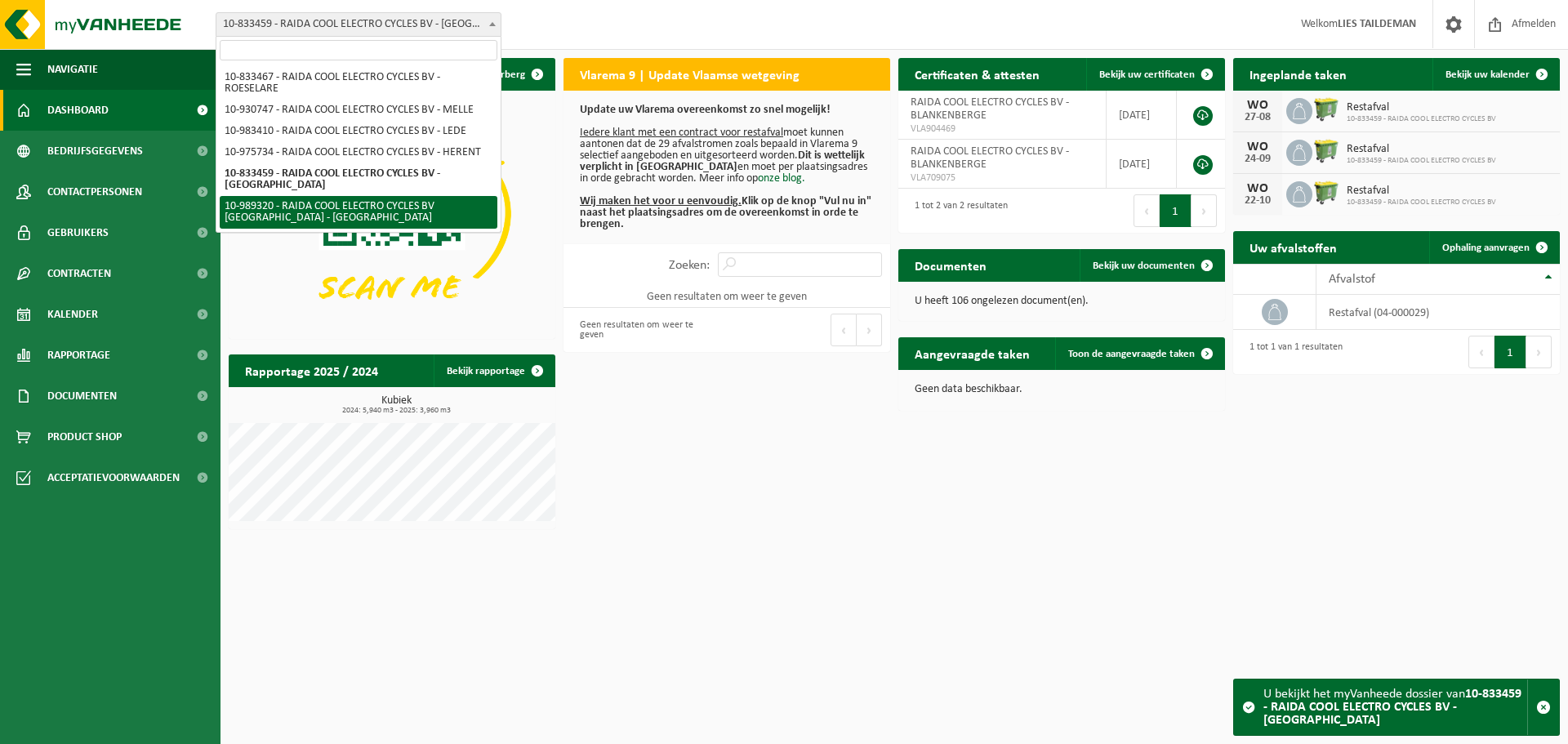
select select "168374"
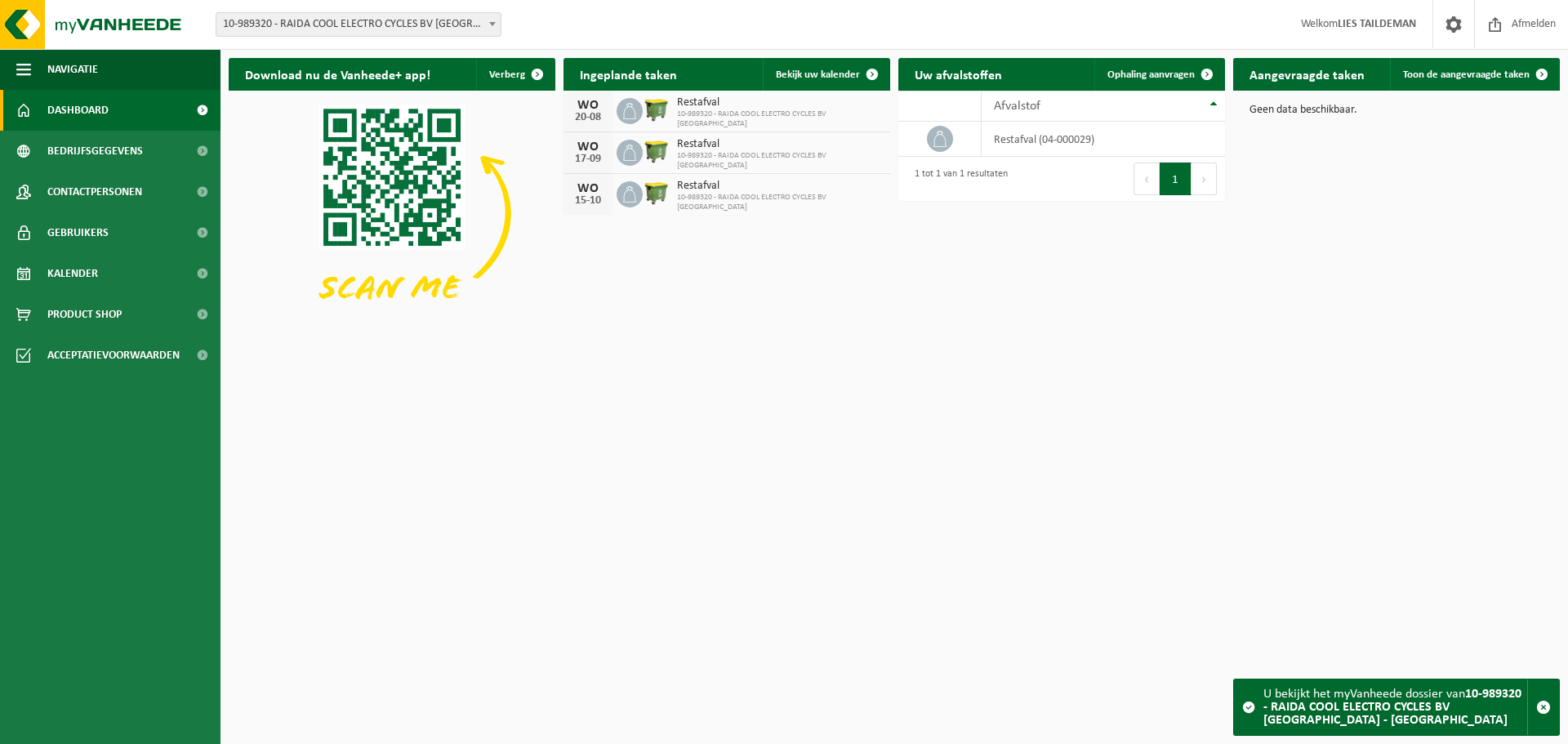
click at [106, 108] on span "Dashboard" at bounding box center [77, 110] width 61 height 41
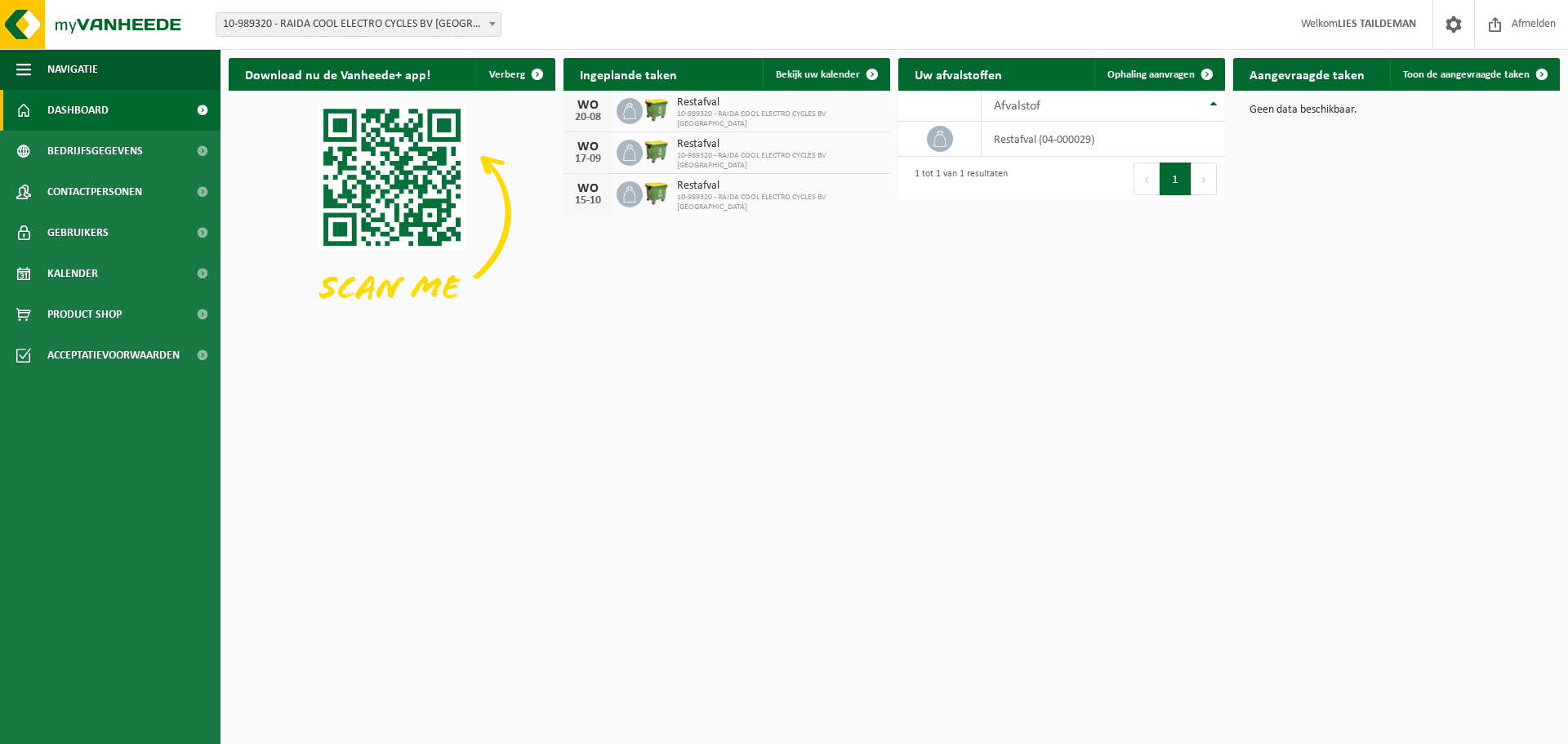
click at [459, 25] on span "10-989320 - RAIDA COOL ELECTRO CYCLES BV [GEOGRAPHIC_DATA] - [GEOGRAPHIC_DATA]" at bounding box center [358, 25] width 284 height 23
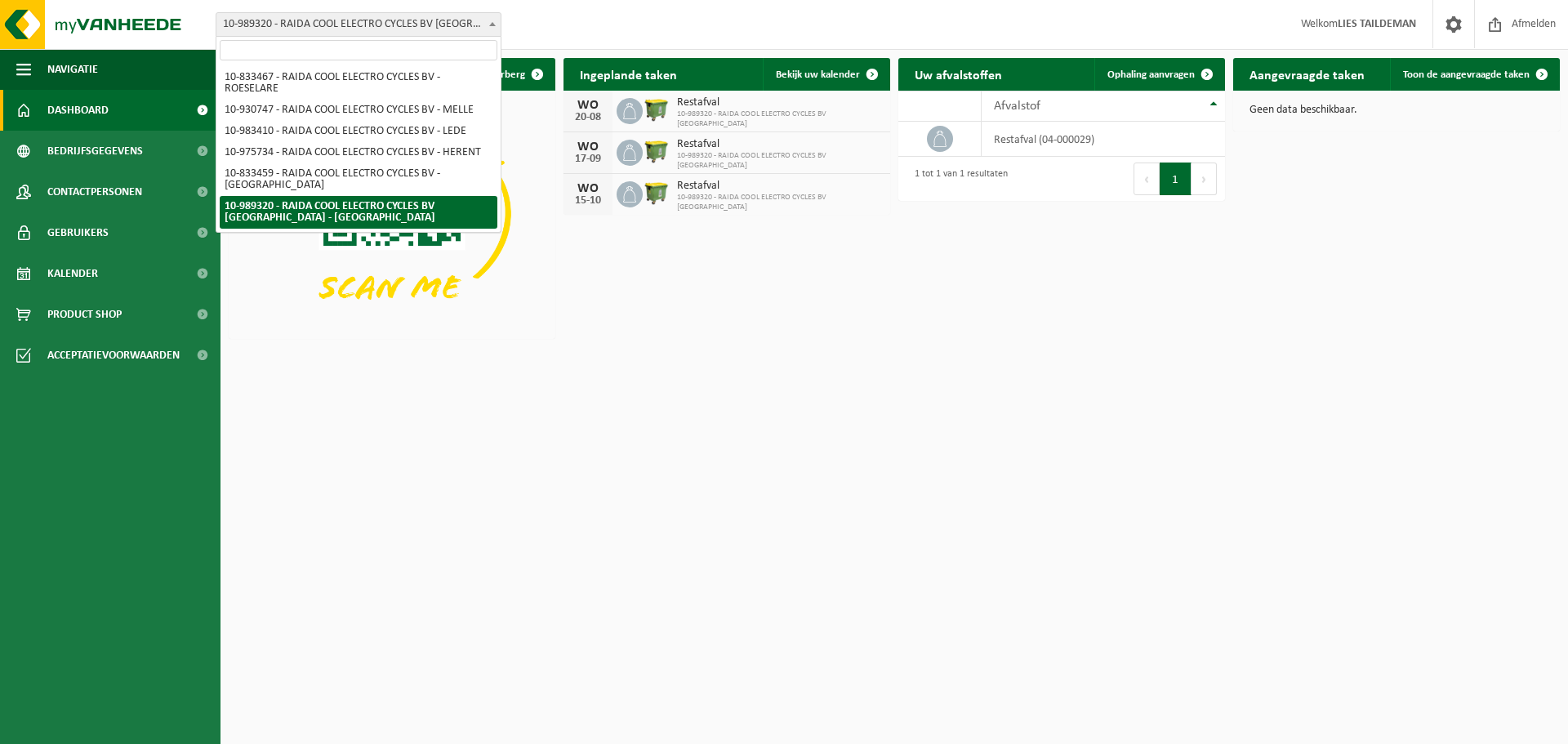
click at [341, 56] on input "search" at bounding box center [358, 50] width 278 height 20
click at [341, 56] on input "search" at bounding box center [358, 50] width 278 height 20
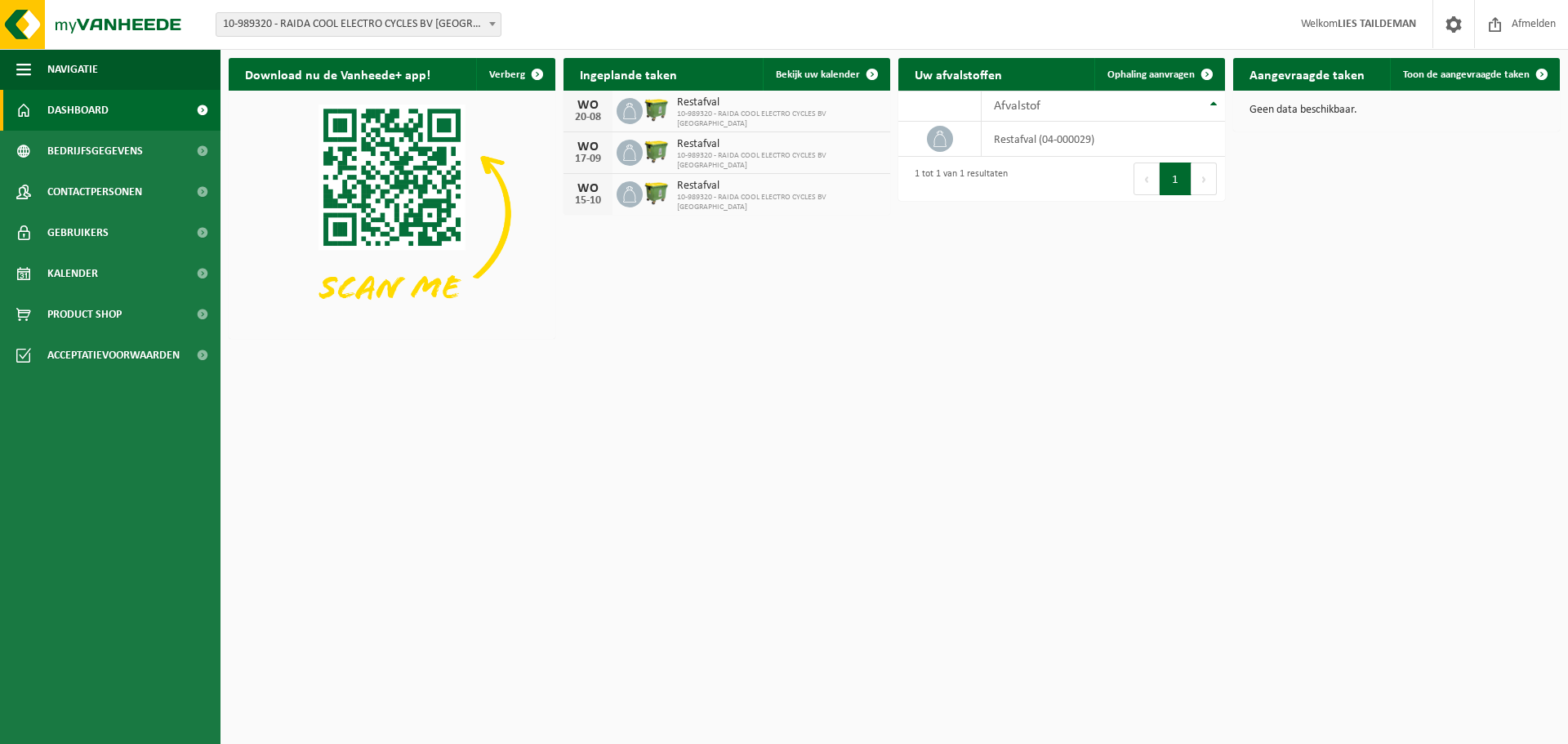
click at [361, 24] on span "10-989320 - RAIDA COOL ELECTRO CYCLES BV [GEOGRAPHIC_DATA] - [GEOGRAPHIC_DATA]" at bounding box center [358, 25] width 284 height 23
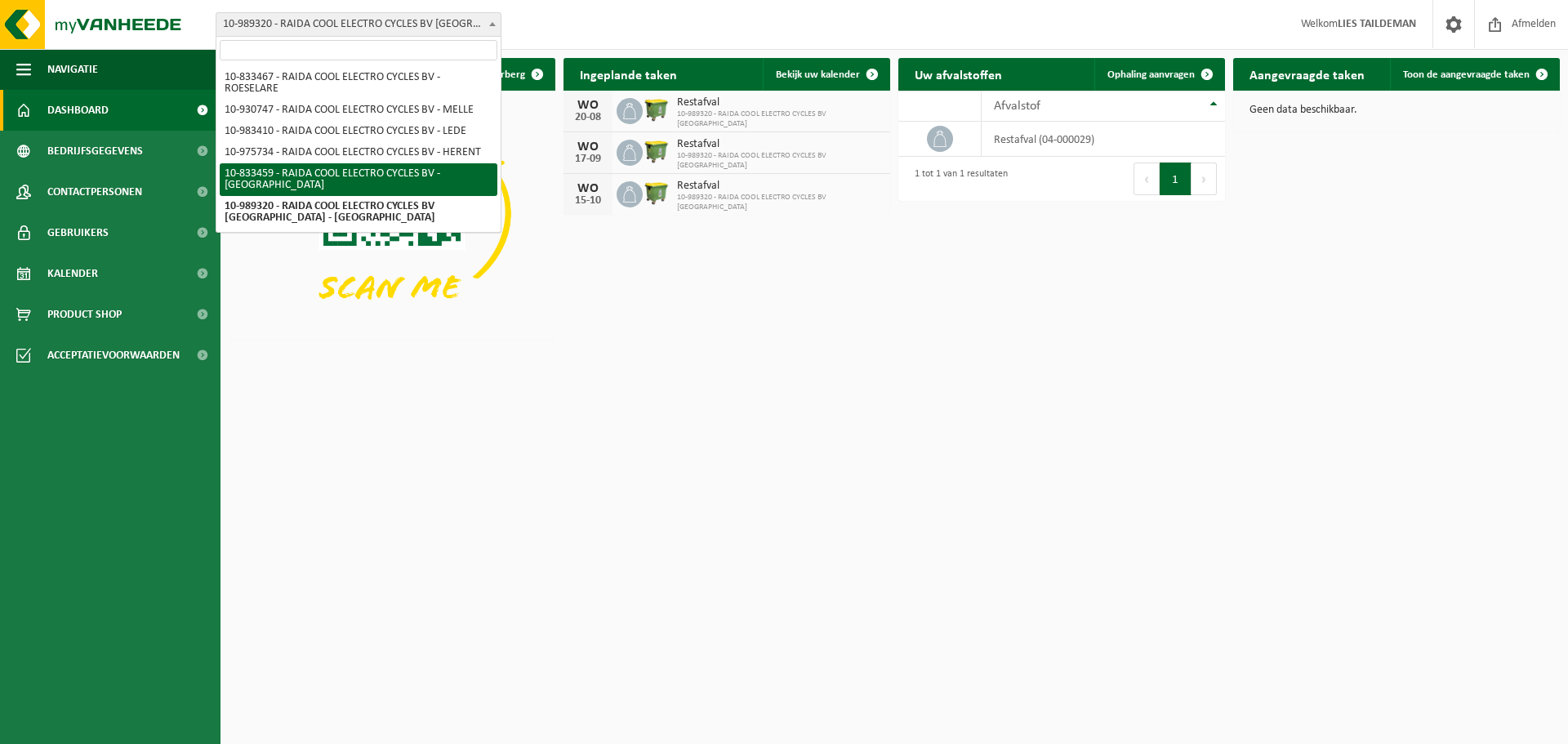
select select "89572"
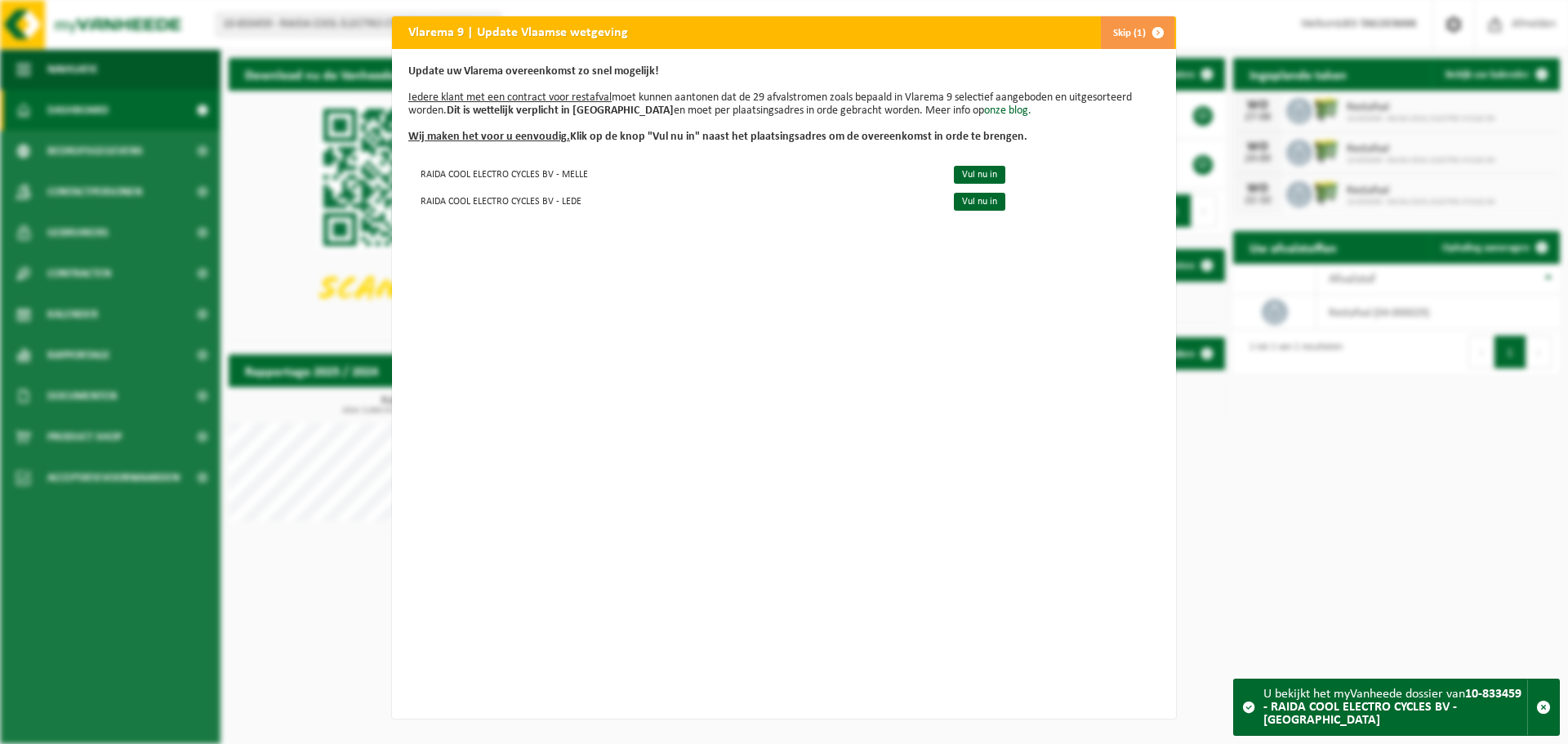
click at [1126, 28] on button "Skip (1)" at bounding box center [1137, 32] width 74 height 33
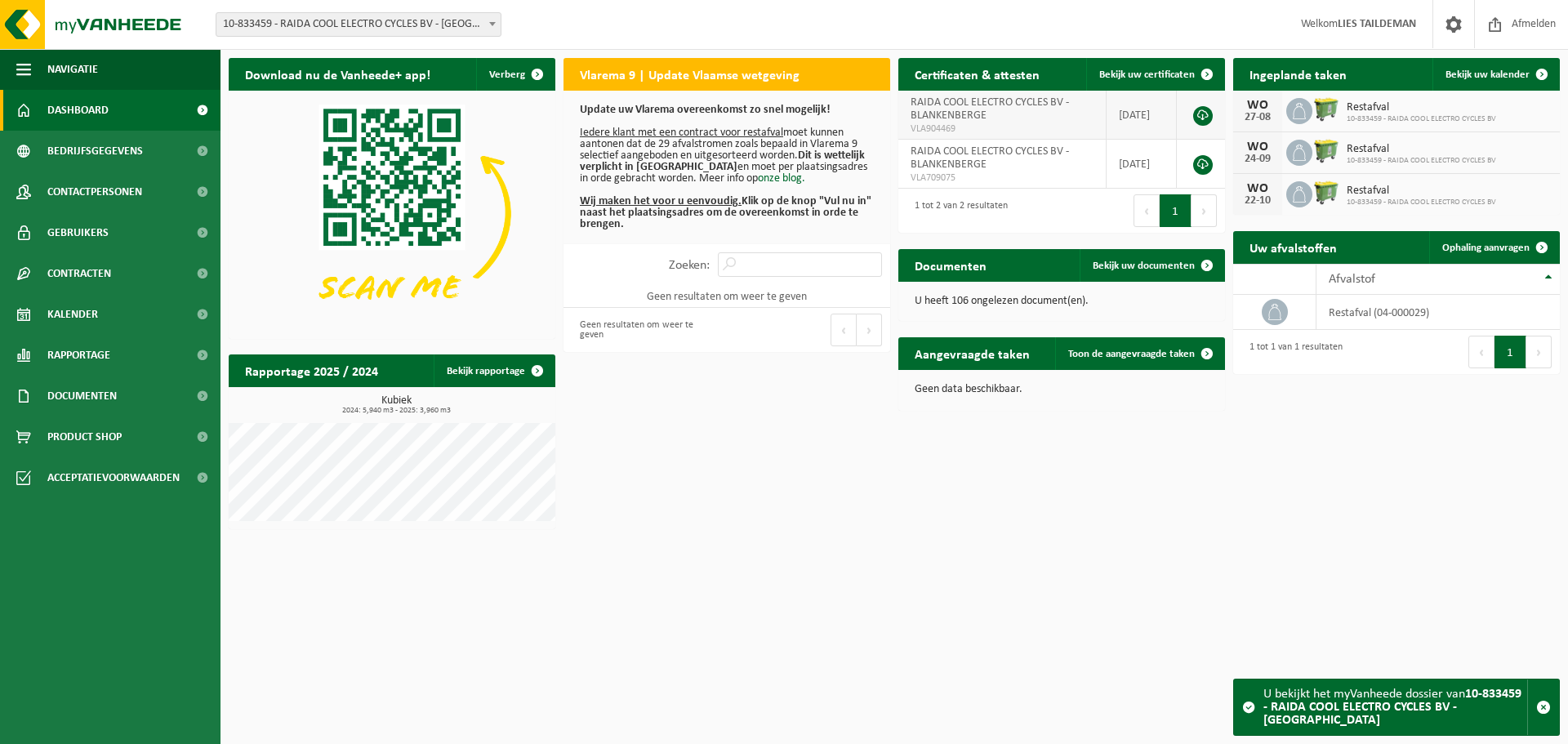
click at [1203, 116] on link at bounding box center [1203, 116] width 20 height 20
click at [677, 81] on h2 "Vlarema 9 | Update Vlaamse wetgeving" at bounding box center [689, 74] width 253 height 32
click at [315, 26] on span "10-833459 - RAIDA COOL ELECTRO CYCLES BV - [GEOGRAPHIC_DATA]" at bounding box center [358, 25] width 284 height 23
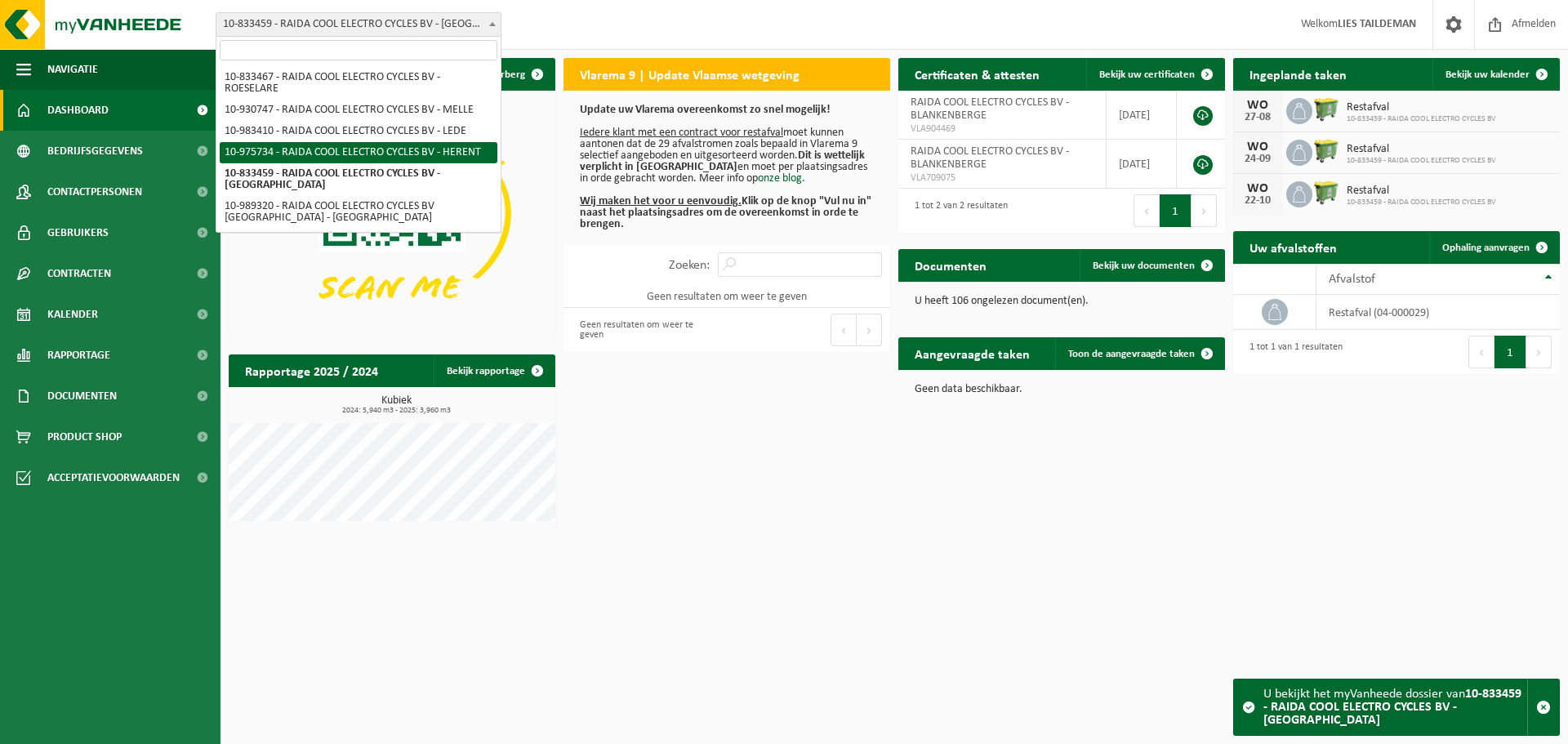
select select "158390"
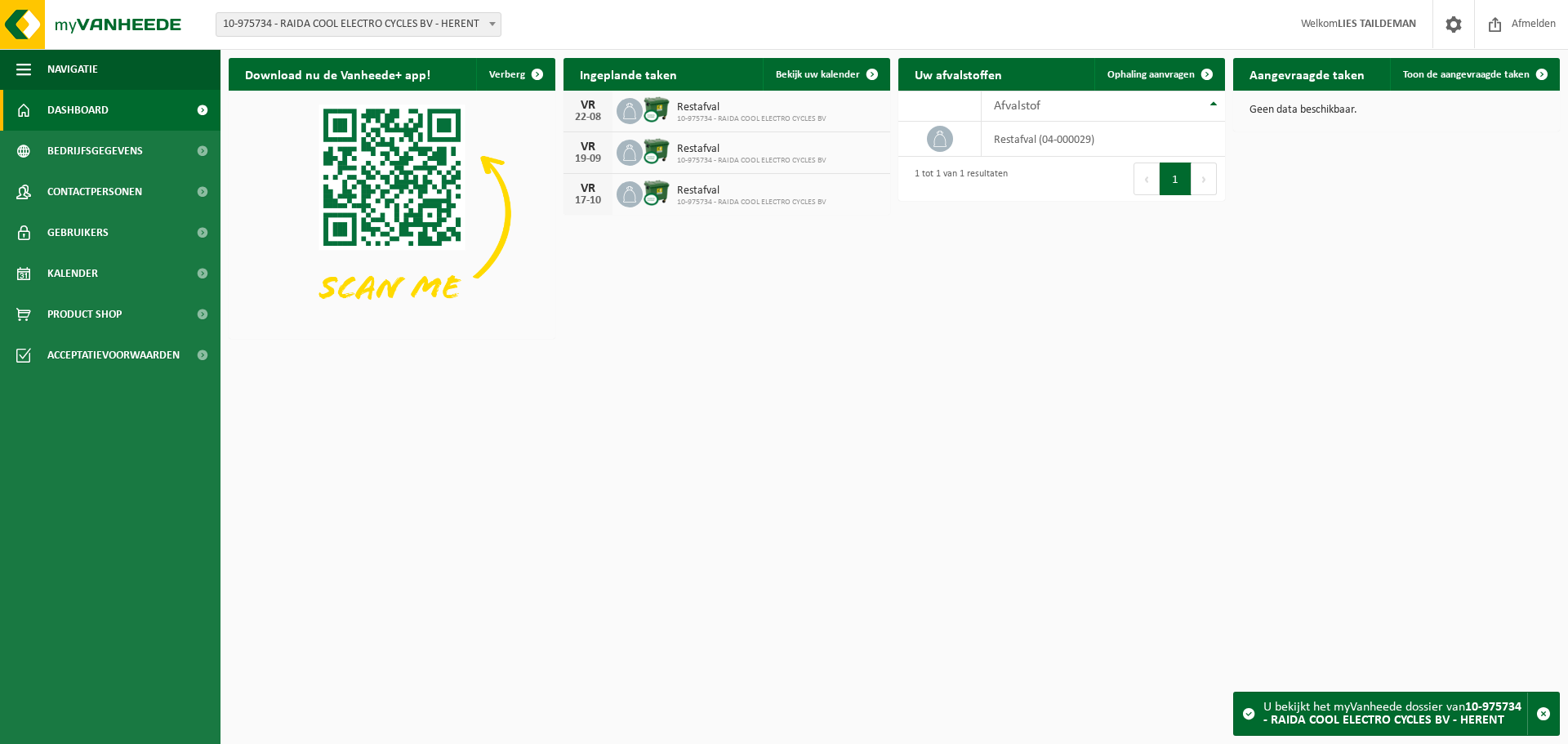
click at [382, 24] on span "10-975734 - RAIDA COOL ELECTRO CYCLES BV - HERENT" at bounding box center [358, 25] width 284 height 23
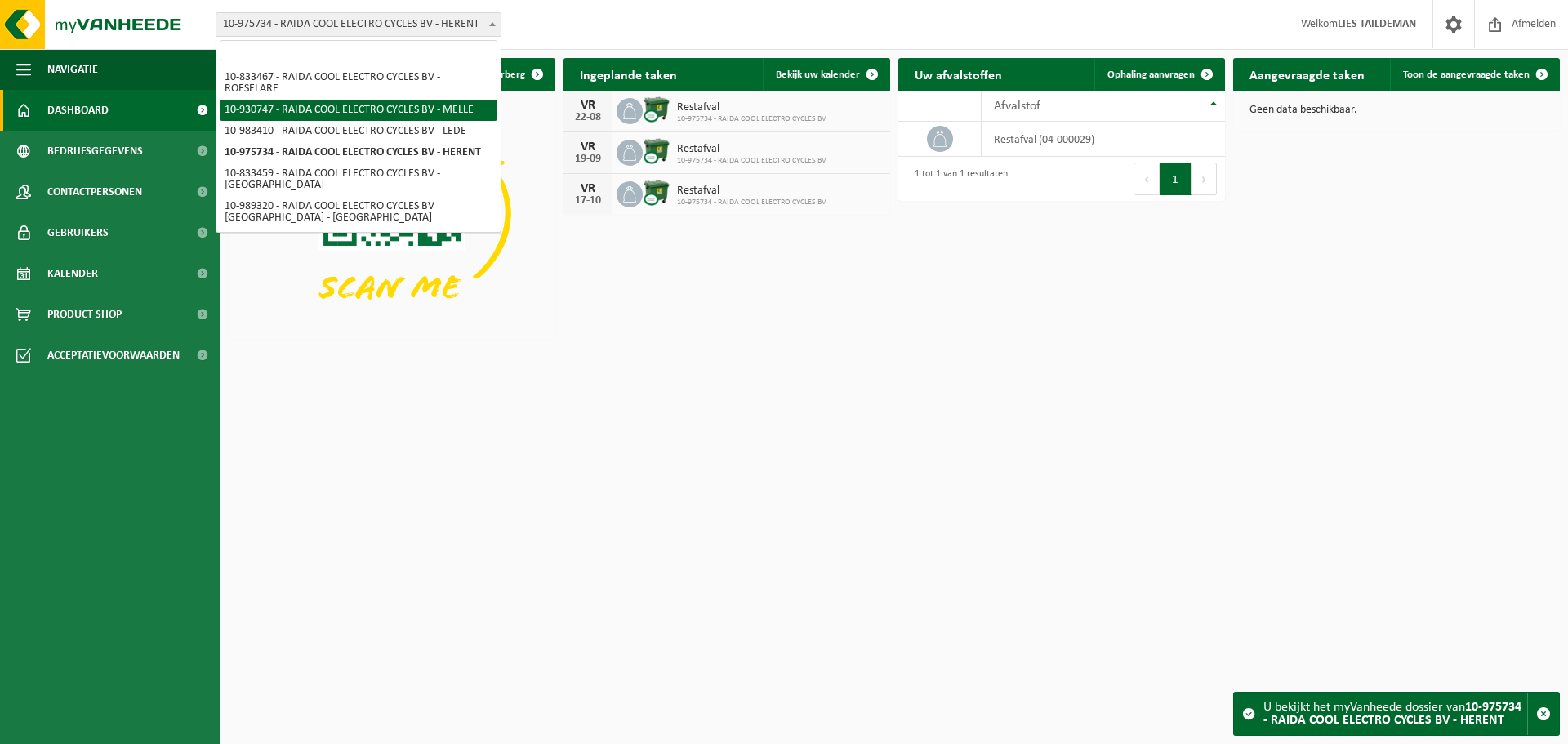
select select "134464"
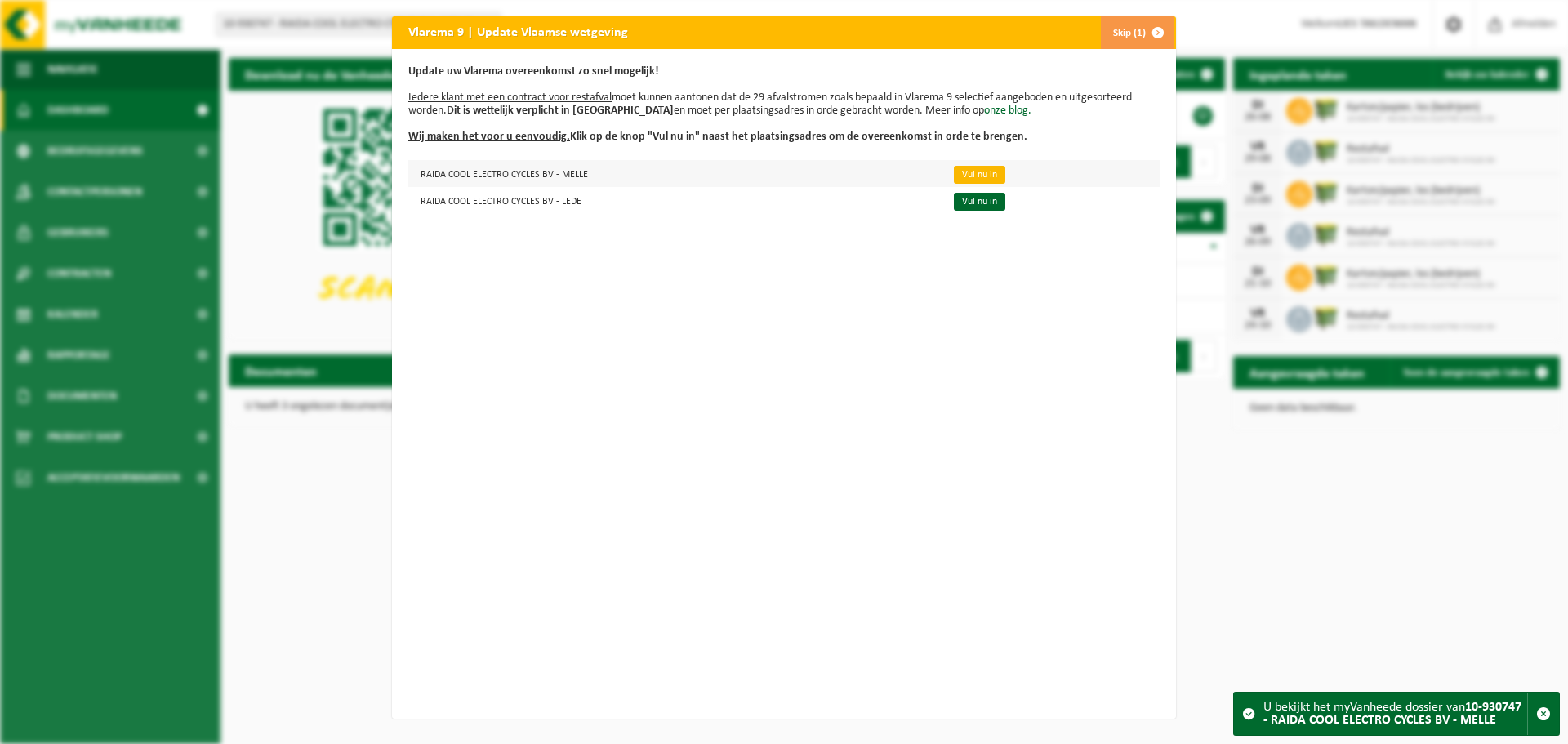
click at [967, 169] on link "Vul nu in" at bounding box center [979, 175] width 51 height 18
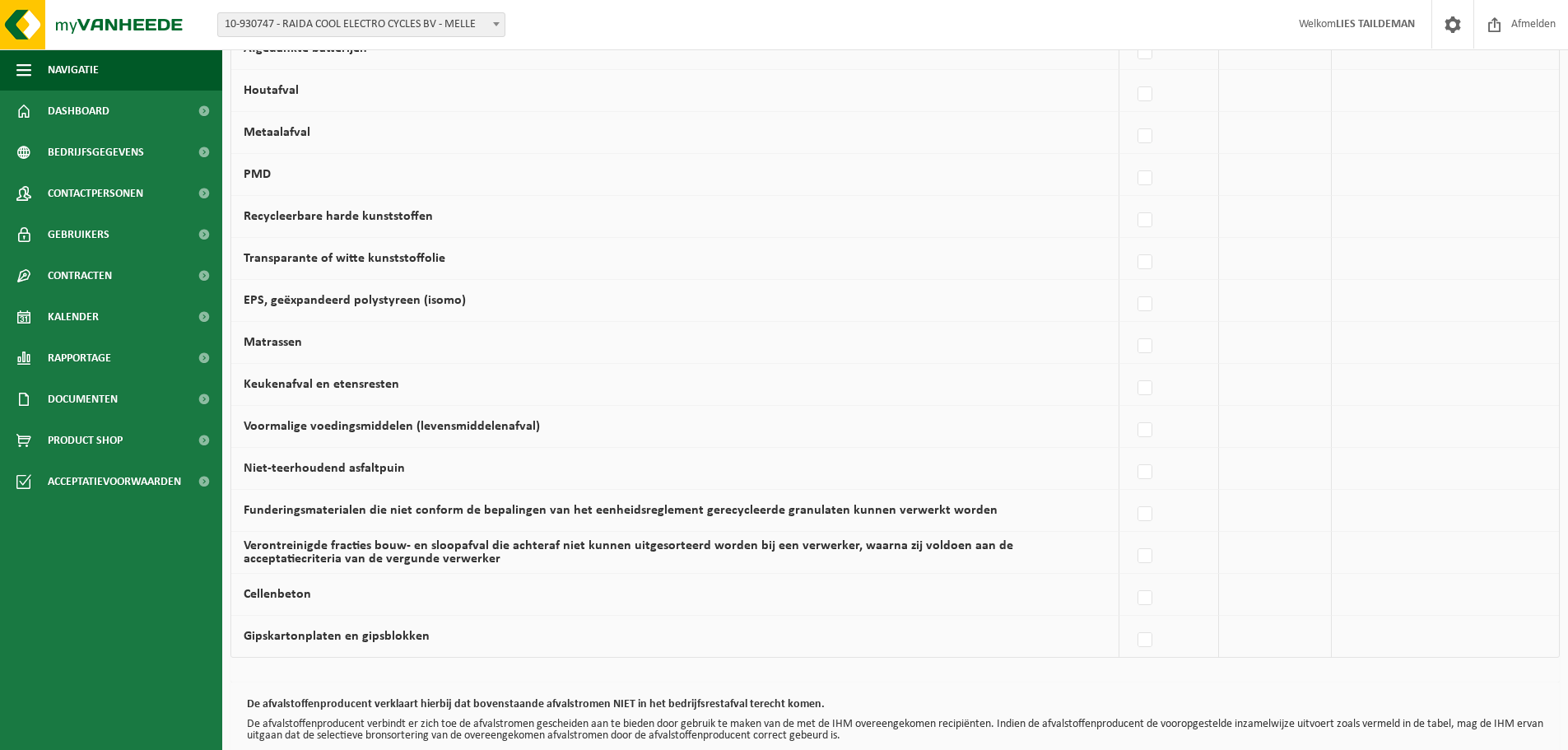
scroll to position [957, 0]
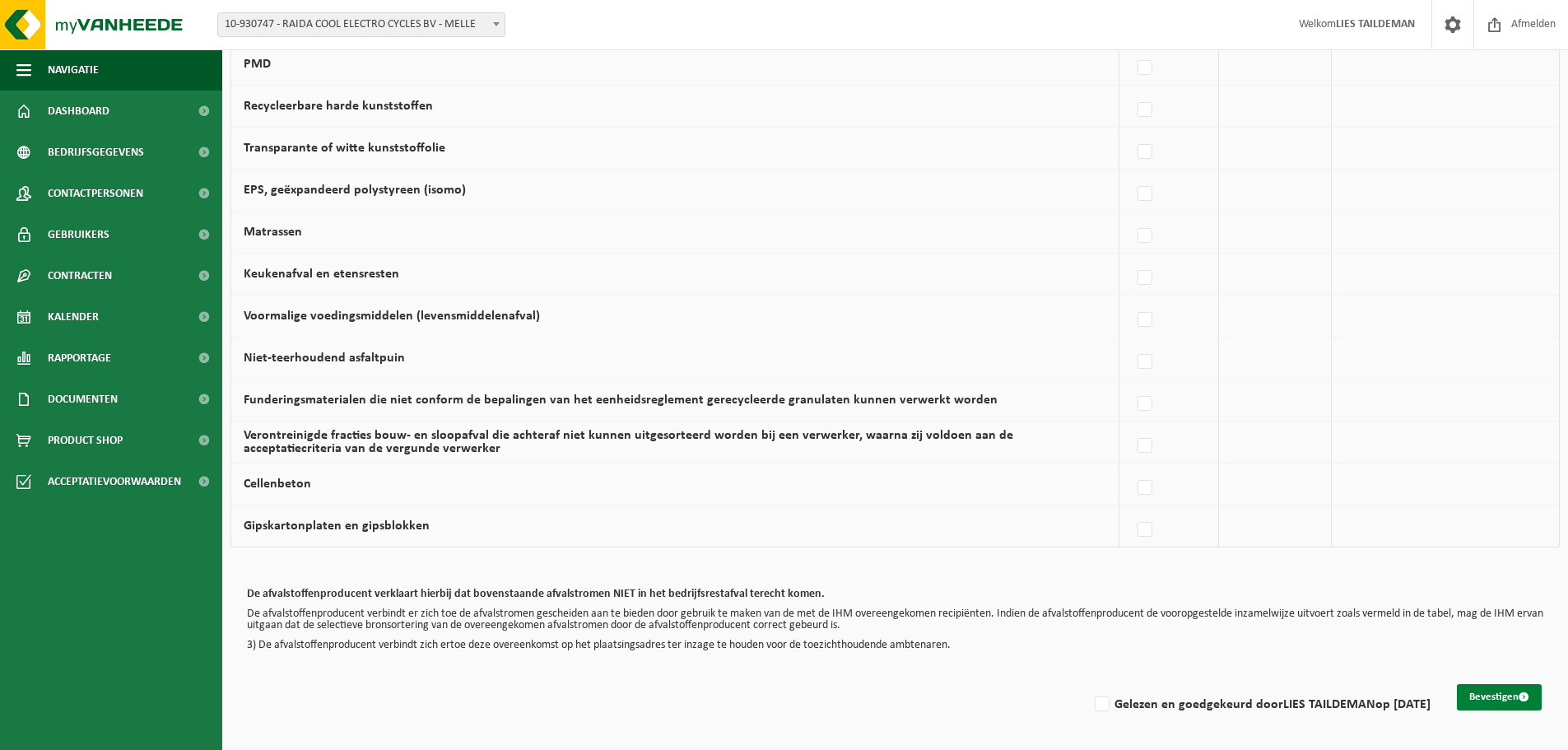
click at [1494, 700] on button "Bevestigen" at bounding box center [1499, 696] width 85 height 26
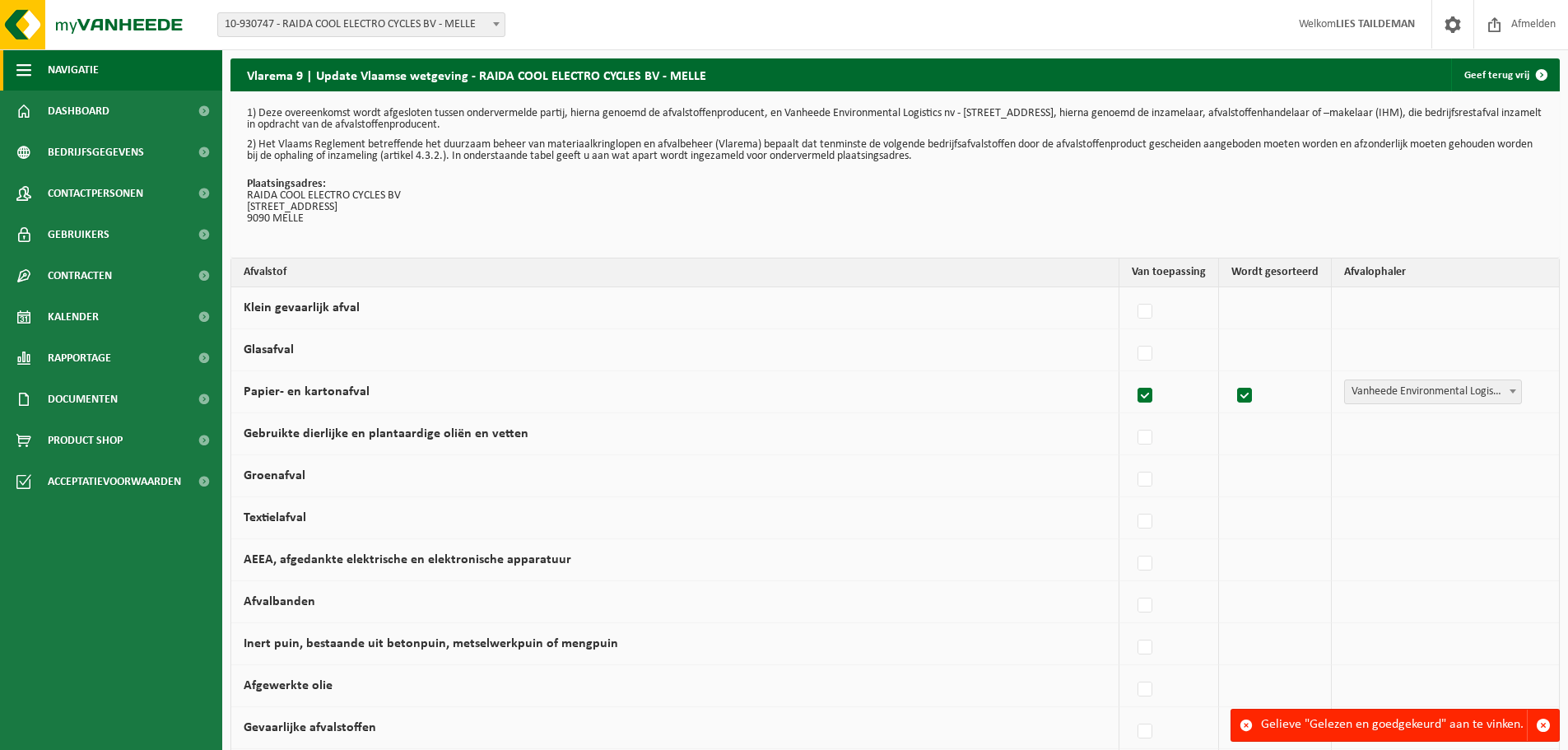
click at [69, 73] on span "Navigatie" at bounding box center [72, 70] width 51 height 41
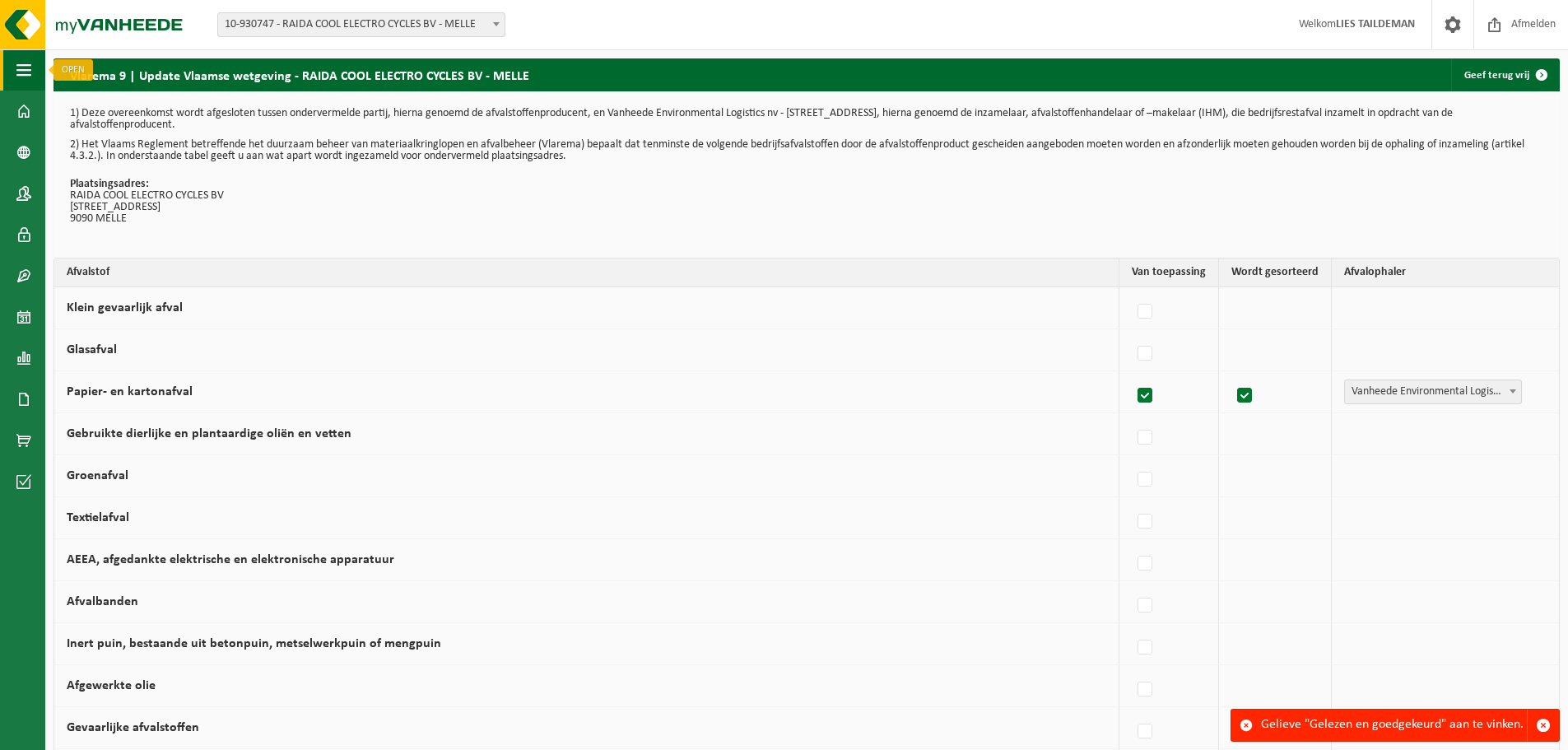
click at [20, 76] on span "button" at bounding box center [23, 70] width 15 height 41
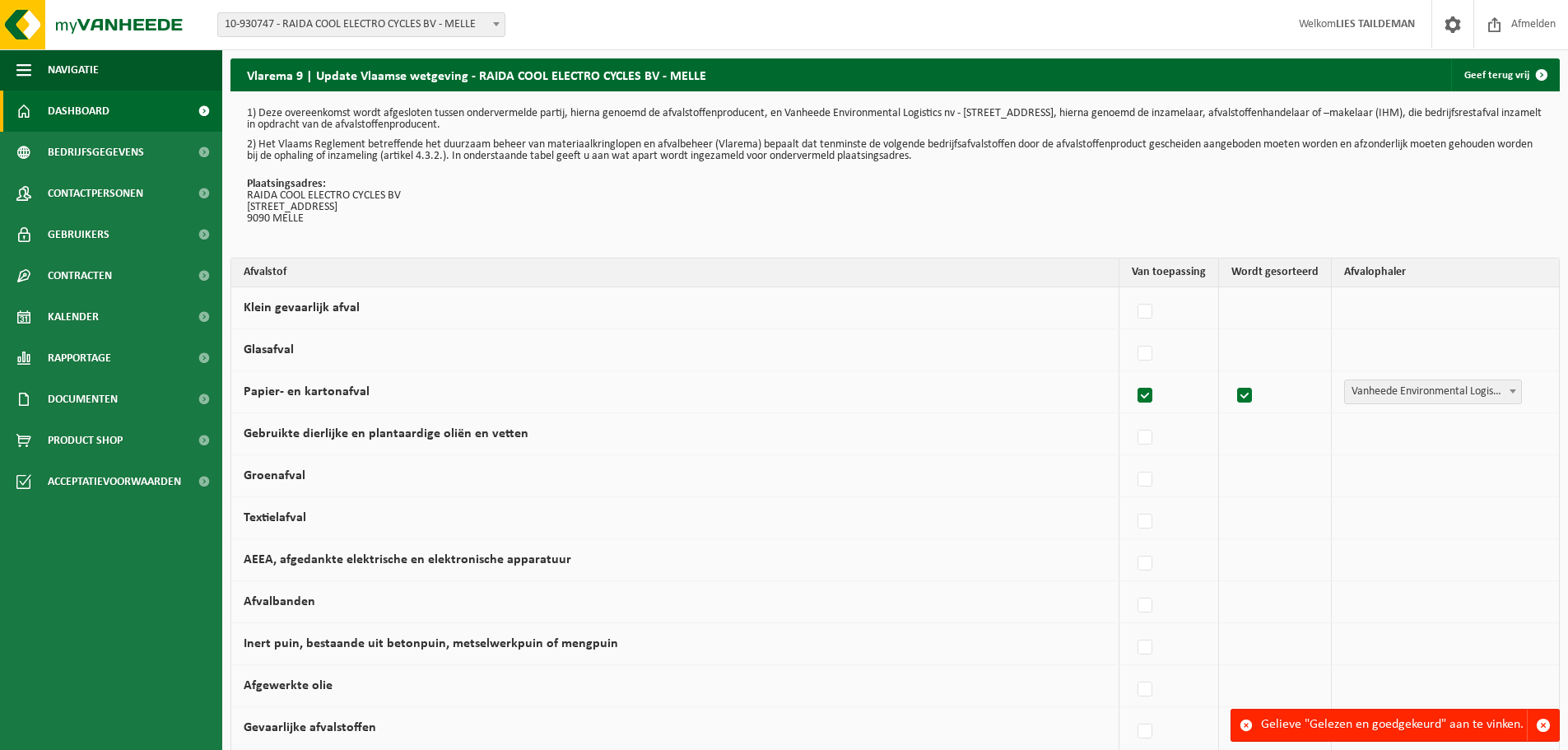
click at [69, 105] on span "Dashboard" at bounding box center [78, 111] width 62 height 41
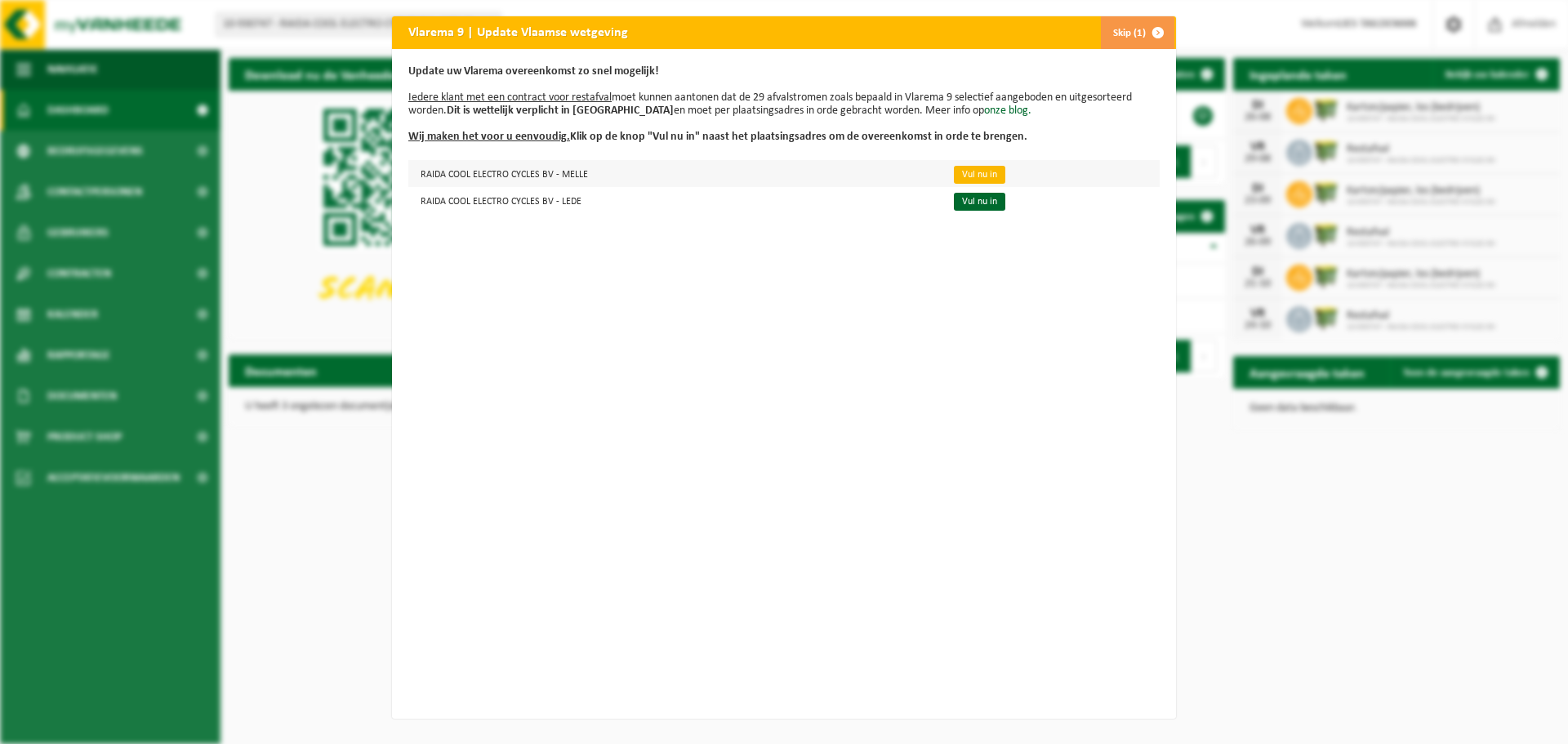
click at [963, 175] on link "Vul nu in" at bounding box center [979, 175] width 51 height 18
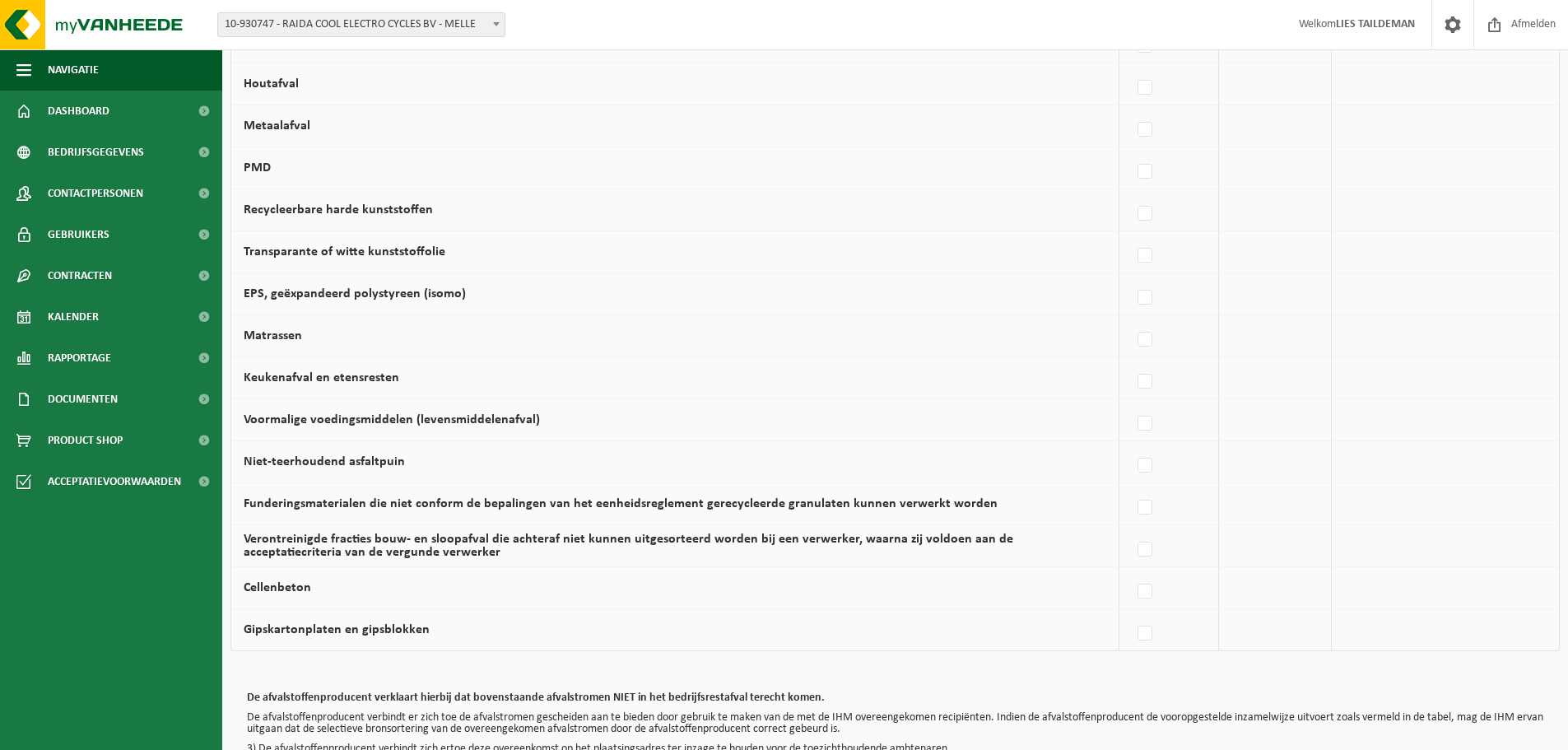
scroll to position [957, 0]
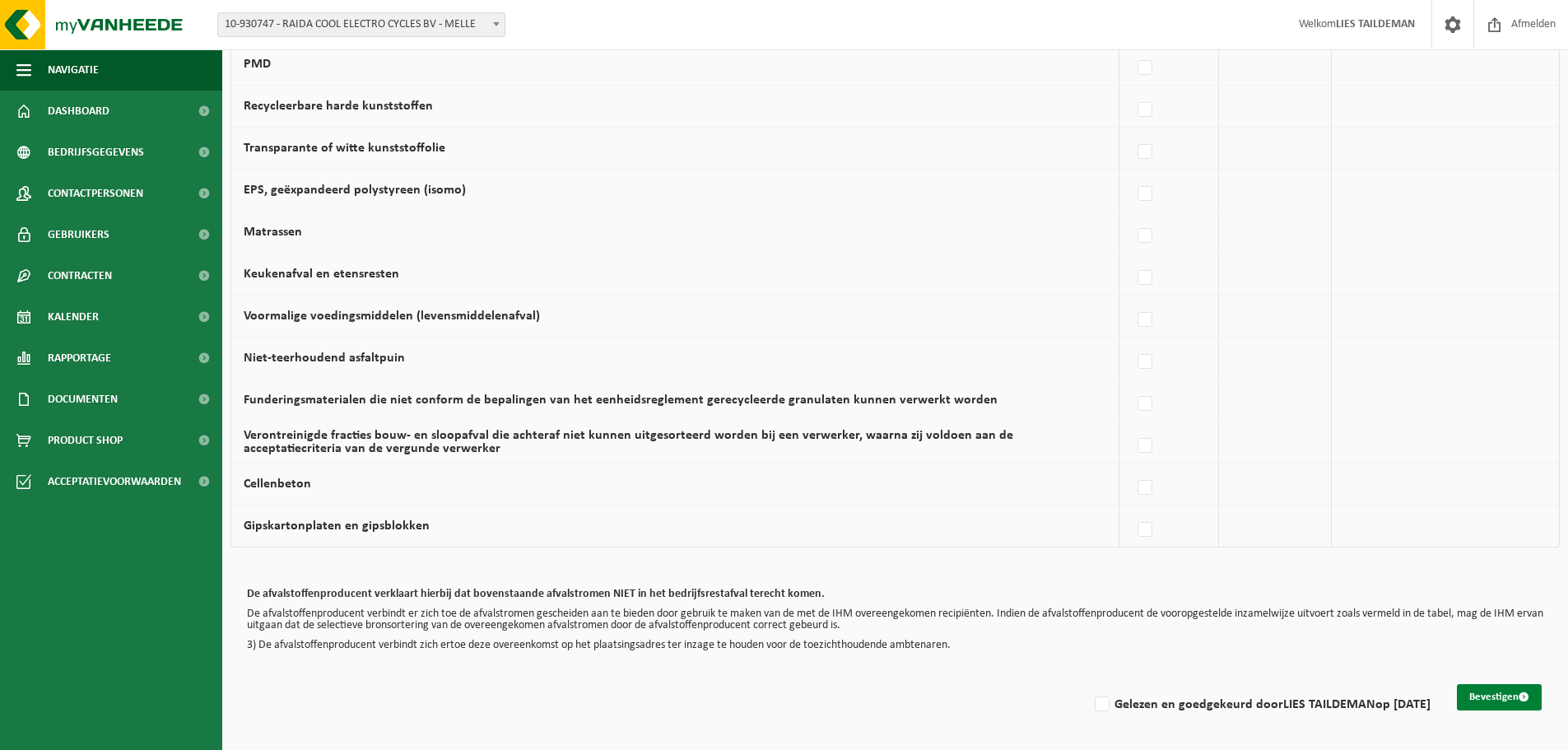
click at [1514, 696] on button "Bevestigen" at bounding box center [1499, 696] width 85 height 26
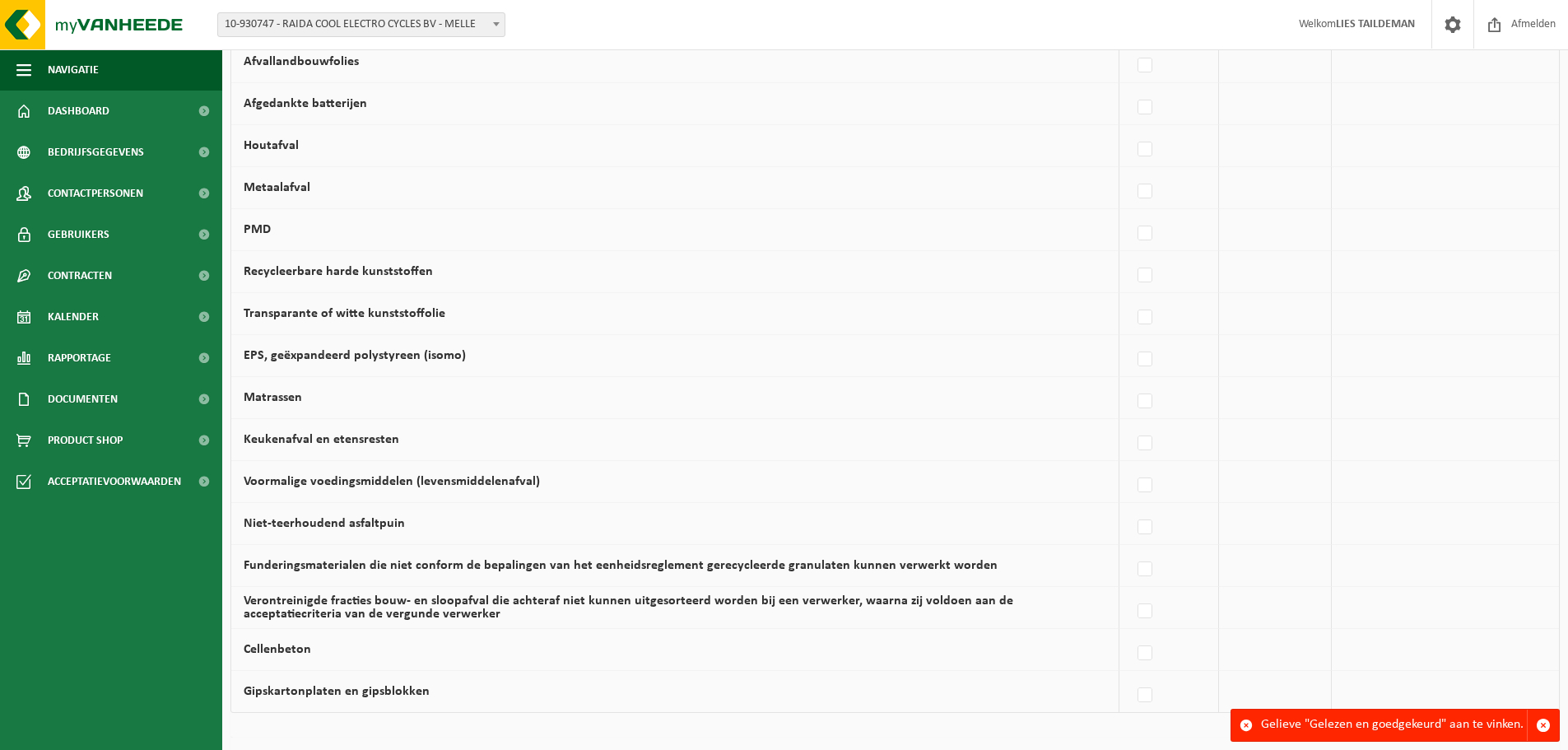
scroll to position [957, 0]
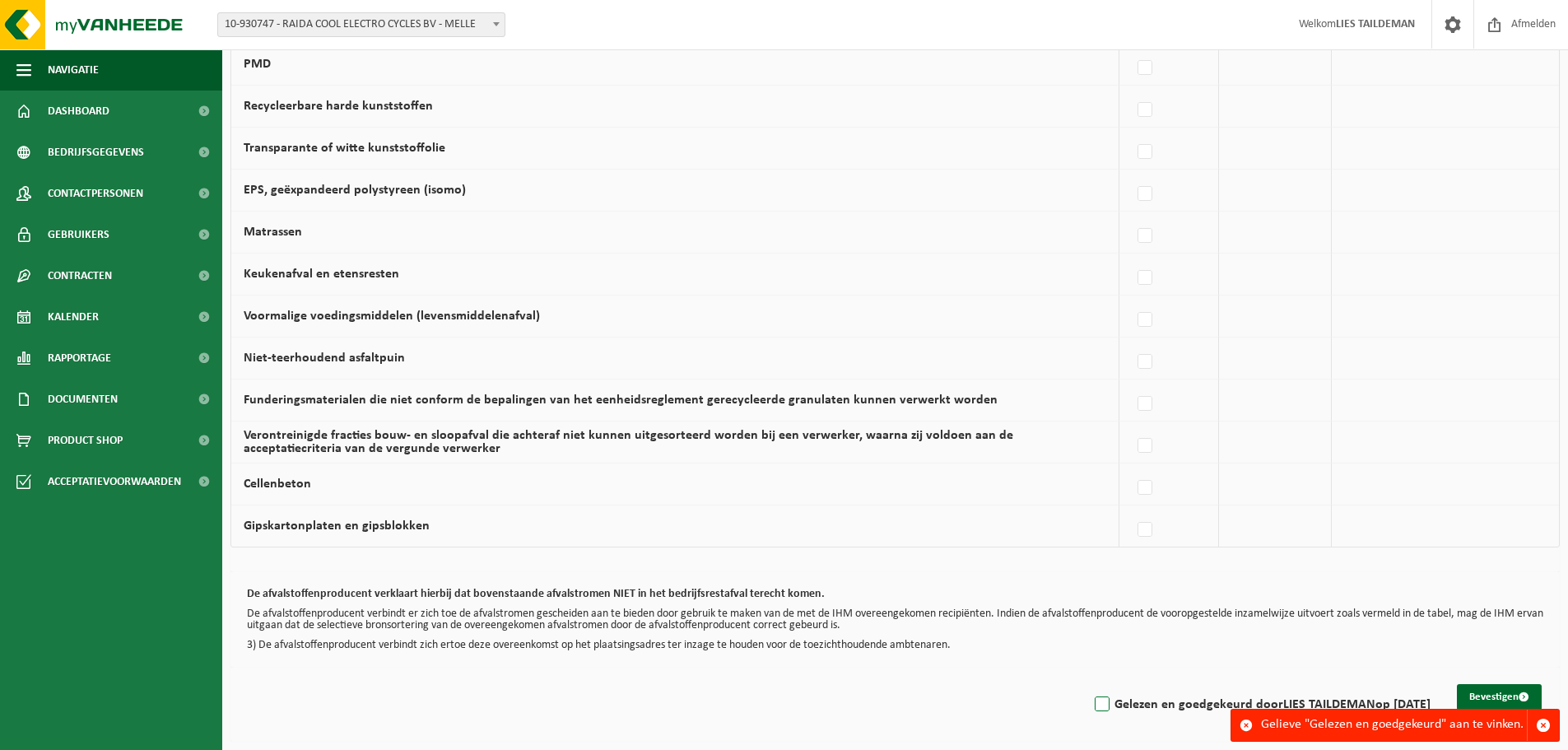
click at [1092, 701] on label "Gelezen en goedgekeurd door LIES TAILDEMAN op 13/08/25" at bounding box center [1260, 704] width 339 height 25
click at [1088, 684] on input "Gelezen en goedgekeurd door LIES TAILDEMAN op 13/08/25" at bounding box center [1088, 683] width 1 height 1
checkbox input "true"
click at [1511, 693] on button "Bevestigen" at bounding box center [1499, 696] width 85 height 26
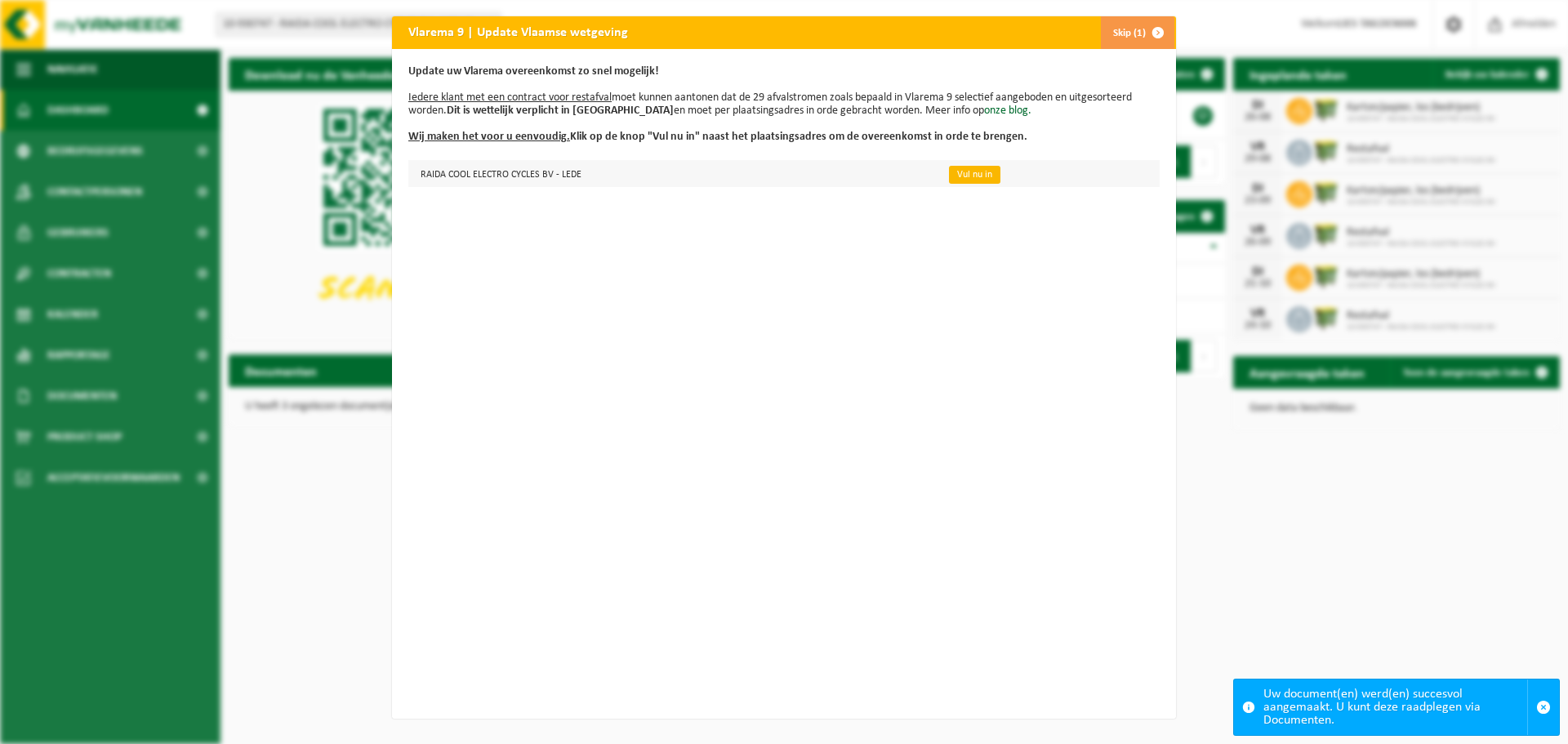
click at [949, 168] on link "Vul nu in" at bounding box center [975, 175] width 51 height 18
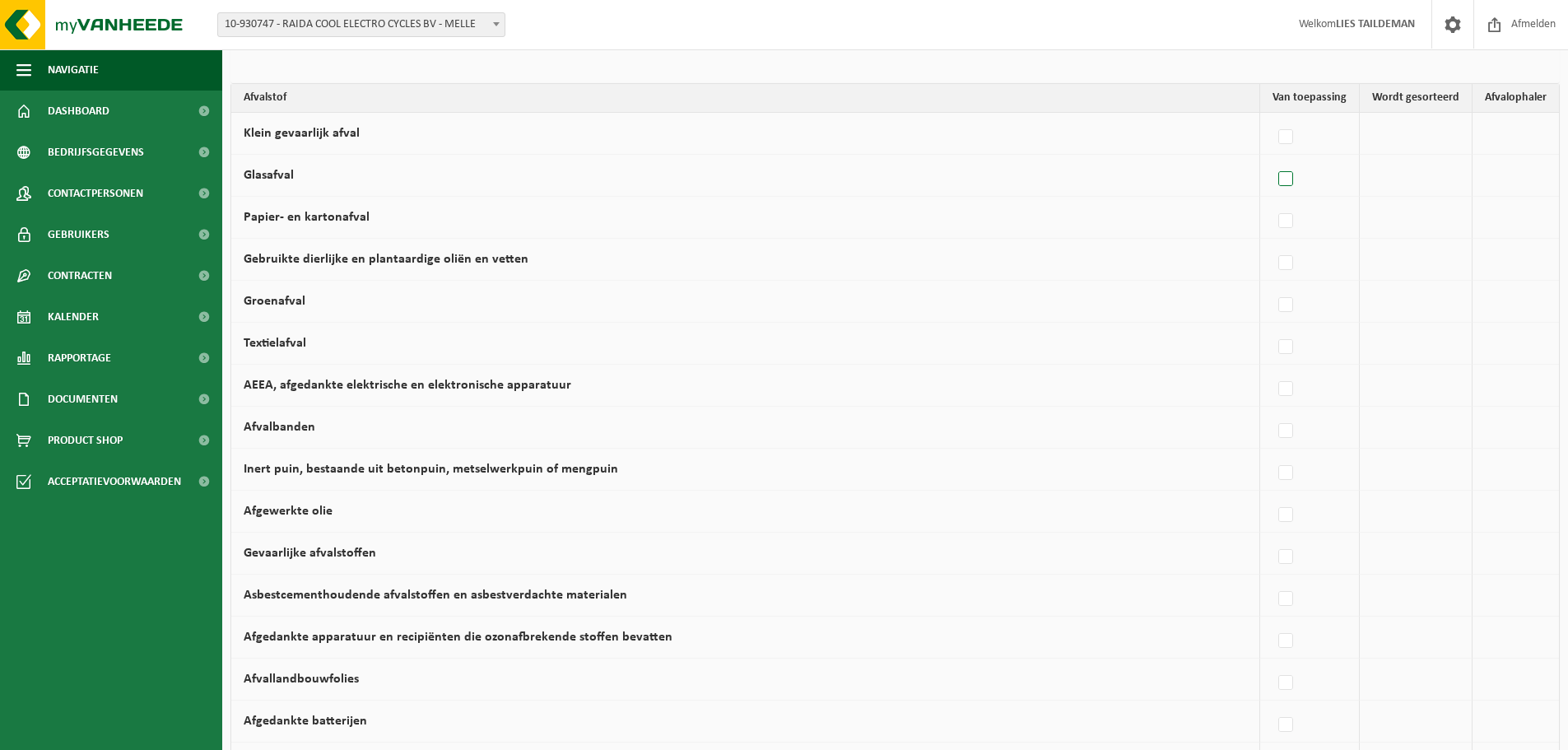
scroll to position [134, 0]
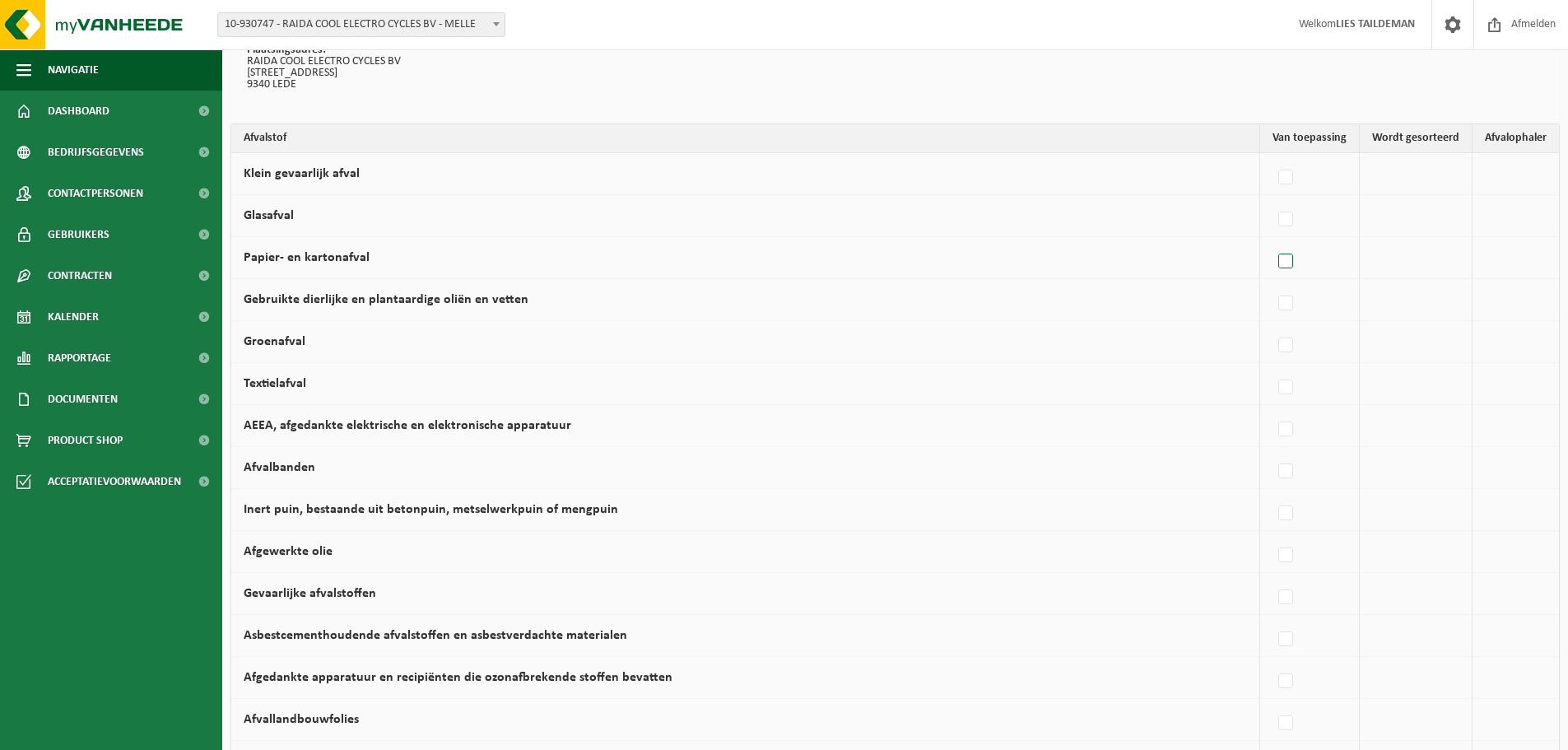
click at [1289, 257] on label at bounding box center [1286, 262] width 23 height 25
click at [1272, 241] on input "Papier- en kartonafval" at bounding box center [1272, 240] width 1 height 1
checkbox input "true"
click at [1144, 259] on label at bounding box center [1142, 262] width 23 height 25
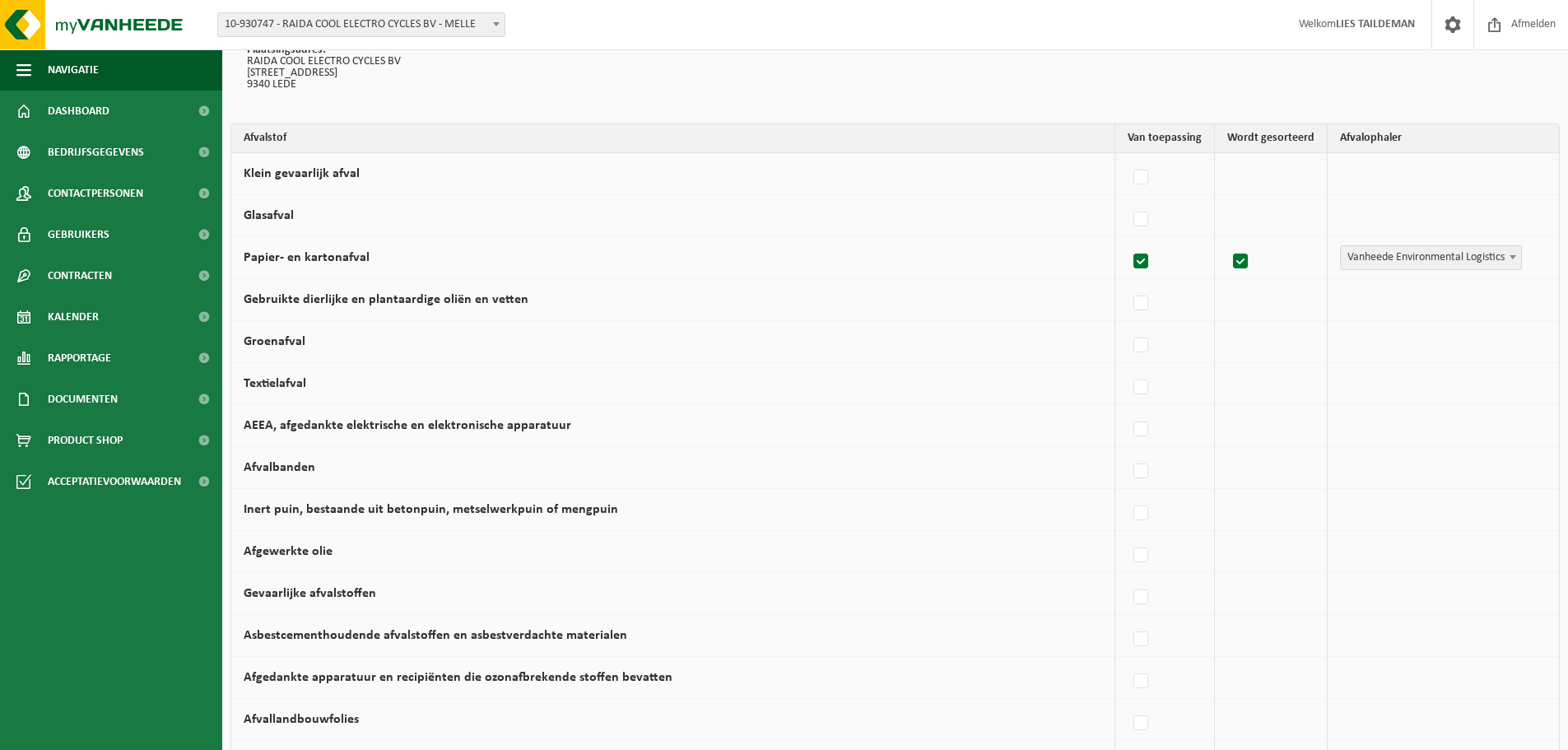
click at [1127, 241] on input "Papier- en kartonafval" at bounding box center [1126, 240] width 1 height 1
checkbox input "false"
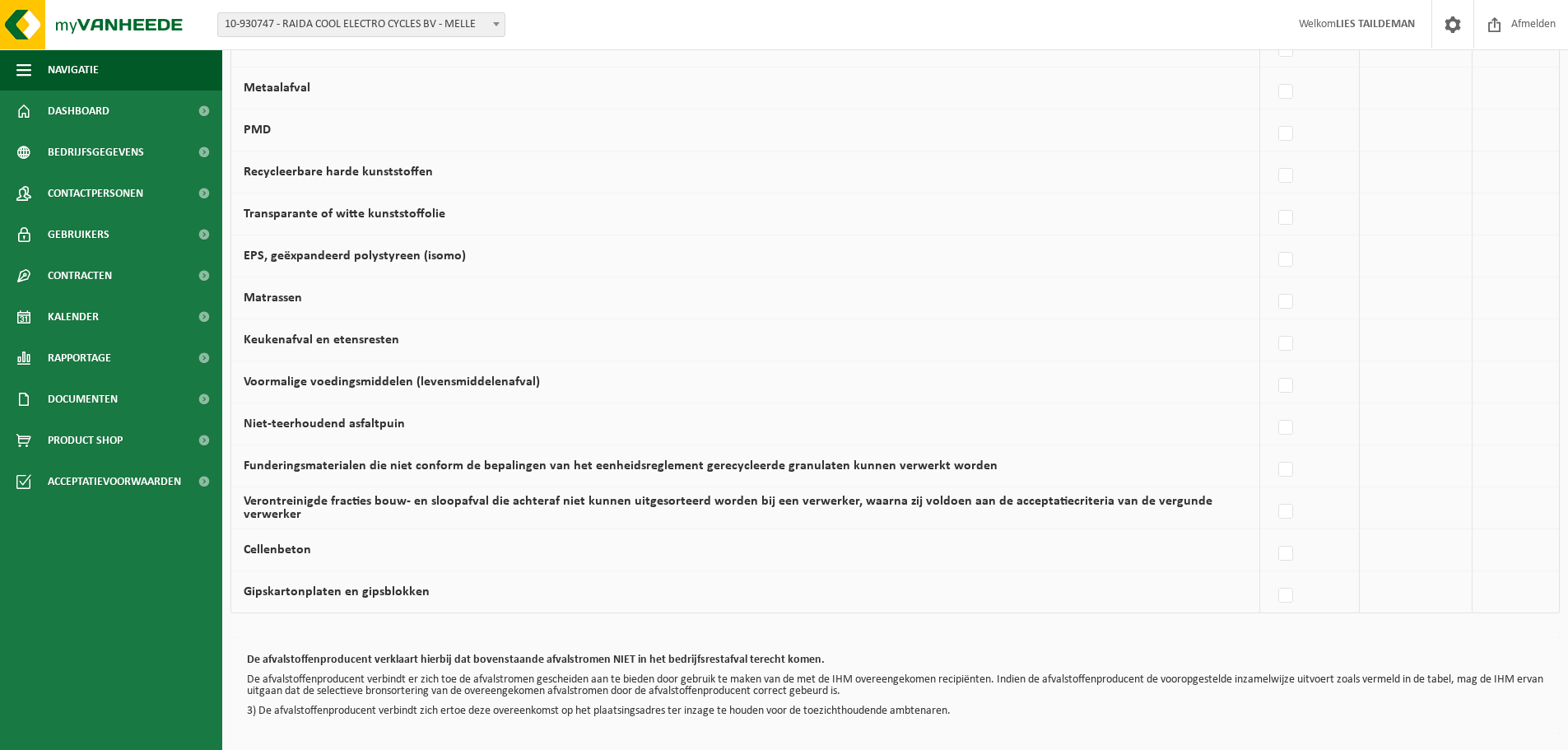
scroll to position [957, 0]
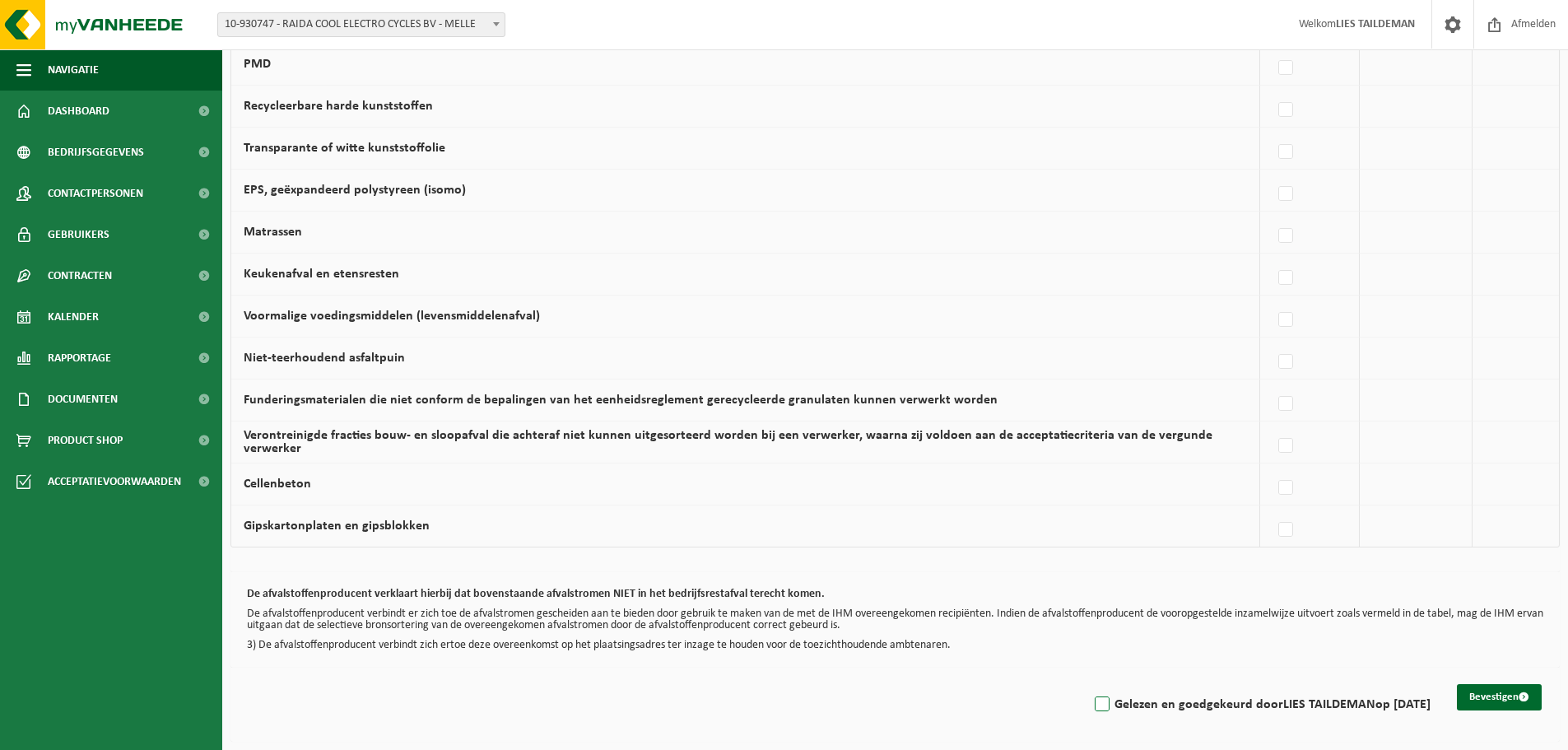
drag, startPoint x: 1086, startPoint y: 700, endPoint x: 1147, endPoint y: 698, distance: 61.0
click at [1092, 699] on label "Gelezen en goedgekeurd door LIES TAILDEMAN op 13/08/25" at bounding box center [1260, 704] width 339 height 25
click at [1088, 684] on input "Gelezen en goedgekeurd door LIES TAILDEMAN op 13/08/25" at bounding box center [1088, 683] width 1 height 1
checkbox input "true"
click at [1515, 691] on button "Bevestigen" at bounding box center [1499, 696] width 85 height 26
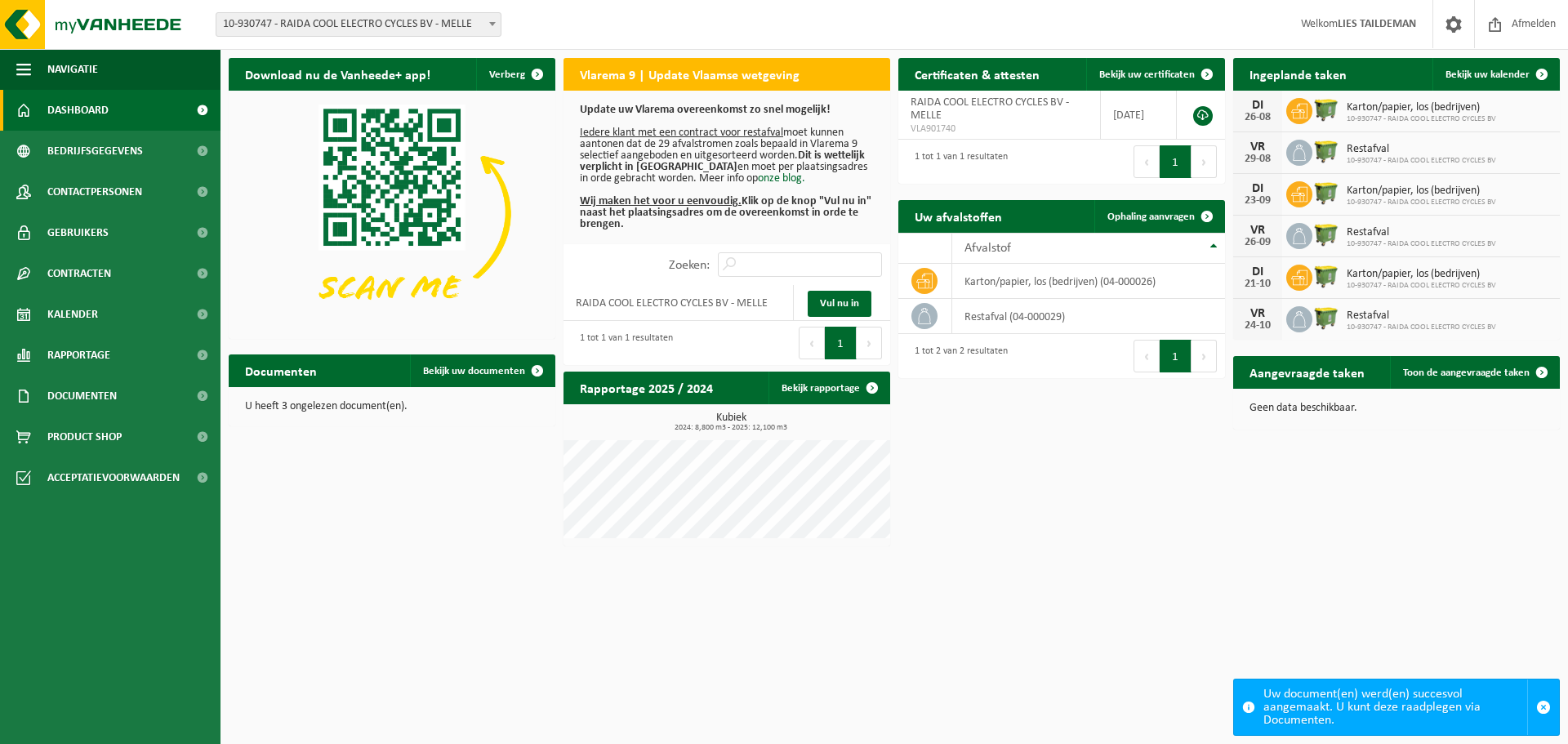
click at [420, 27] on span "10-930747 - RAIDA COOL ELECTRO CYCLES BV - MELLE" at bounding box center [358, 25] width 284 height 23
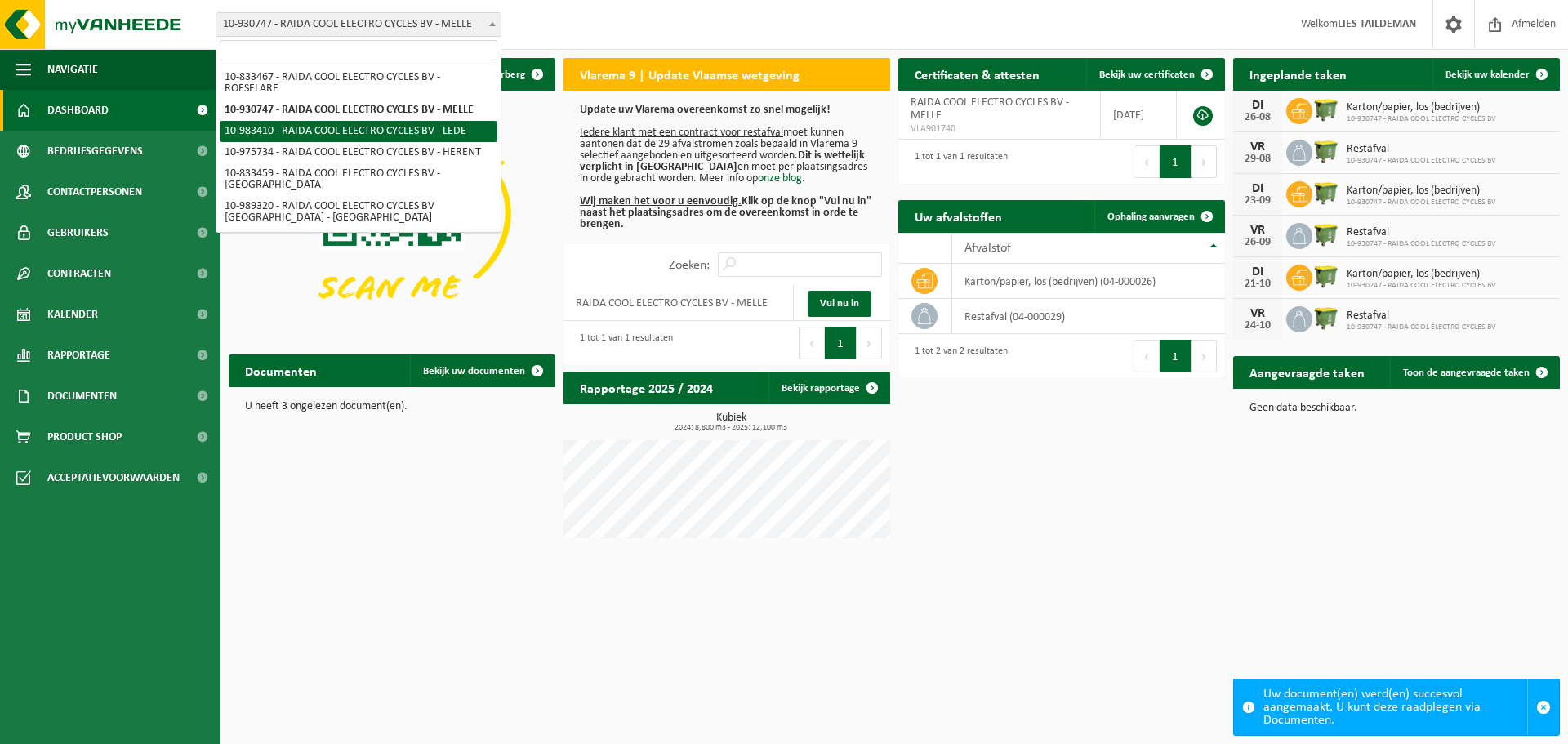
select select "163200"
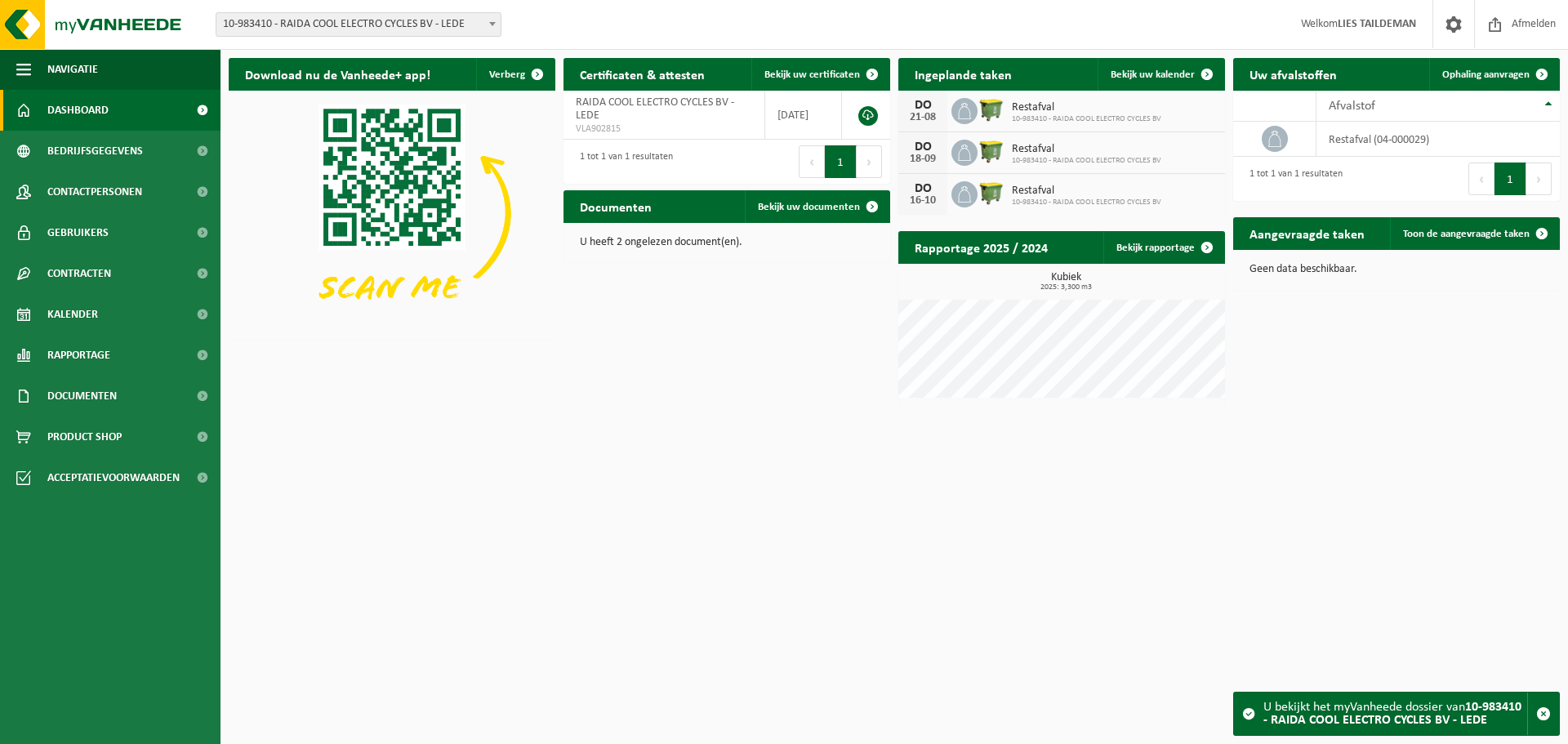
click at [386, 27] on span "10-983410 - RAIDA COOL ELECTRO CYCLES BV - LEDE" at bounding box center [358, 25] width 284 height 23
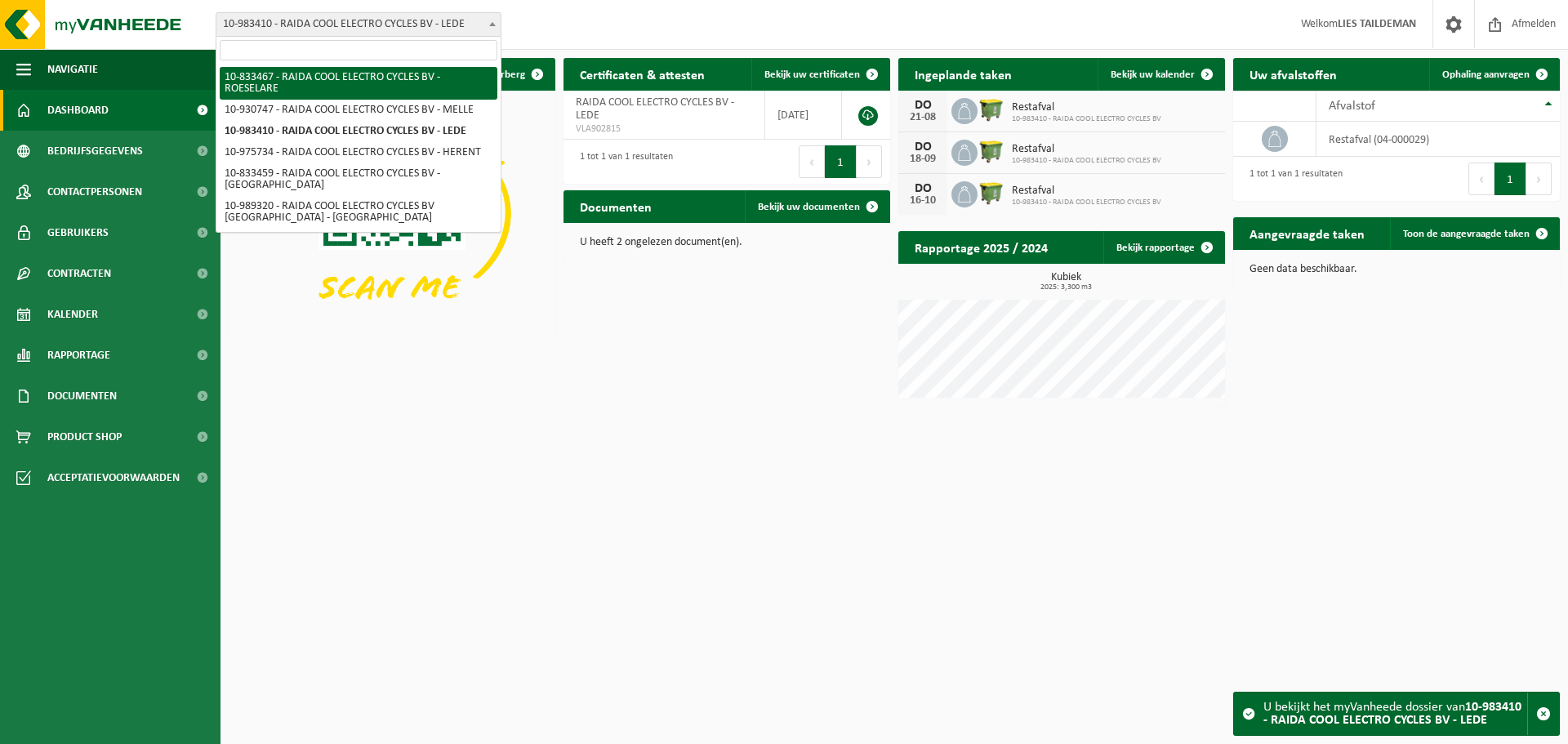
select select "89575"
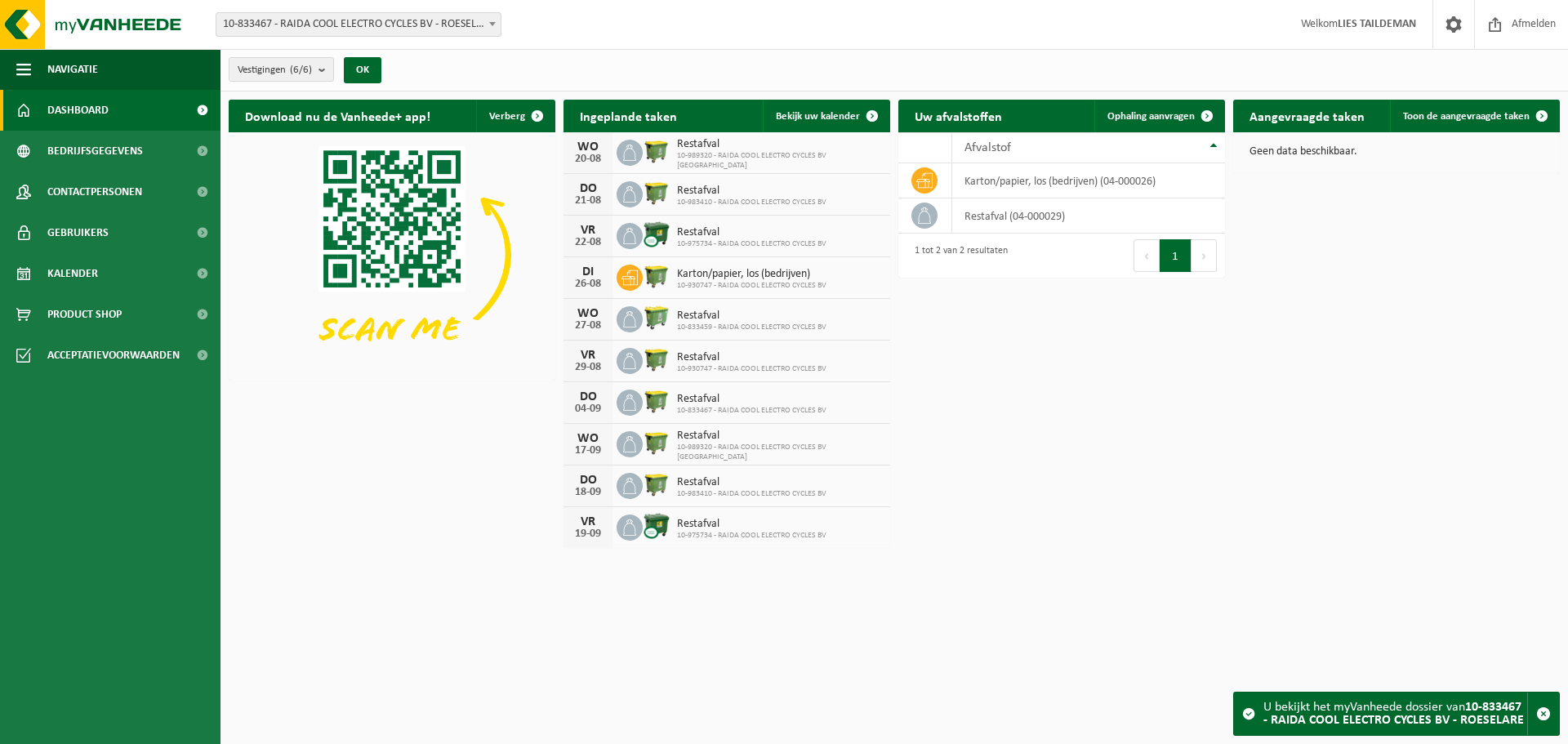
click at [577, 103] on h2 "Ingeplande taken" at bounding box center [628, 115] width 129 height 32
click at [95, 194] on span "Contactpersonen" at bounding box center [94, 192] width 95 height 41
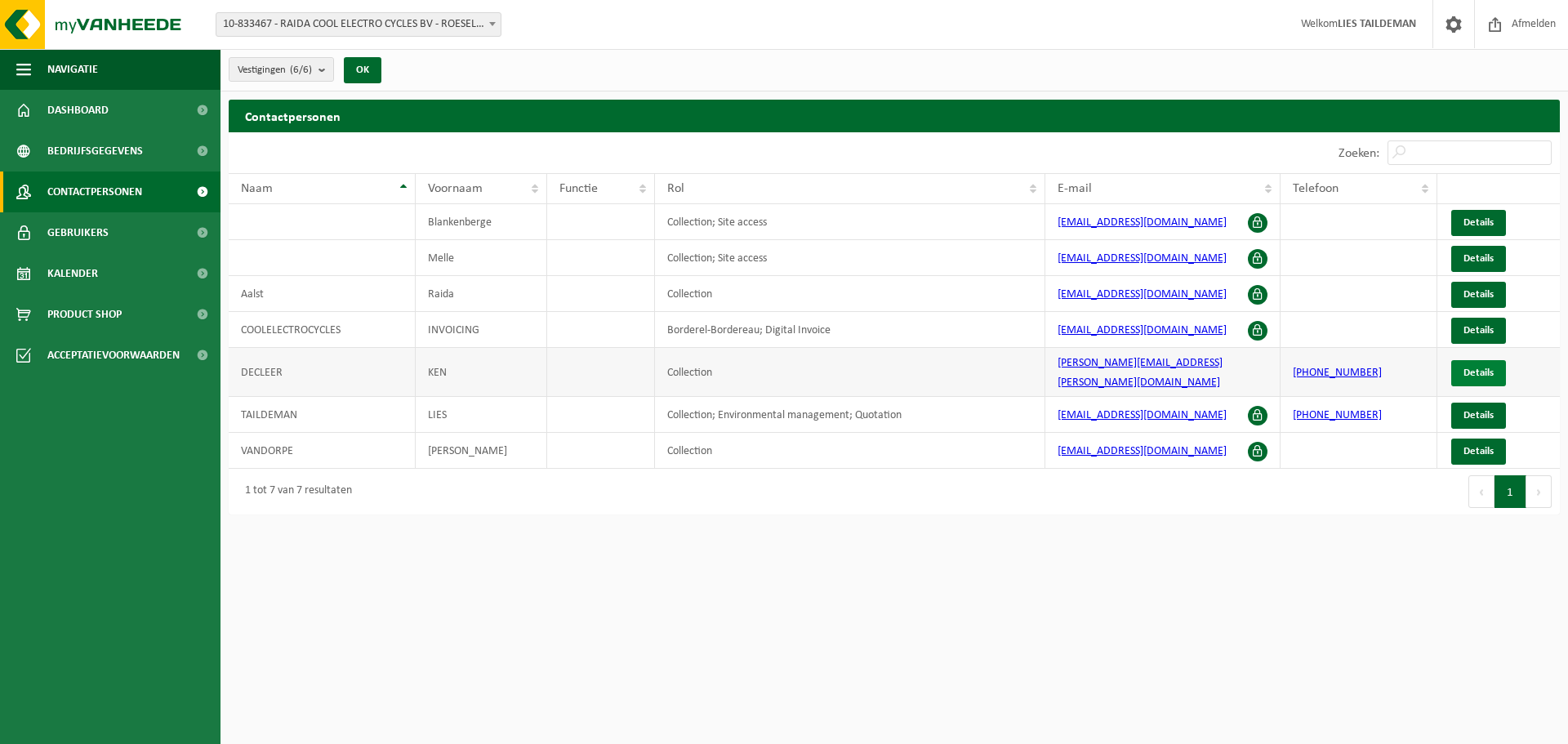
click at [1473, 360] on link "Details" at bounding box center [1478, 372] width 55 height 26
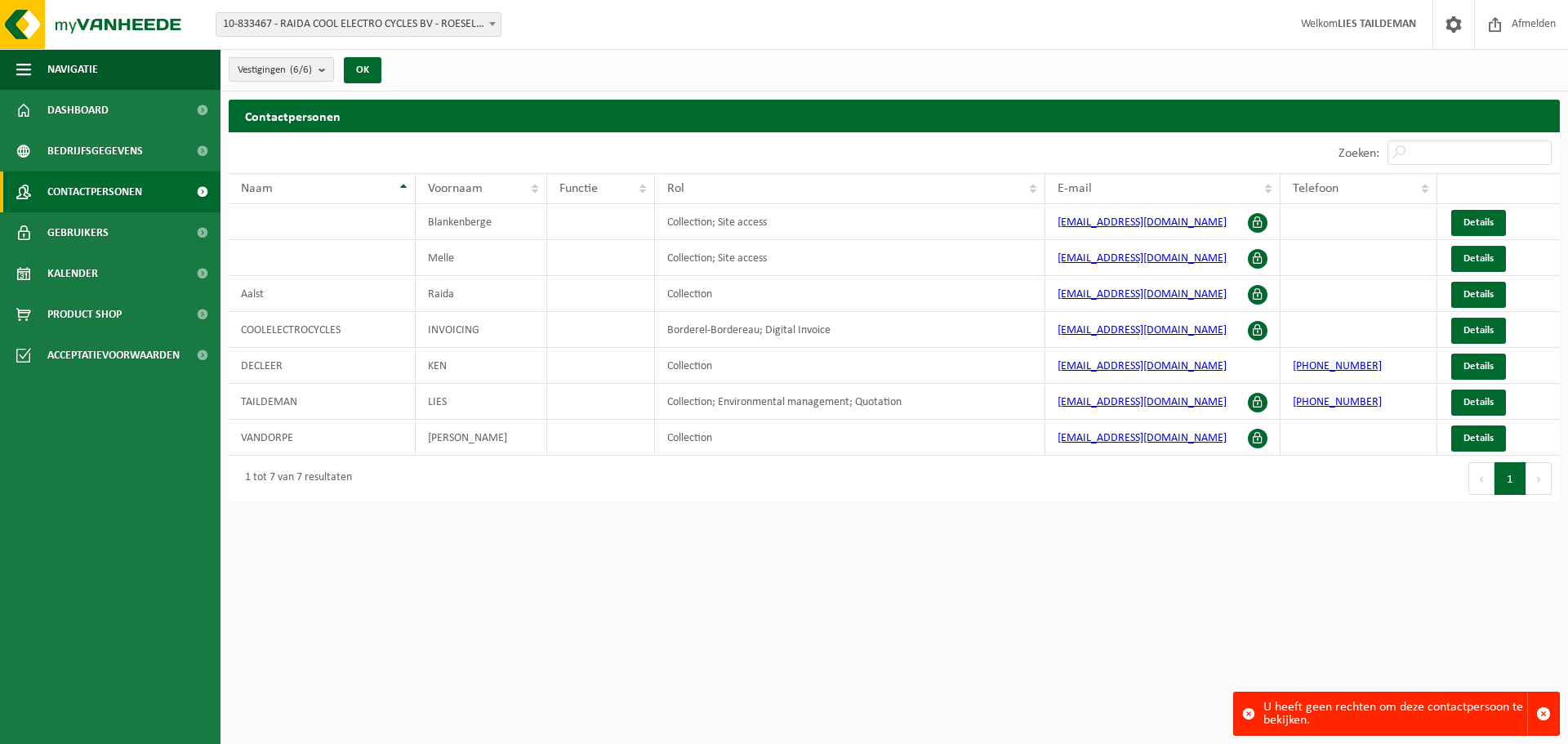
drag, startPoint x: 255, startPoint y: 364, endPoint x: 788, endPoint y: 566, distance: 570.0
click at [783, 576] on html "Vestiging: 10-833467 - RAIDA COOL ELECTRO CYCLES BV - ROESELARE 10-930747 - RAI…" at bounding box center [784, 372] width 1568 height 744
click at [77, 230] on span "Gebruikers" at bounding box center [77, 232] width 61 height 41
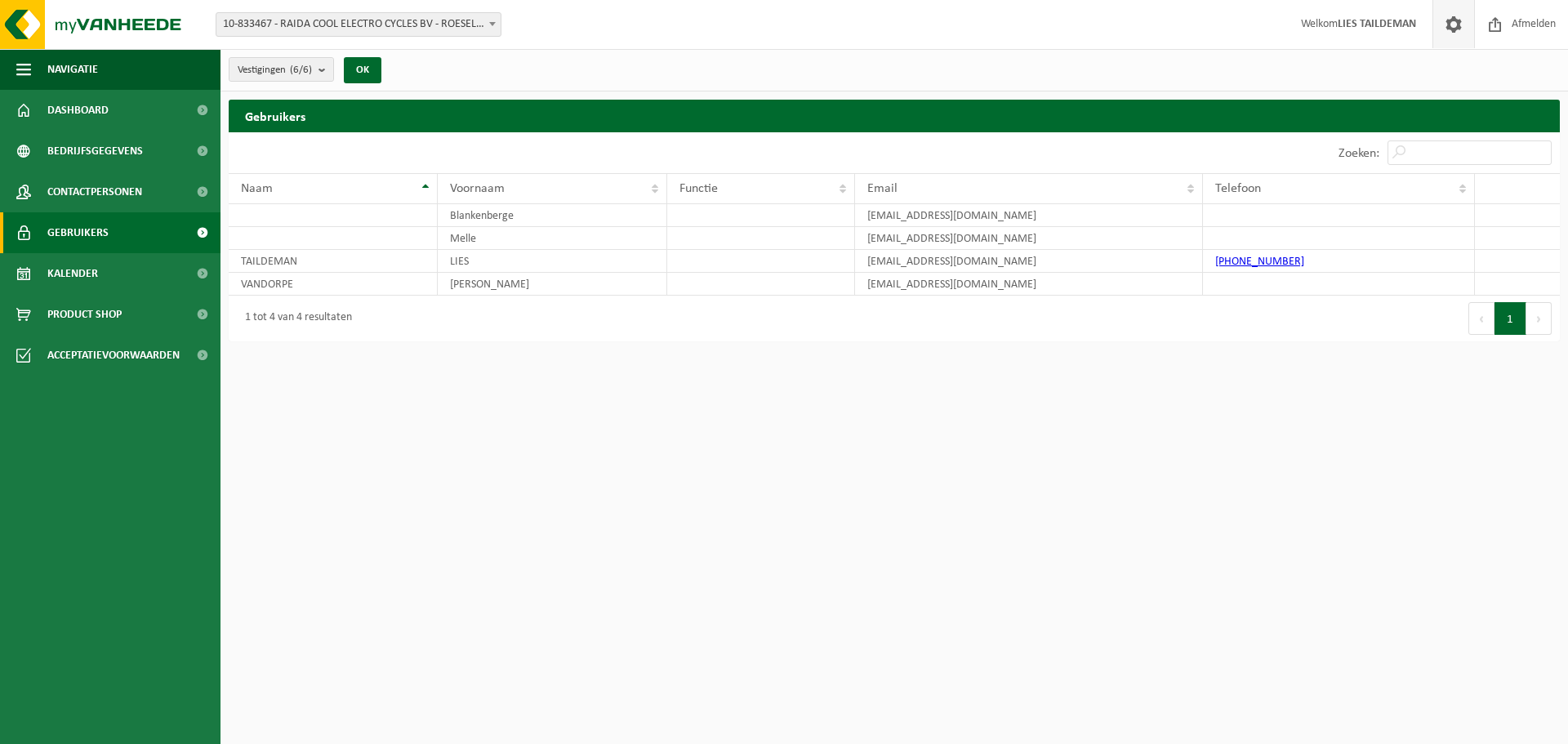
click at [1448, 25] on span at bounding box center [1454, 24] width 25 height 48
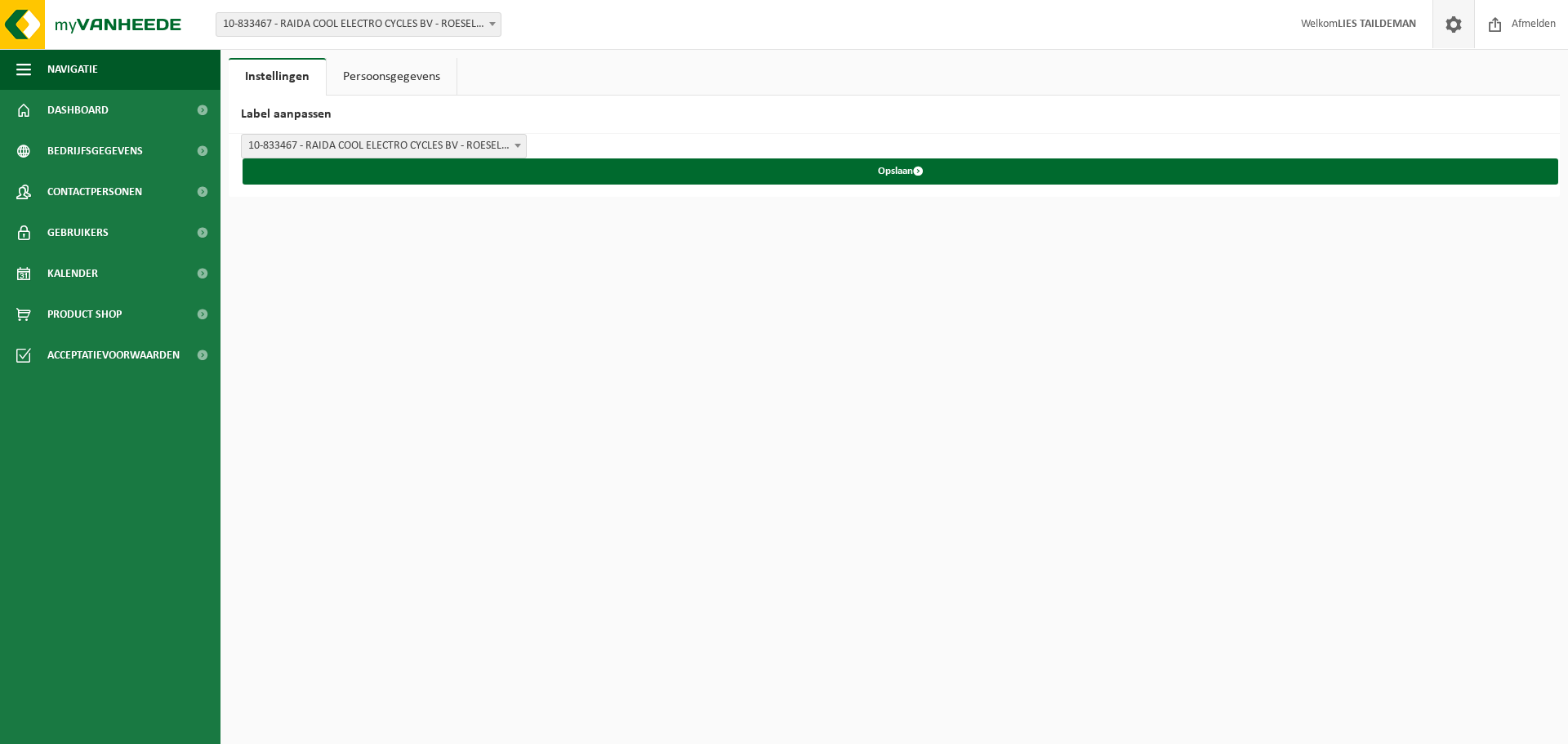
click at [398, 77] on link "Persoonsgegevens" at bounding box center [391, 76] width 129 height 37
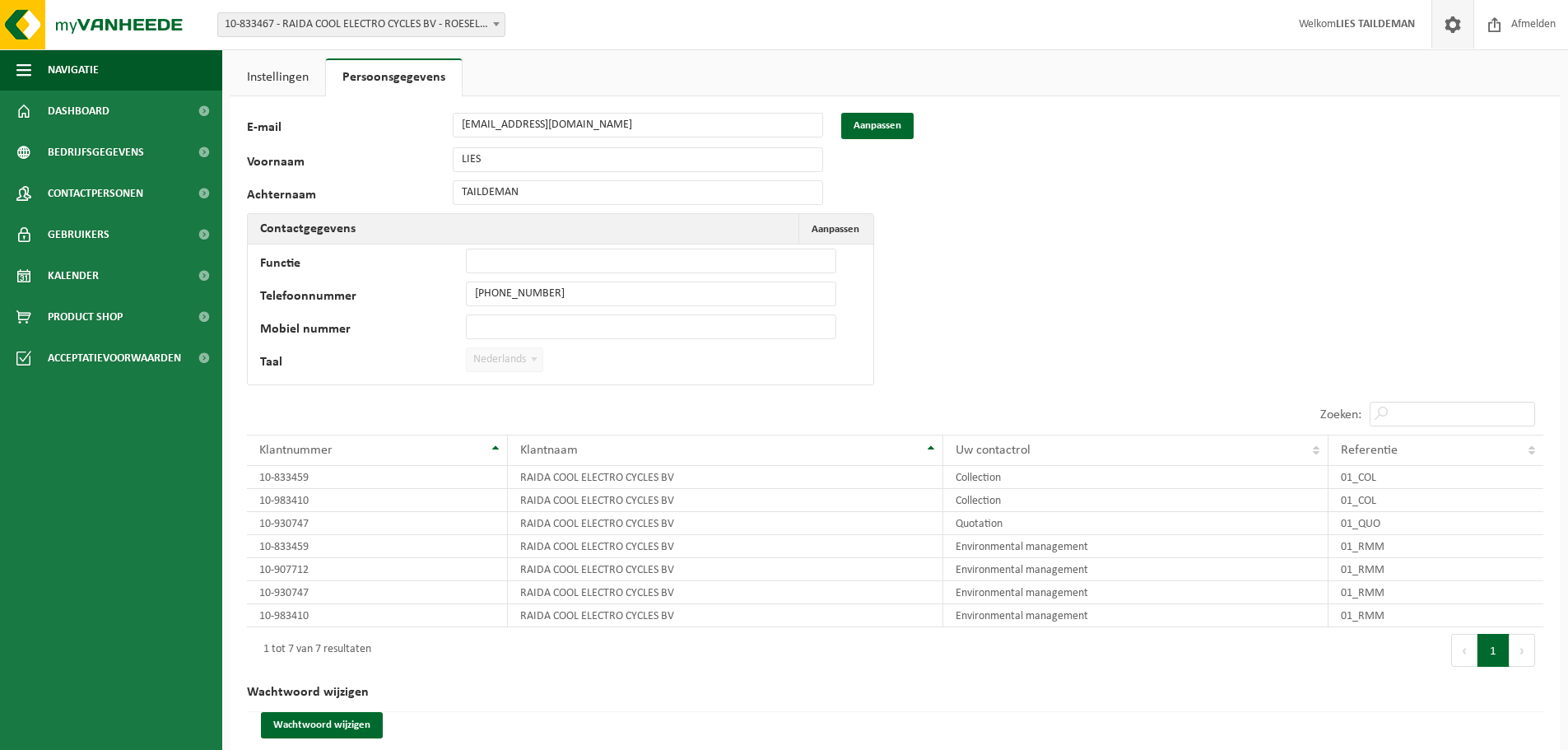
click at [280, 74] on link "Instellingen" at bounding box center [278, 77] width 95 height 38
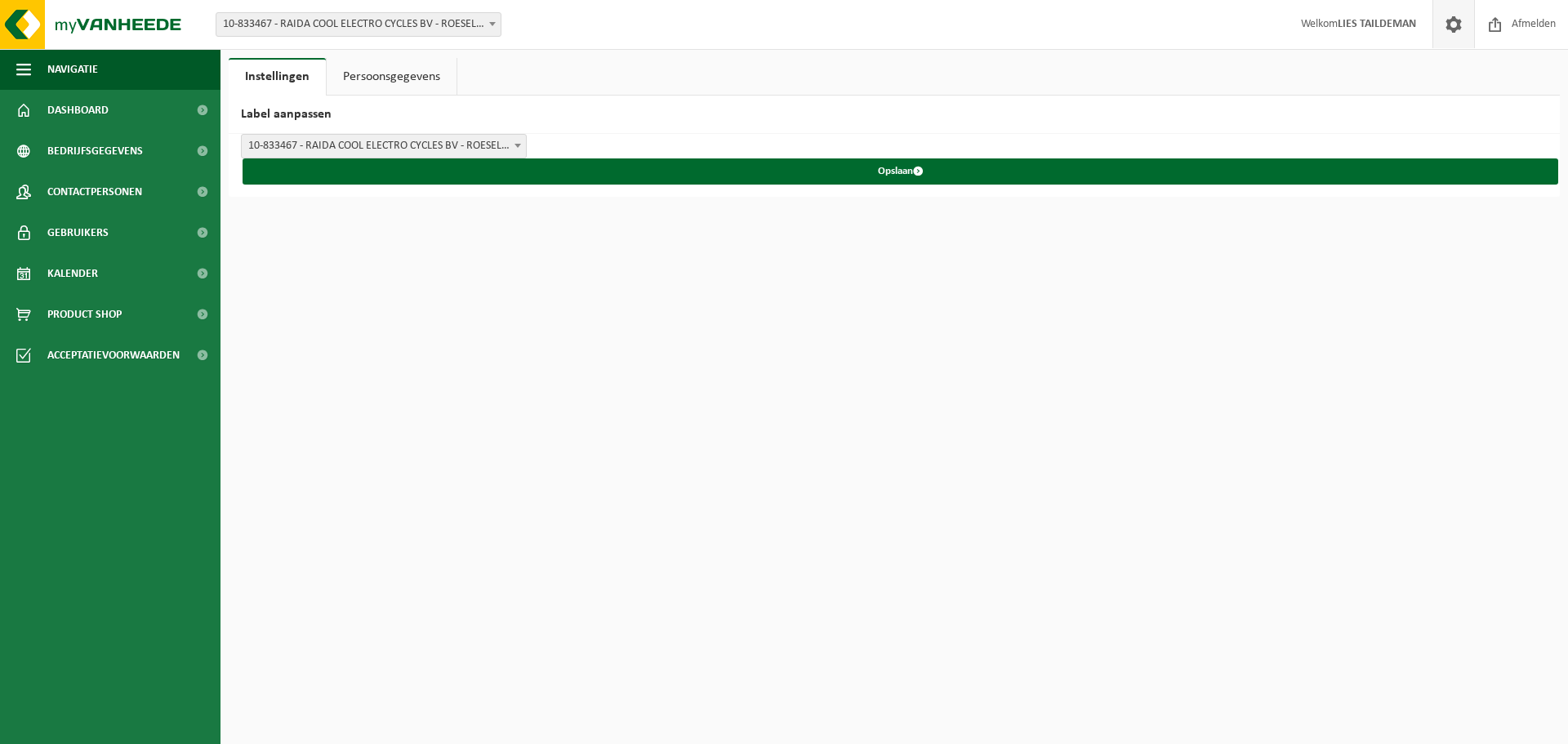
click at [415, 147] on span "10-833467 - RAIDA COOL ELECTRO CYCLES BV - ROESELARE" at bounding box center [384, 146] width 284 height 23
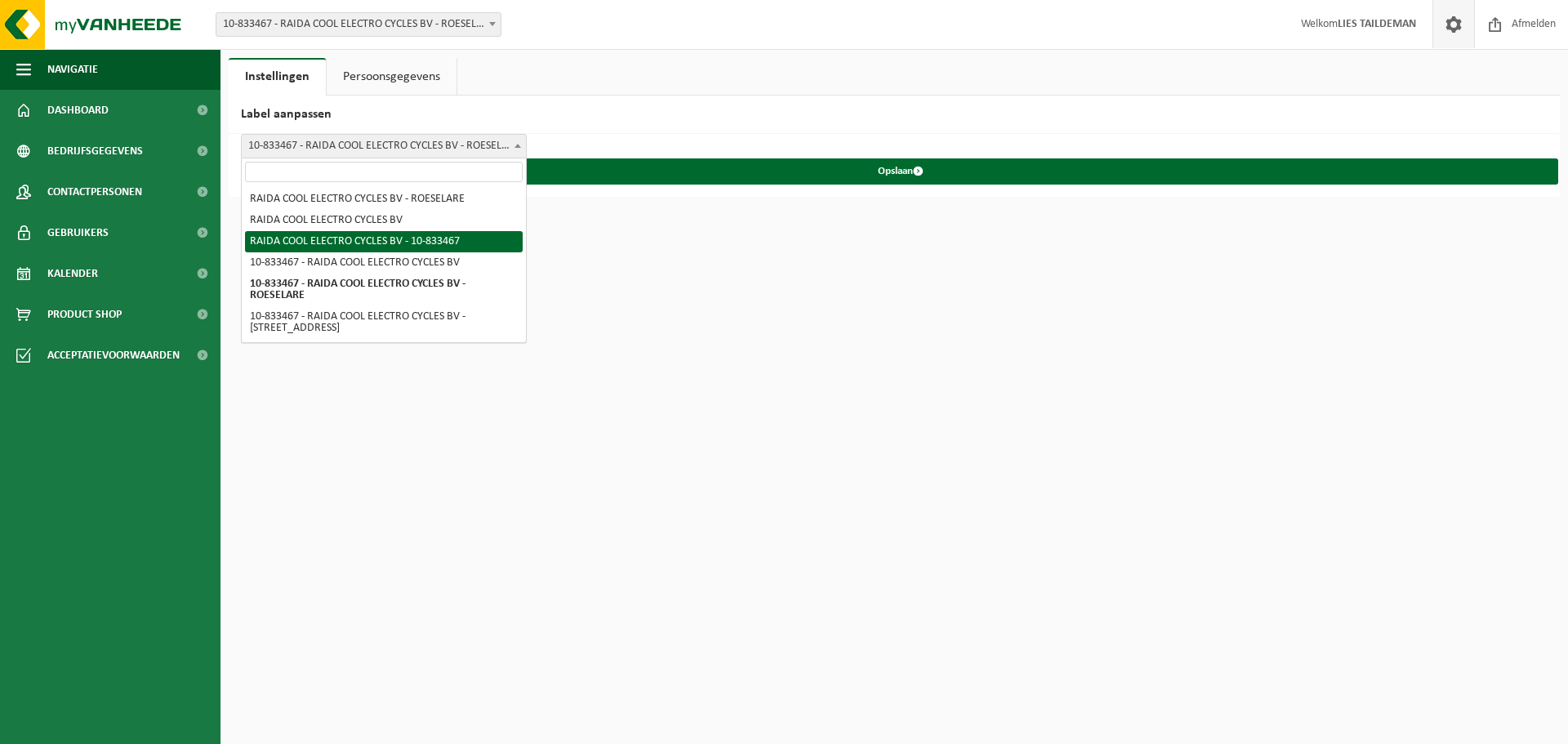
select select "2"
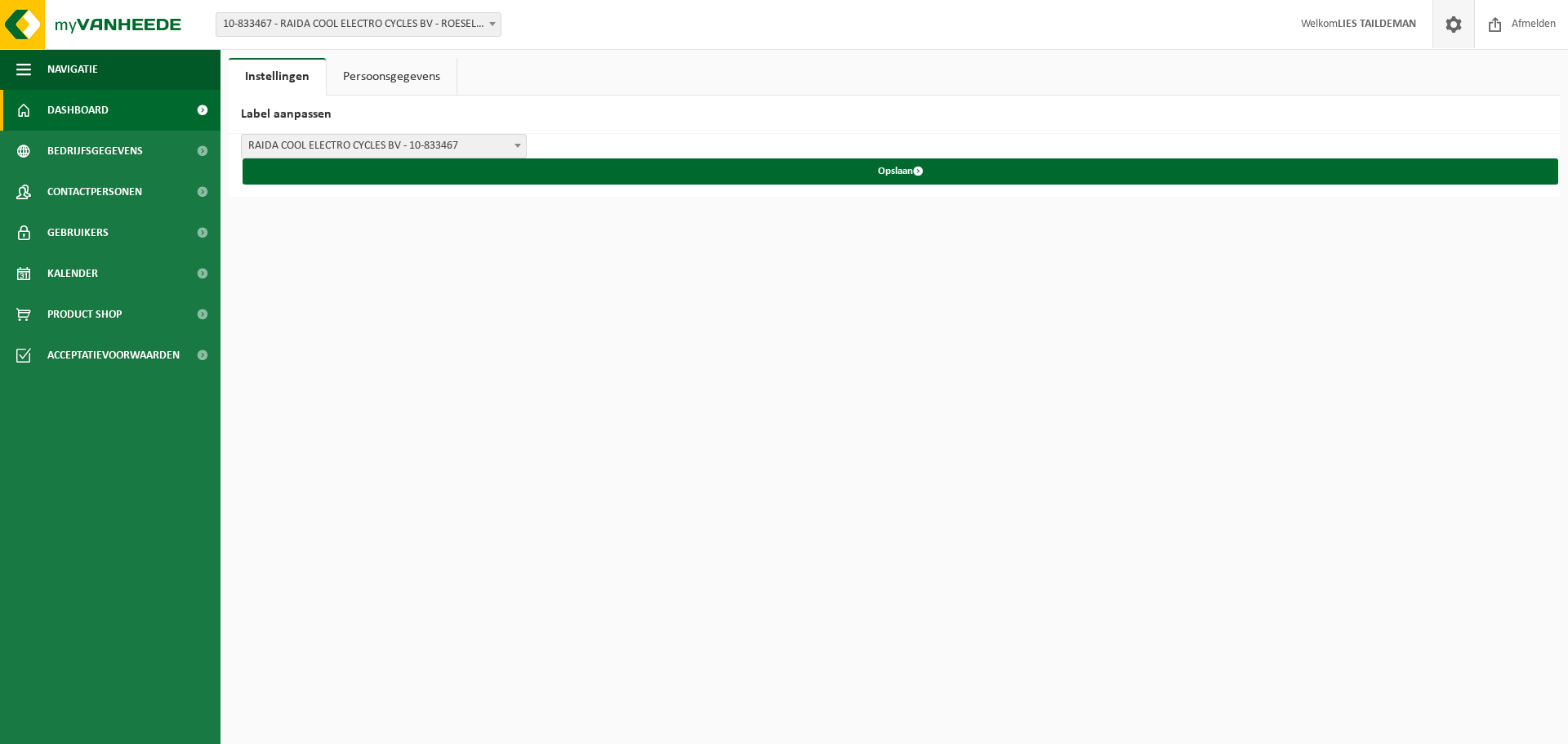
click at [94, 104] on span "Dashboard" at bounding box center [77, 110] width 61 height 41
